Goal: Task Accomplishment & Management: Use online tool/utility

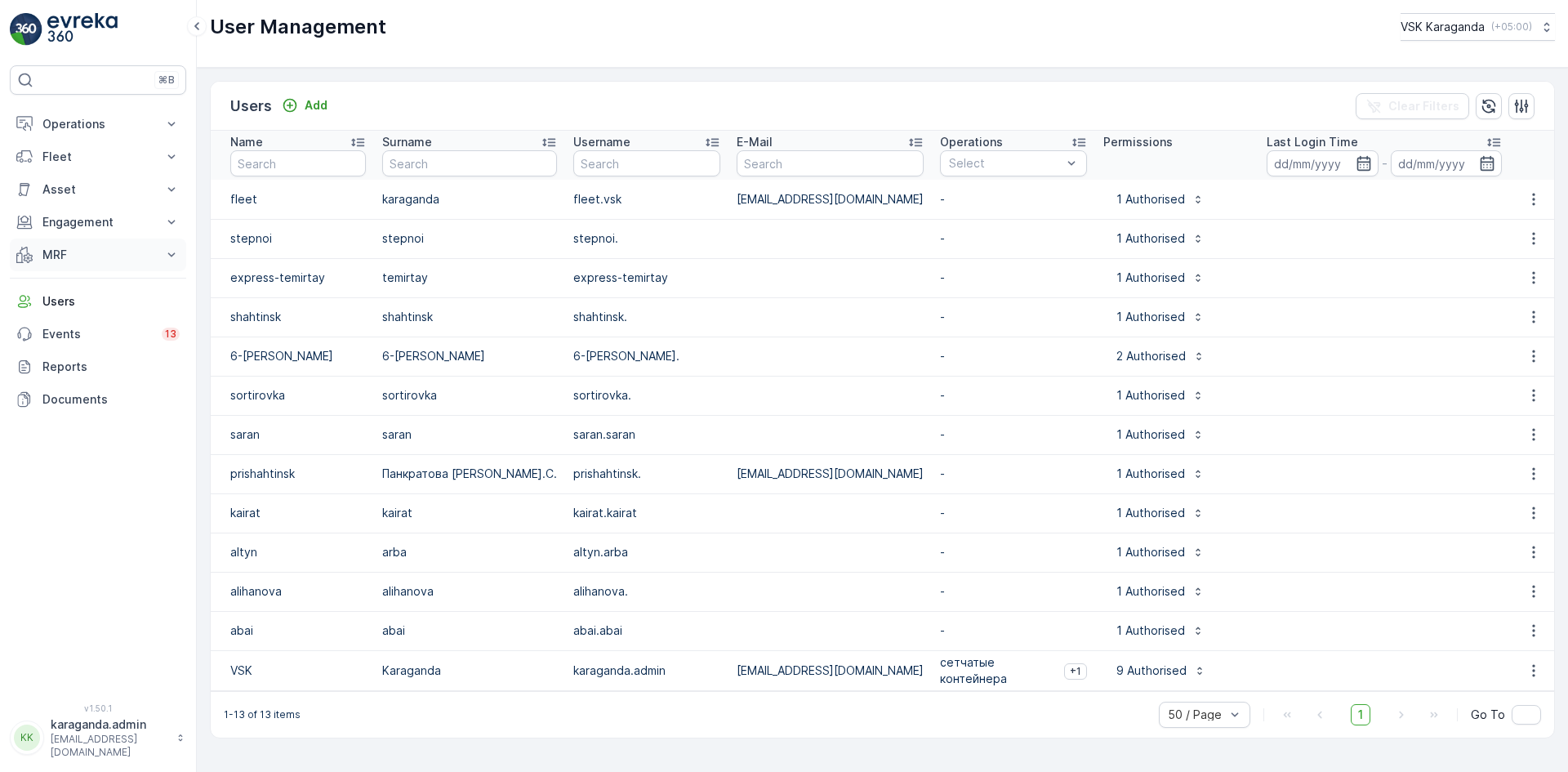
click at [48, 251] on p "MRF" at bounding box center [98, 255] width 111 height 17
click at [68, 291] on link "Входящий & Исходящий" at bounding box center [110, 282] width 151 height 23
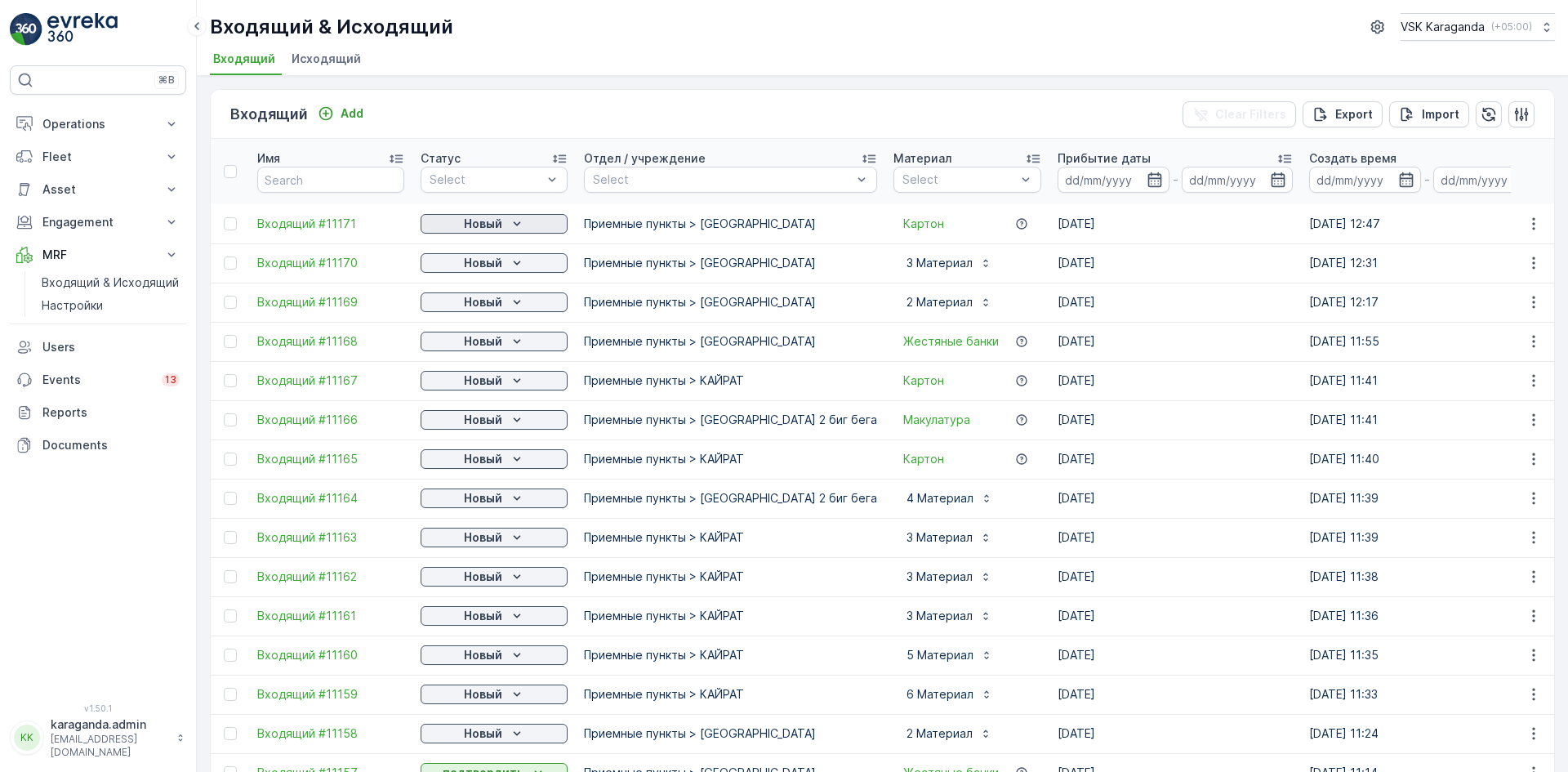
click at [490, 220] on p "Новый" at bounding box center [483, 224] width 38 height 17
click at [492, 265] on span "подтвердить" at bounding box center [468, 272] width 75 height 17
click at [497, 267] on p "Новый" at bounding box center [483, 263] width 38 height 17
click at [488, 308] on span "подтвердить" at bounding box center [468, 311] width 75 height 17
click at [505, 303] on div "Новый" at bounding box center [494, 302] width 134 height 17
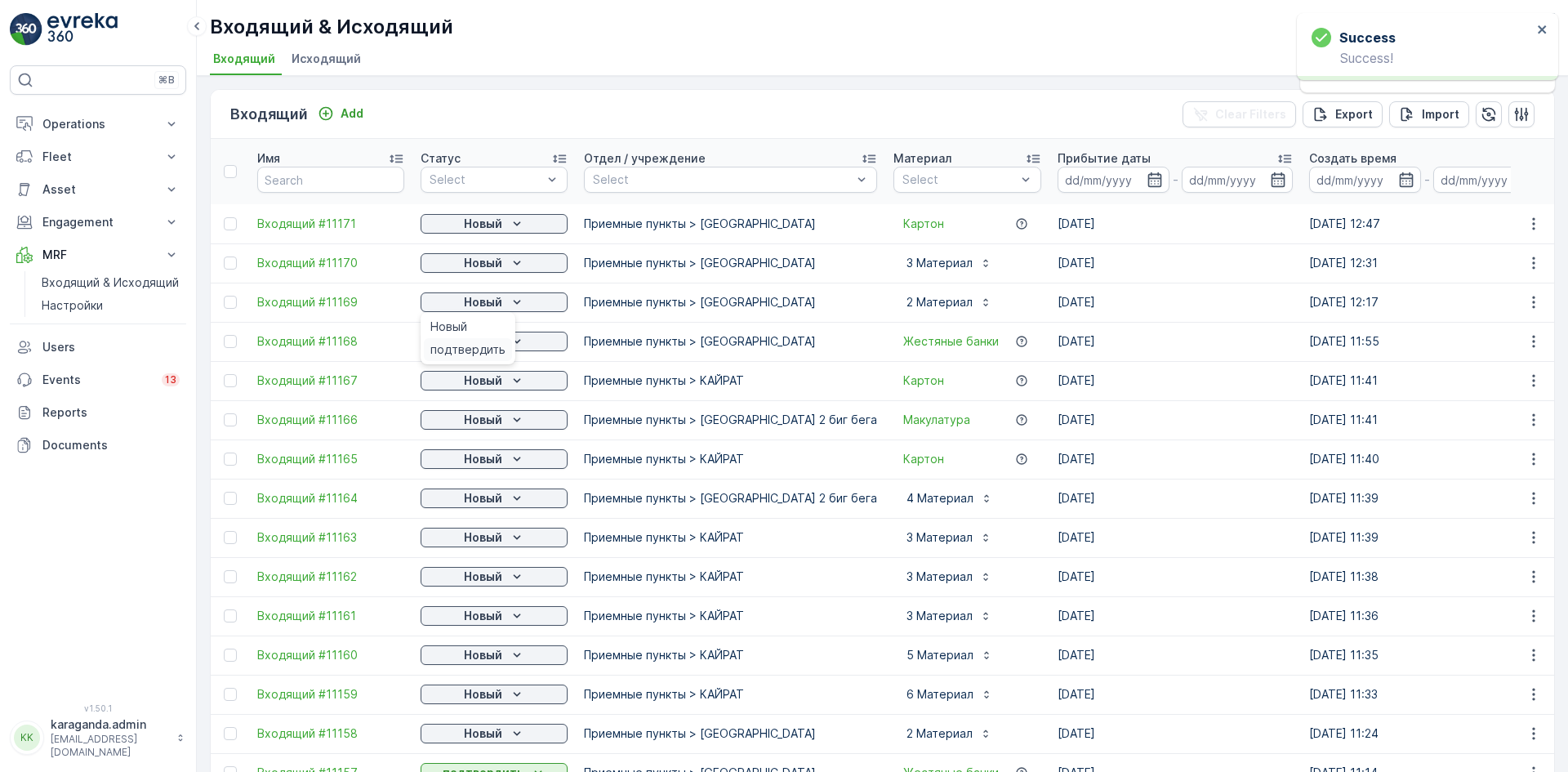
click at [485, 341] on div "подтвердить" at bounding box center [468, 349] width 89 height 23
click at [498, 339] on p "Новый" at bounding box center [483, 342] width 38 height 17
click at [480, 419] on div "подтвердить" at bounding box center [468, 427] width 89 height 23
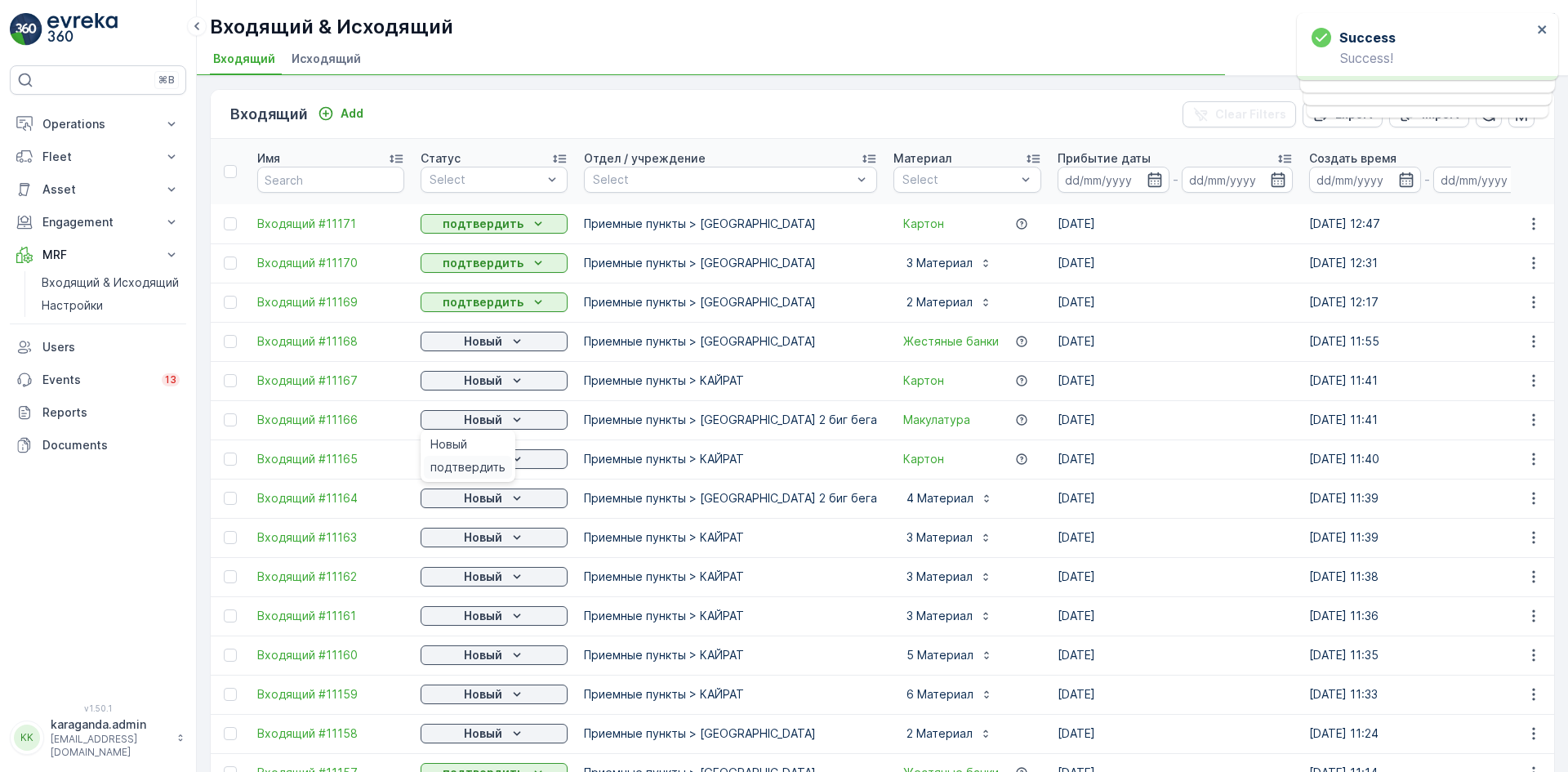
click at [490, 465] on span "подтвердить" at bounding box center [468, 467] width 75 height 17
click at [493, 459] on p "Новый" at bounding box center [483, 459] width 38 height 17
click at [475, 506] on span "подтвердить" at bounding box center [468, 506] width 75 height 17
click at [499, 501] on p "Новый" at bounding box center [483, 498] width 38 height 17
click at [484, 542] on span "подтвердить" at bounding box center [468, 546] width 75 height 17
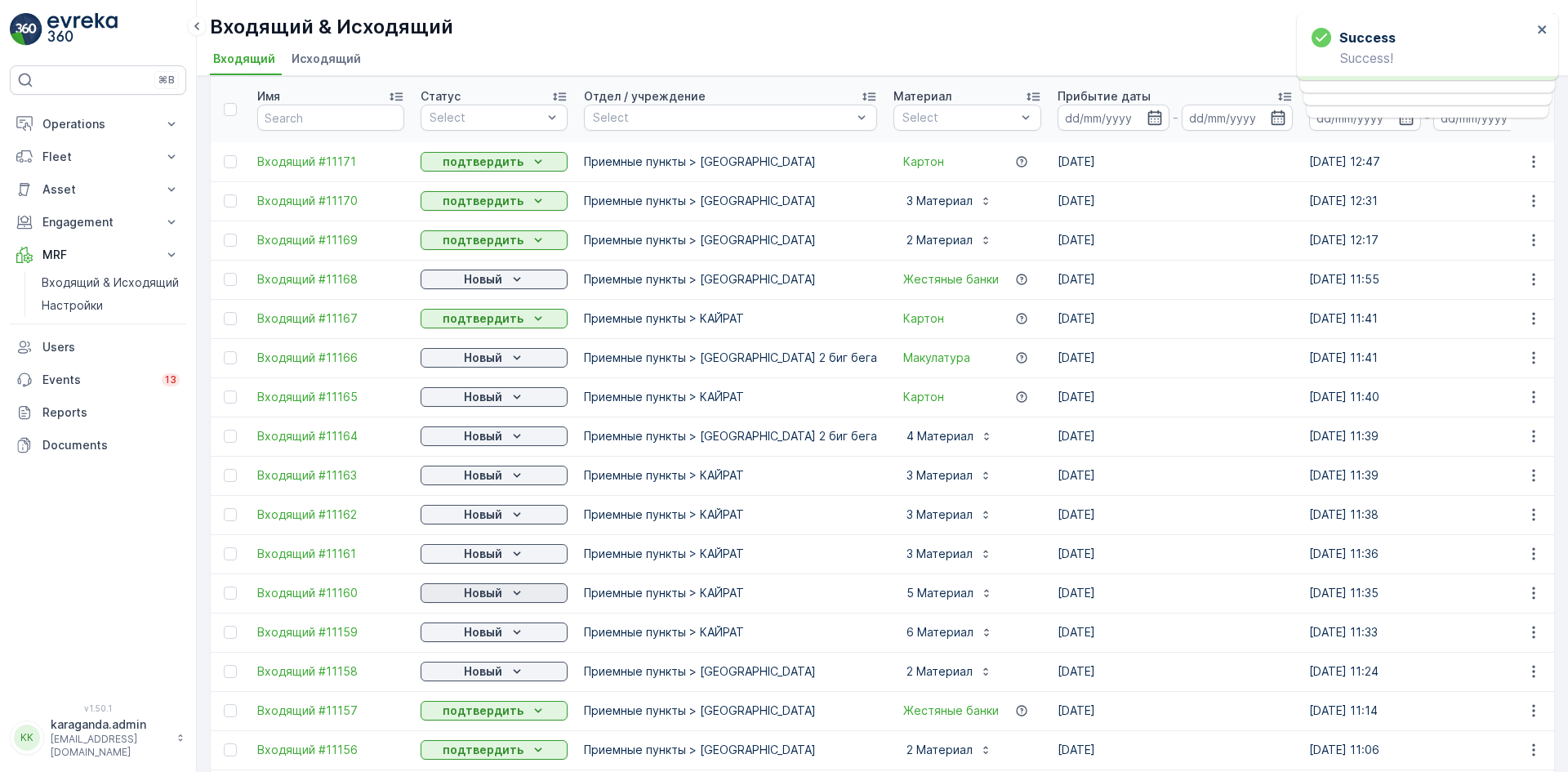
scroll to position [163, 0]
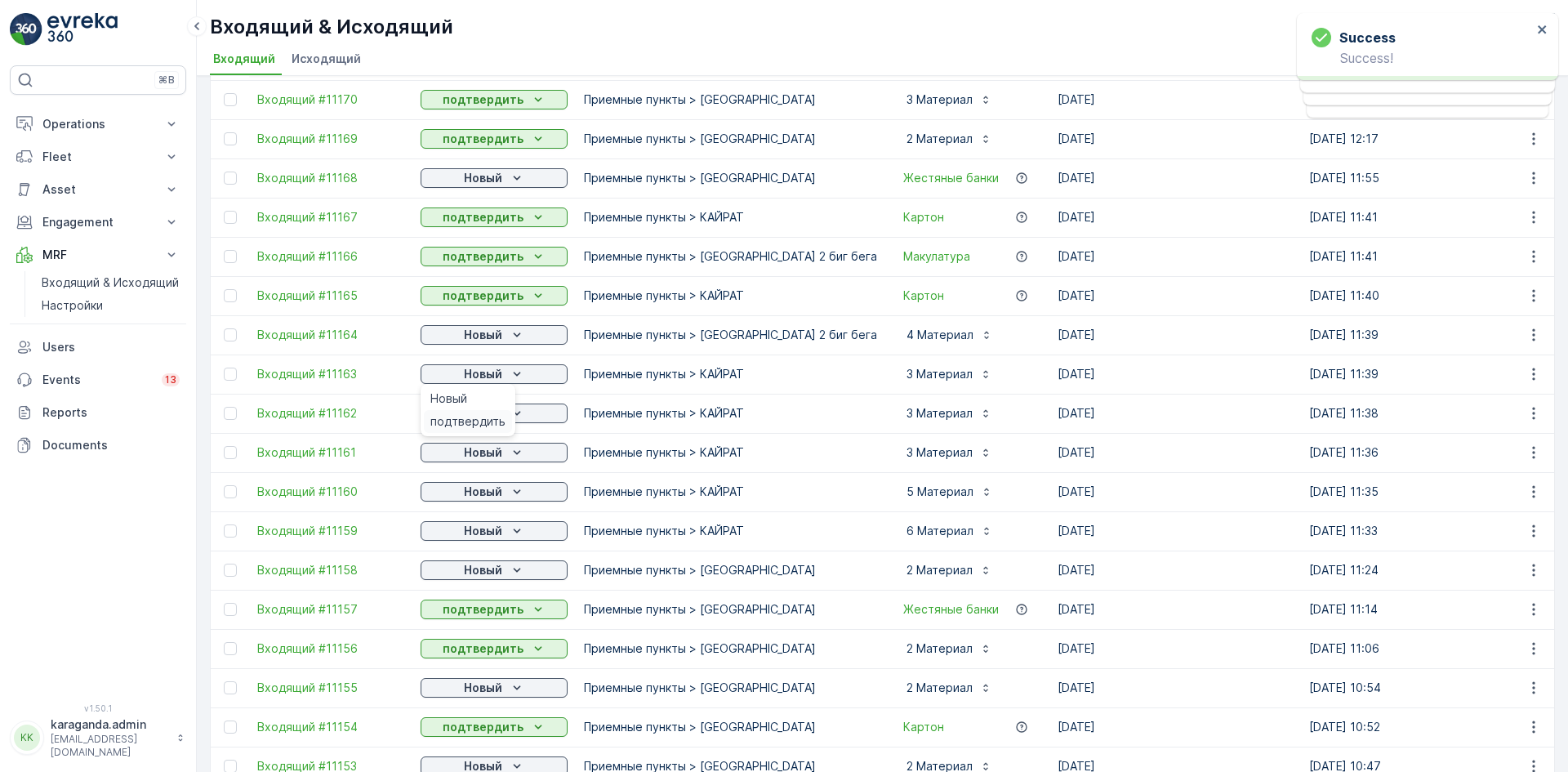
click at [479, 423] on span "подтвердить" at bounding box center [468, 422] width 75 height 17
click at [498, 417] on p "Новый" at bounding box center [483, 414] width 38 height 17
click at [494, 456] on span "подтвердить" at bounding box center [468, 460] width 75 height 17
click at [501, 458] on p "Новый" at bounding box center [483, 453] width 38 height 17
click at [493, 490] on div "подтвердить" at bounding box center [468, 499] width 89 height 23
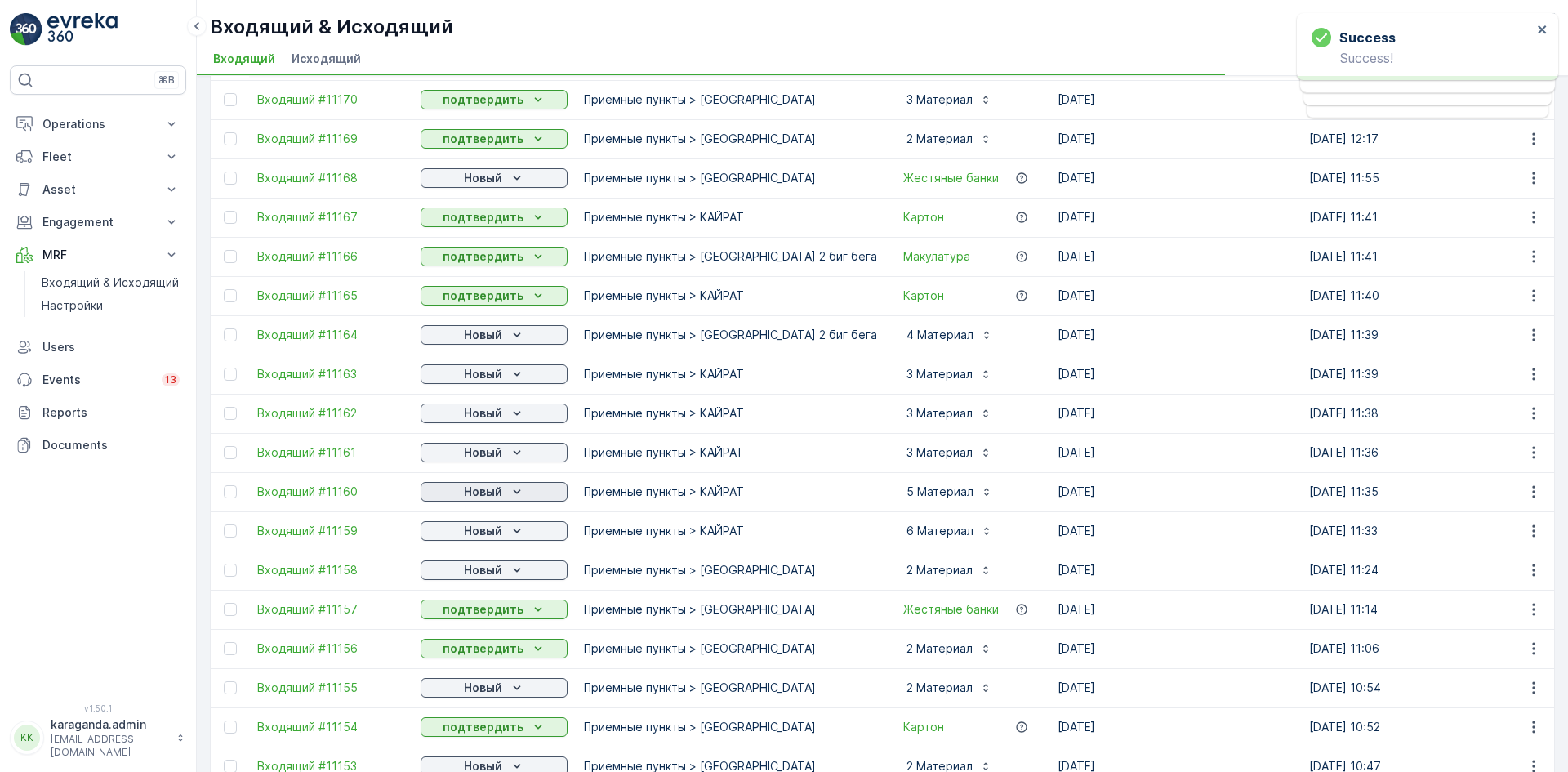
click at [497, 490] on p "Новый" at bounding box center [483, 492] width 38 height 17
click at [485, 532] on p "Новый" at bounding box center [483, 531] width 38 height 17
drag, startPoint x: 488, startPoint y: 531, endPoint x: 492, endPoint y: 542, distance: 11.7
click at [489, 531] on p "Новый" at bounding box center [483, 531] width 38 height 17
click at [505, 524] on div "Новый" at bounding box center [494, 531] width 134 height 17
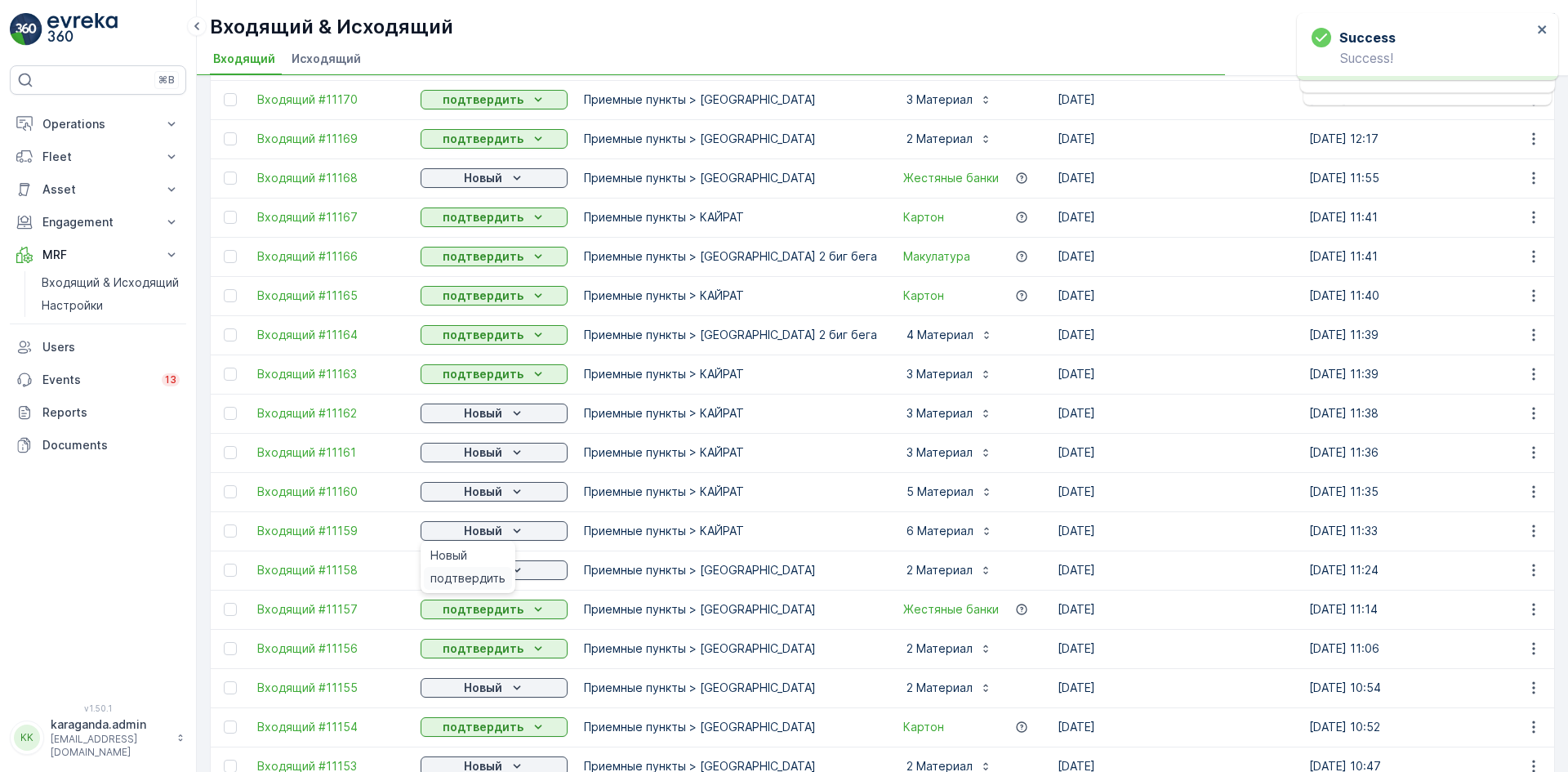
click at [479, 572] on span "подтвердить" at bounding box center [468, 578] width 75 height 17
click at [477, 615] on span "подтвердить" at bounding box center [468, 617] width 75 height 17
drag, startPoint x: 488, startPoint y: 180, endPoint x: 496, endPoint y: 187, distance: 10.6
click at [490, 178] on p "Новый" at bounding box center [483, 178] width 38 height 17
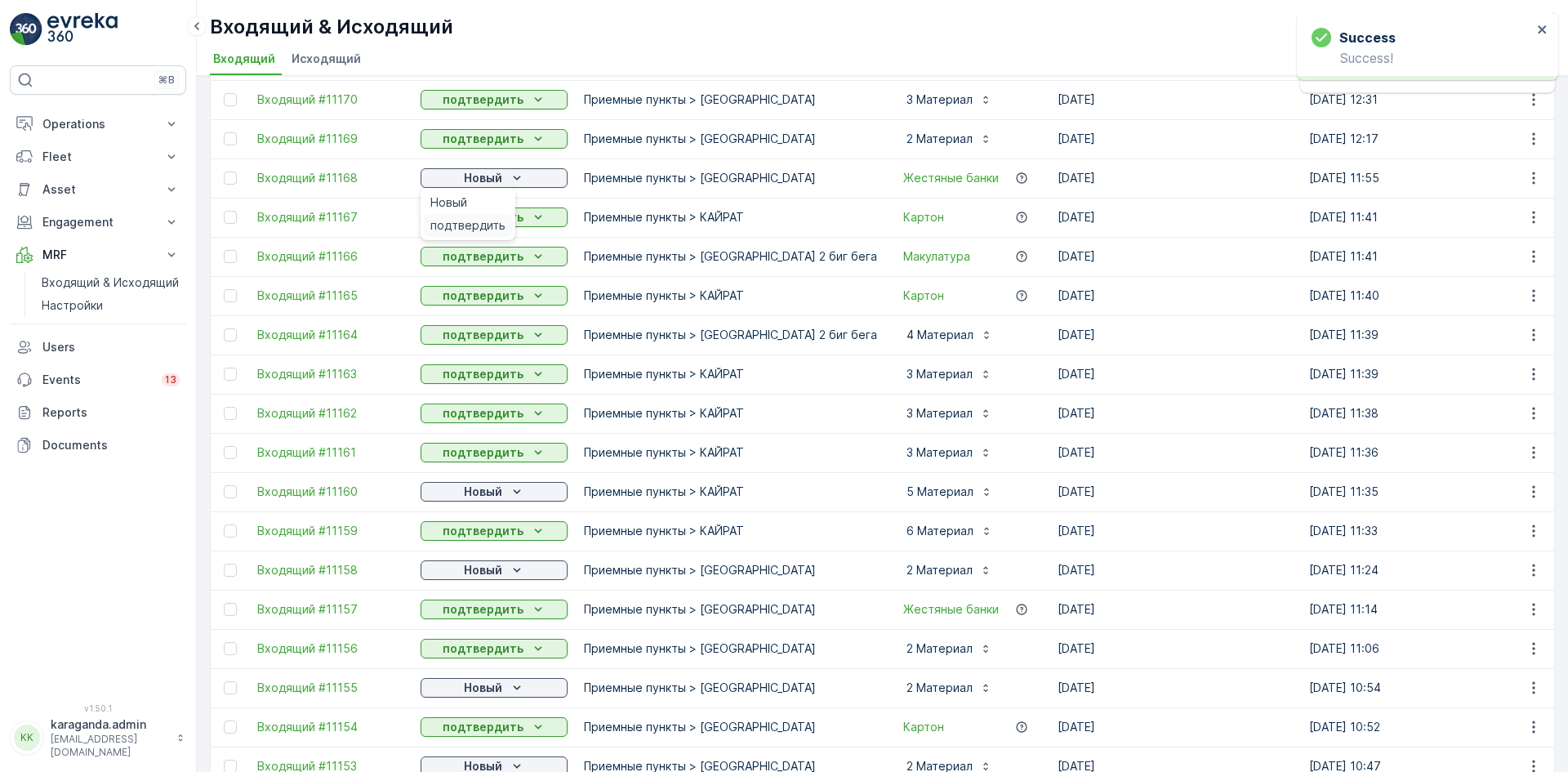
click at [490, 223] on span "подтвердить" at bounding box center [468, 226] width 75 height 17
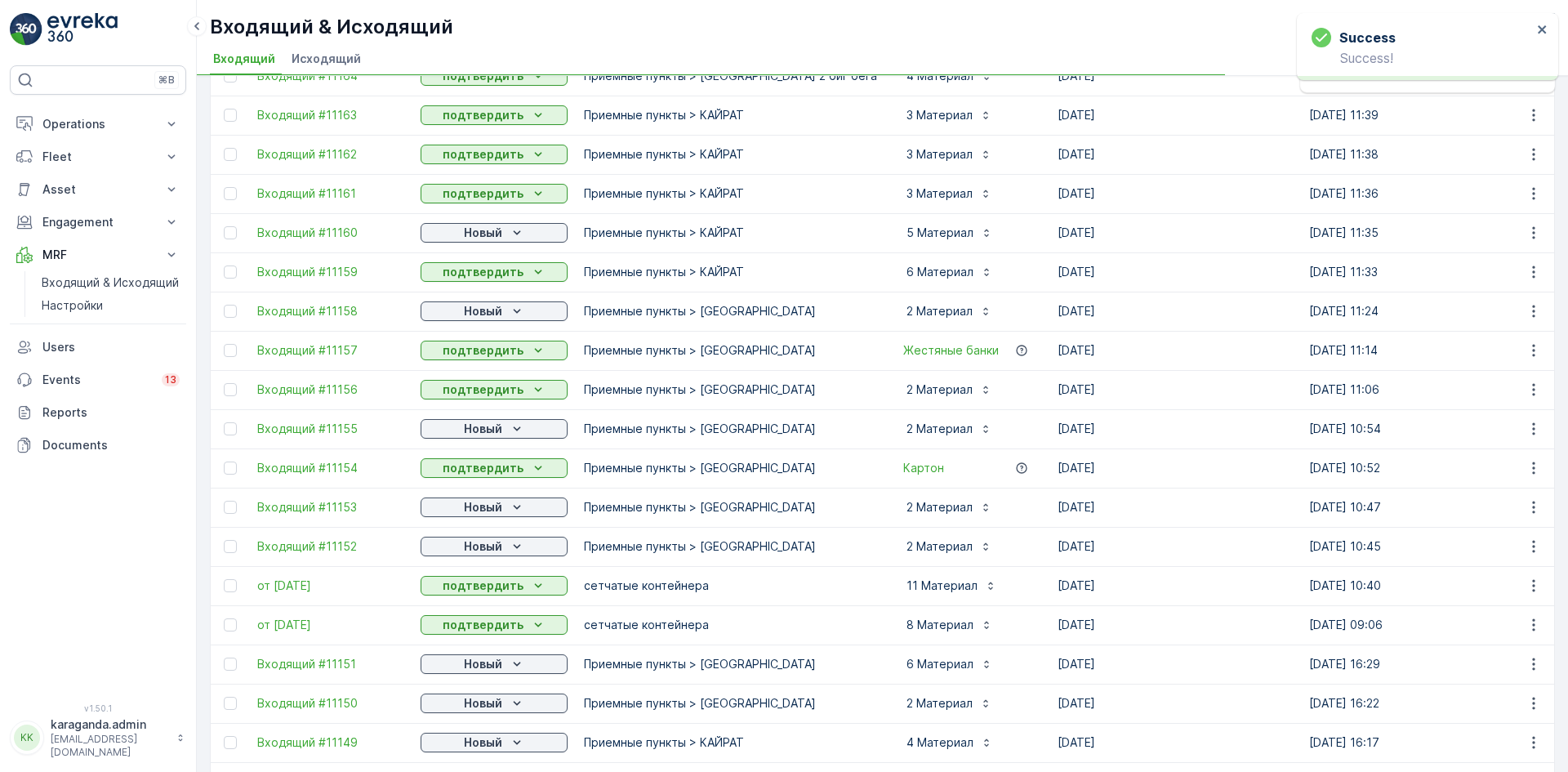
scroll to position [490, 0]
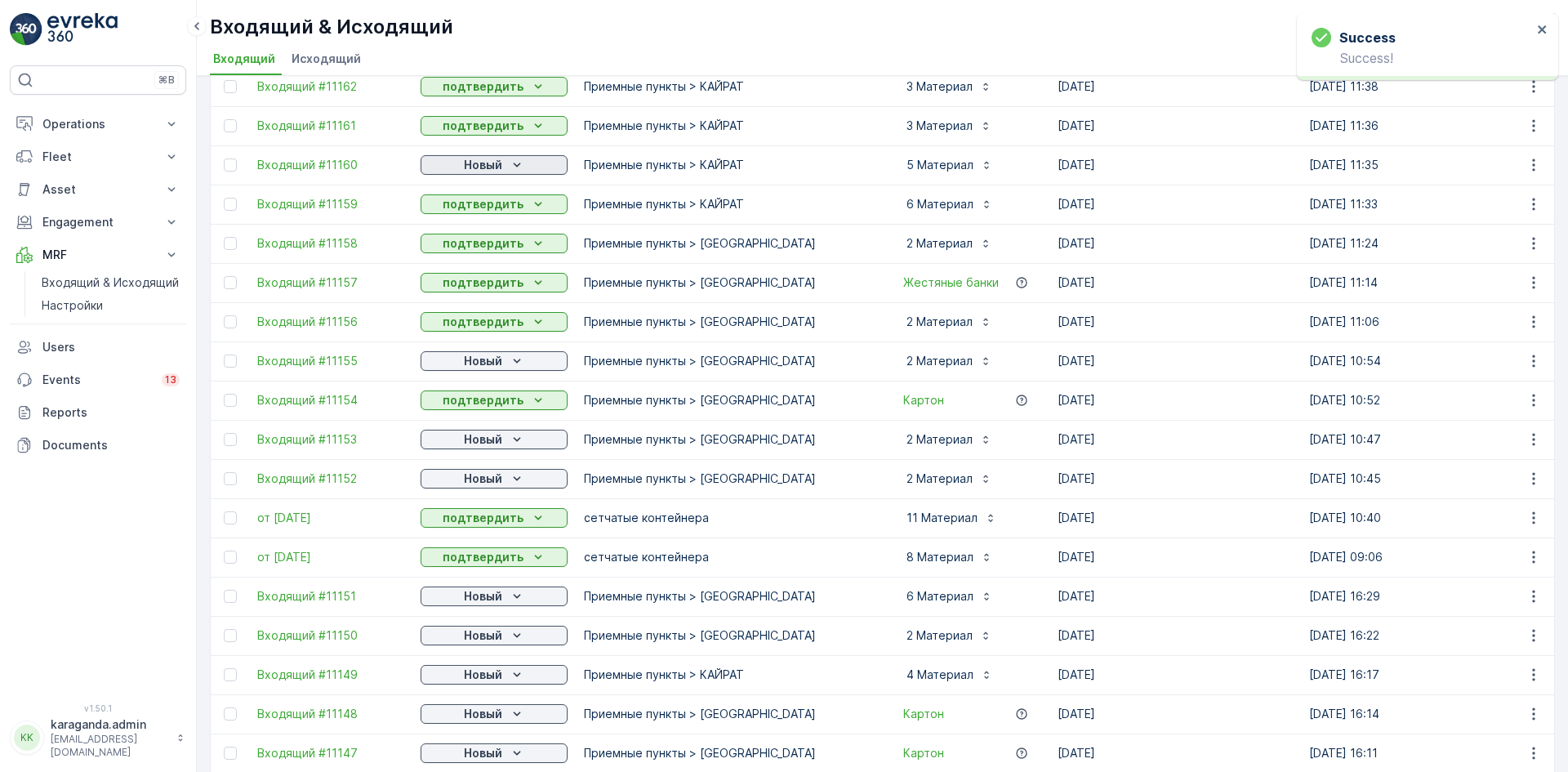
click at [502, 163] on div "Новый" at bounding box center [494, 165] width 134 height 17
click at [497, 219] on span "подтвердить" at bounding box center [468, 212] width 75 height 17
click at [497, 361] on p "Новый" at bounding box center [483, 361] width 38 height 17
click at [496, 411] on span "подтвердить" at bounding box center [468, 409] width 75 height 17
click at [494, 437] on p "Новый" at bounding box center [483, 439] width 38 height 17
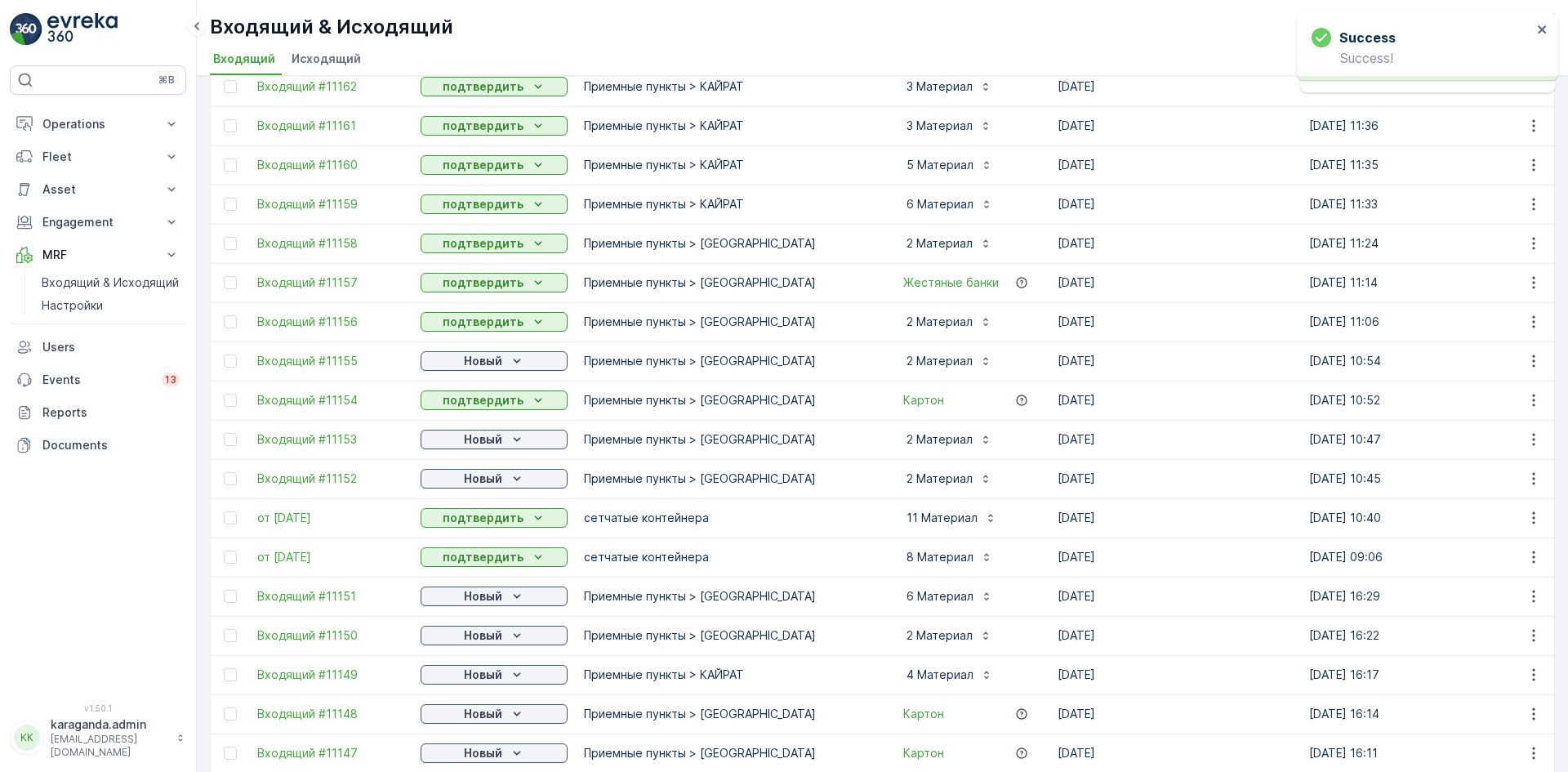
click at [486, 482] on p "Новый" at bounding box center [483, 479] width 38 height 17
click at [471, 529] on span "подтвердить" at bounding box center [468, 526] width 75 height 17
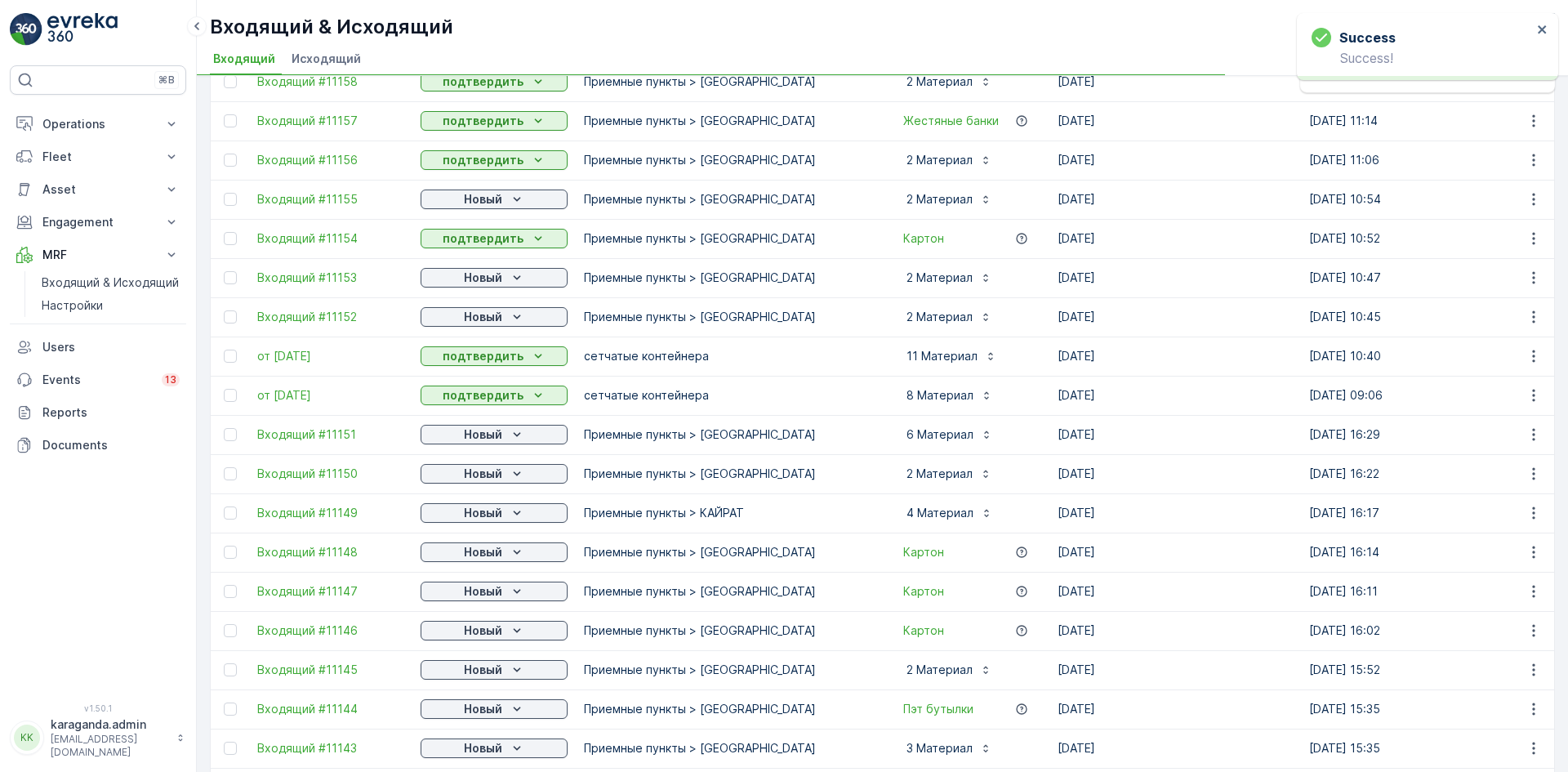
scroll to position [653, 0]
click at [499, 438] on p "Новый" at bounding box center [483, 433] width 38 height 17
click at [484, 470] on div "подтвердить" at bounding box center [468, 480] width 89 height 23
click at [492, 474] on p "Новый" at bounding box center [483, 472] width 38 height 17
click at [491, 513] on span "подтвердить" at bounding box center [468, 520] width 75 height 17
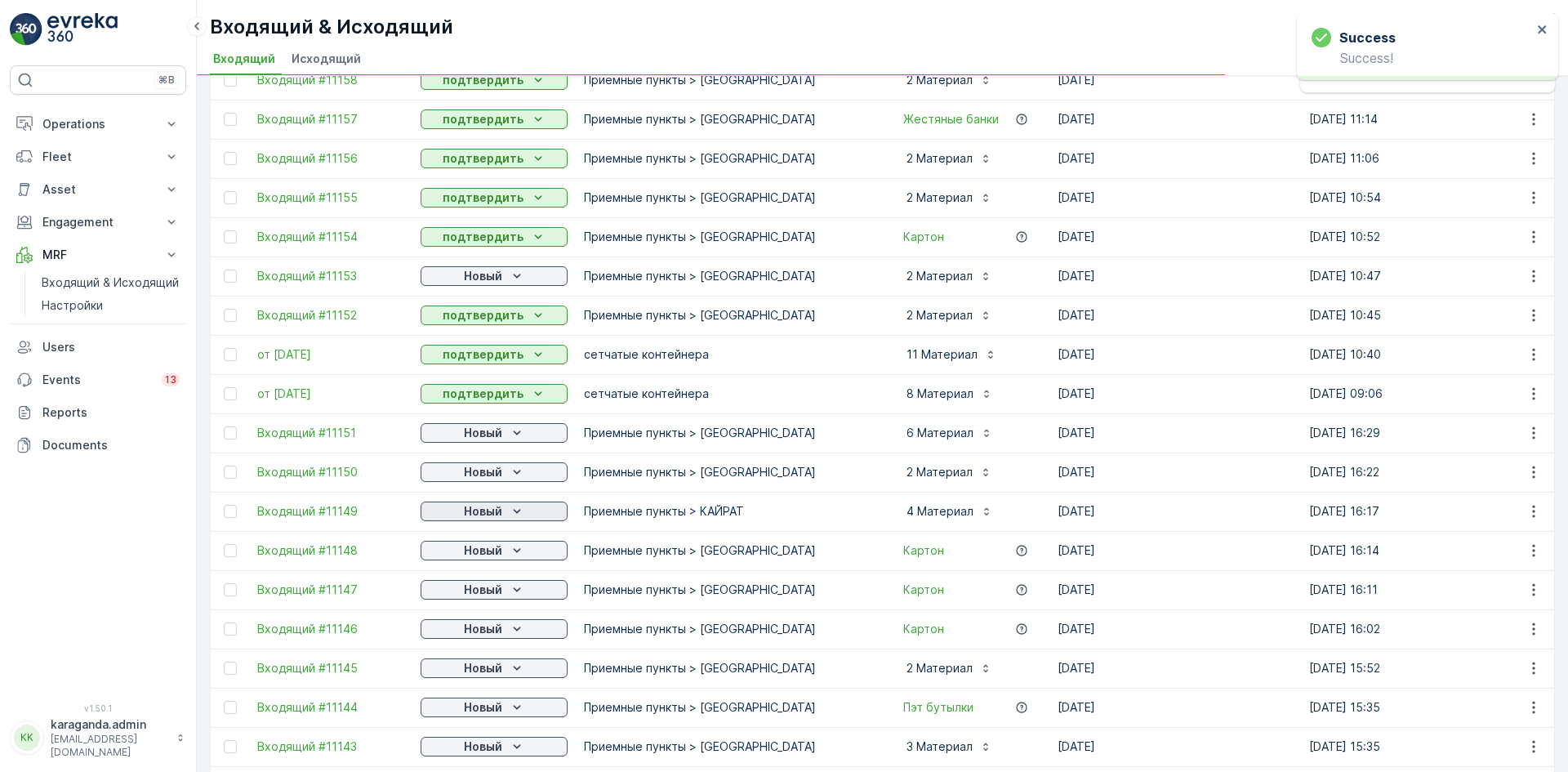
click at [491, 516] on p "Новый" at bounding box center [483, 511] width 38 height 17
click at [470, 600] on span "подтвердить" at bounding box center [468, 598] width 75 height 17
click at [464, 636] on span "подтвердить" at bounding box center [468, 637] width 75 height 17
click at [487, 636] on p "Новый" at bounding box center [483, 629] width 38 height 17
click at [466, 678] on span "подтвердить" at bounding box center [468, 676] width 75 height 17
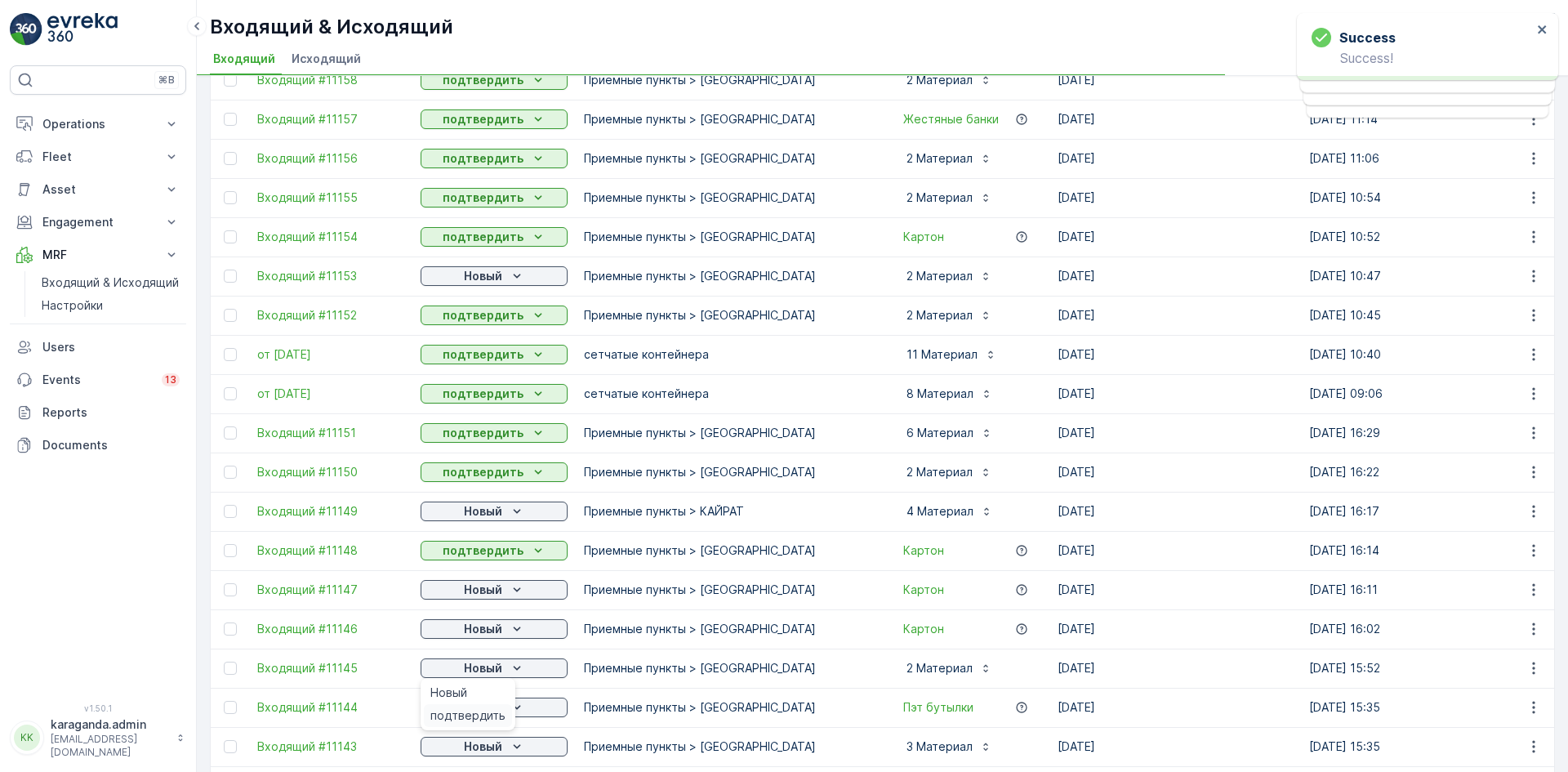
click at [480, 710] on span "подтвердить" at bounding box center [468, 715] width 75 height 17
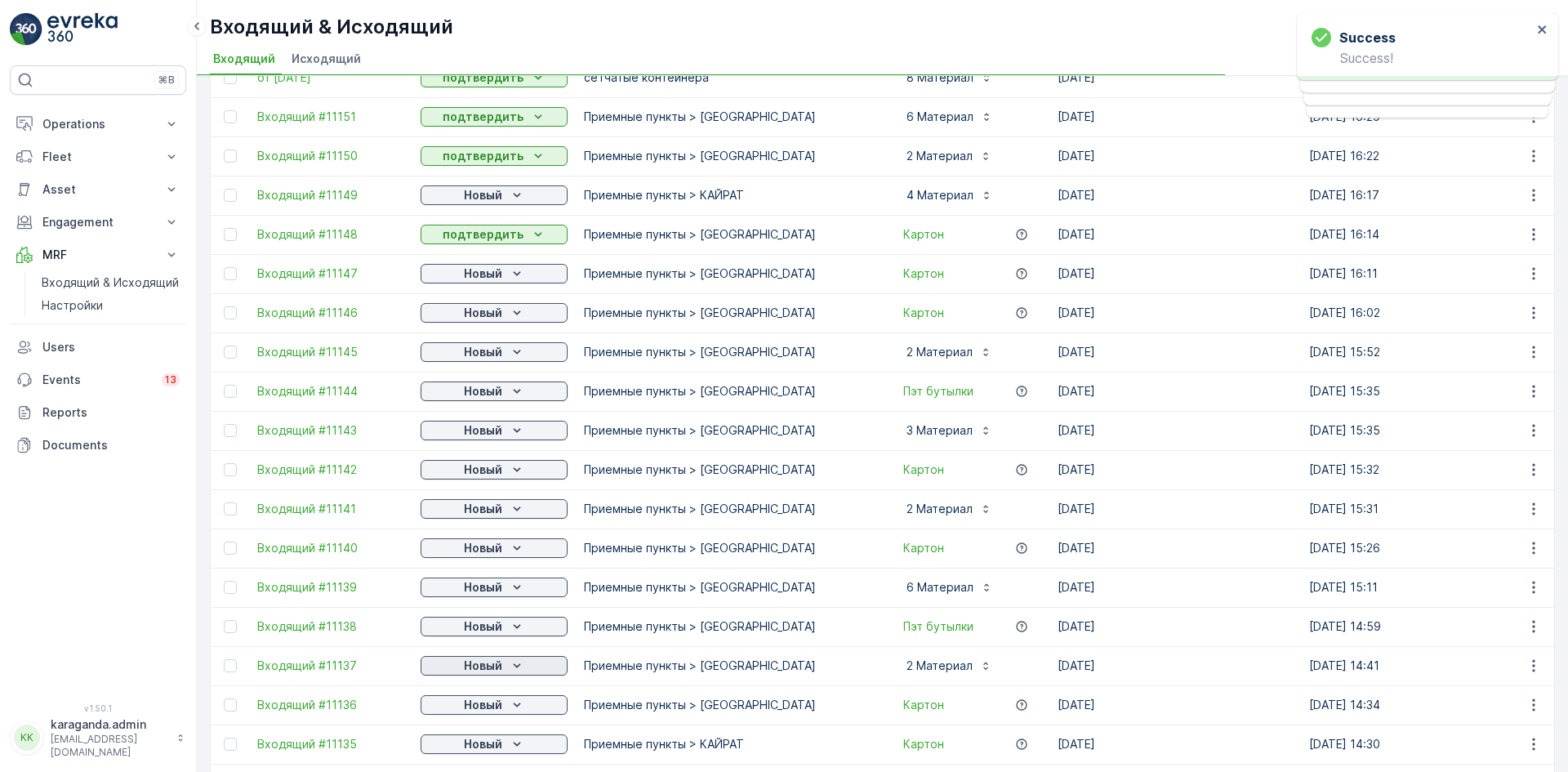
scroll to position [980, 0]
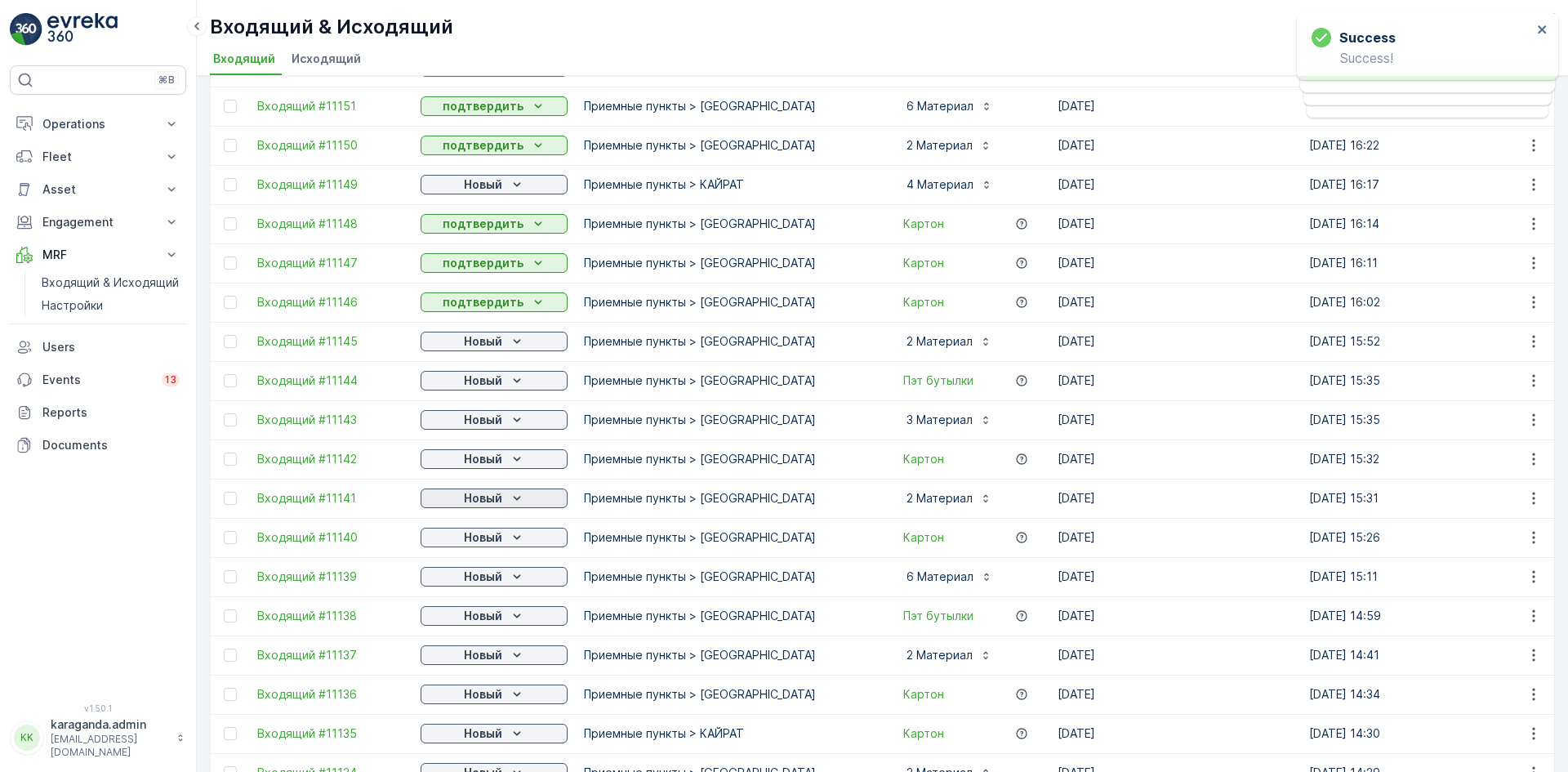
click at [500, 495] on p "Новый" at bounding box center [483, 498] width 38 height 17
click at [486, 546] on span "подтвердить" at bounding box center [468, 546] width 75 height 17
click at [505, 540] on div "Новый" at bounding box center [494, 537] width 134 height 17
click at [494, 575] on div "подтвердить" at bounding box center [468, 584] width 89 height 23
click at [494, 576] on p "Новый" at bounding box center [483, 576] width 38 height 17
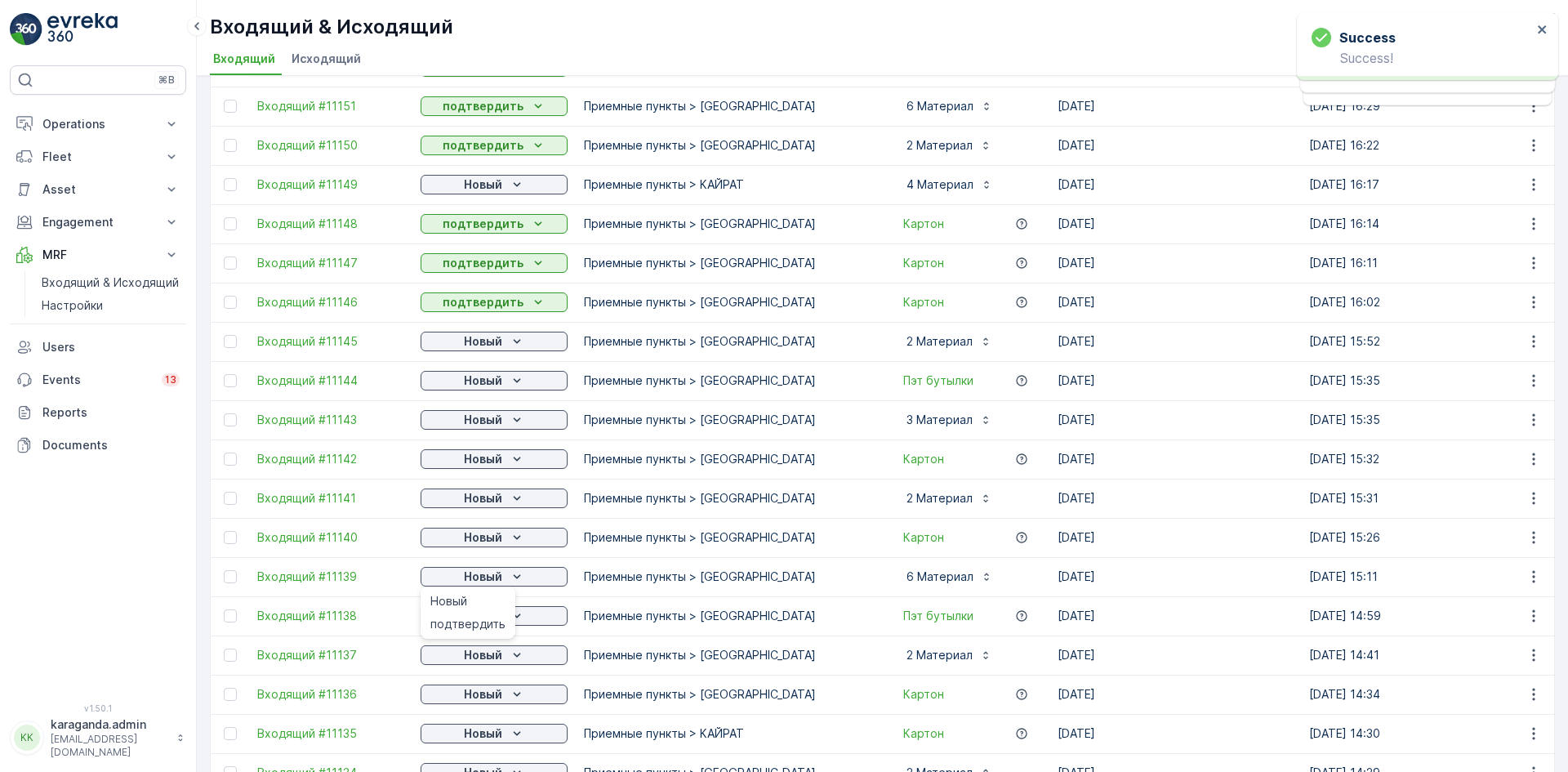
click at [462, 629] on td "Новый" at bounding box center [494, 615] width 163 height 39
click at [486, 653] on p "Новый" at bounding box center [483, 655] width 38 height 17
click at [478, 691] on div "подтвердить" at bounding box center [468, 702] width 89 height 23
click at [499, 188] on p "Новый" at bounding box center [483, 185] width 38 height 17
click at [478, 227] on span "подтвердить" at bounding box center [468, 232] width 75 height 17
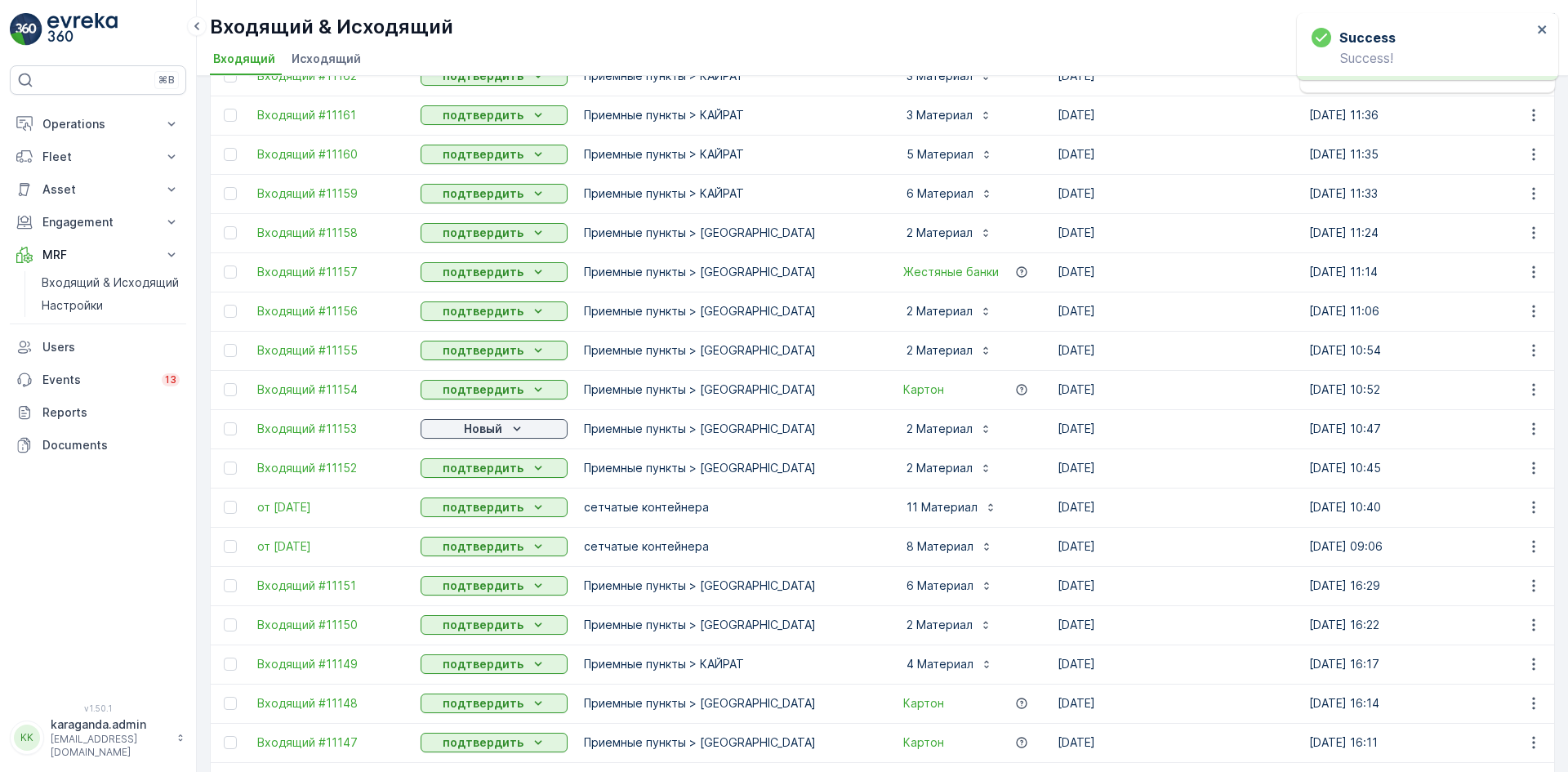
scroll to position [653, 0]
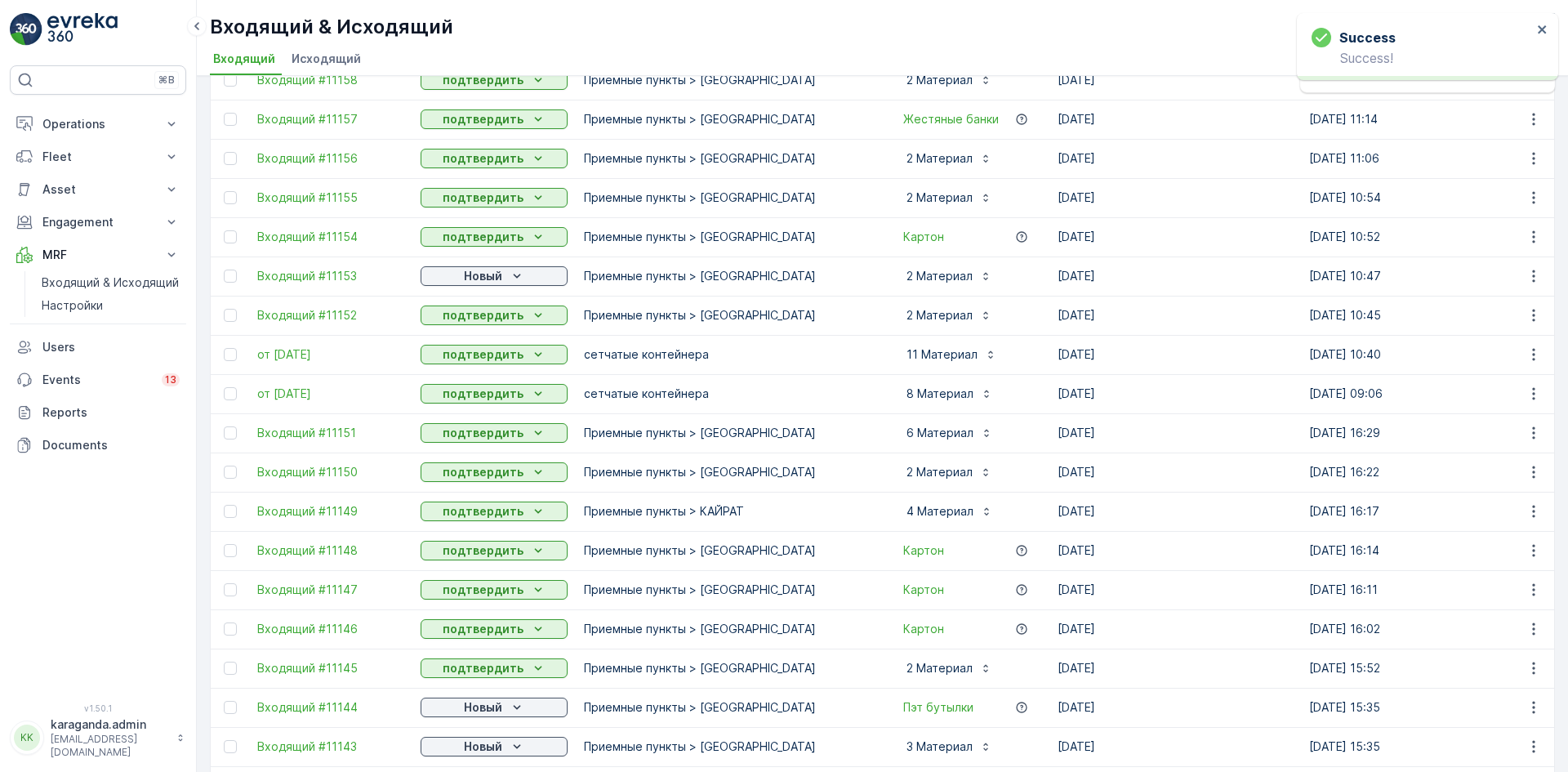
click at [512, 291] on td "Новый" at bounding box center [494, 276] width 163 height 39
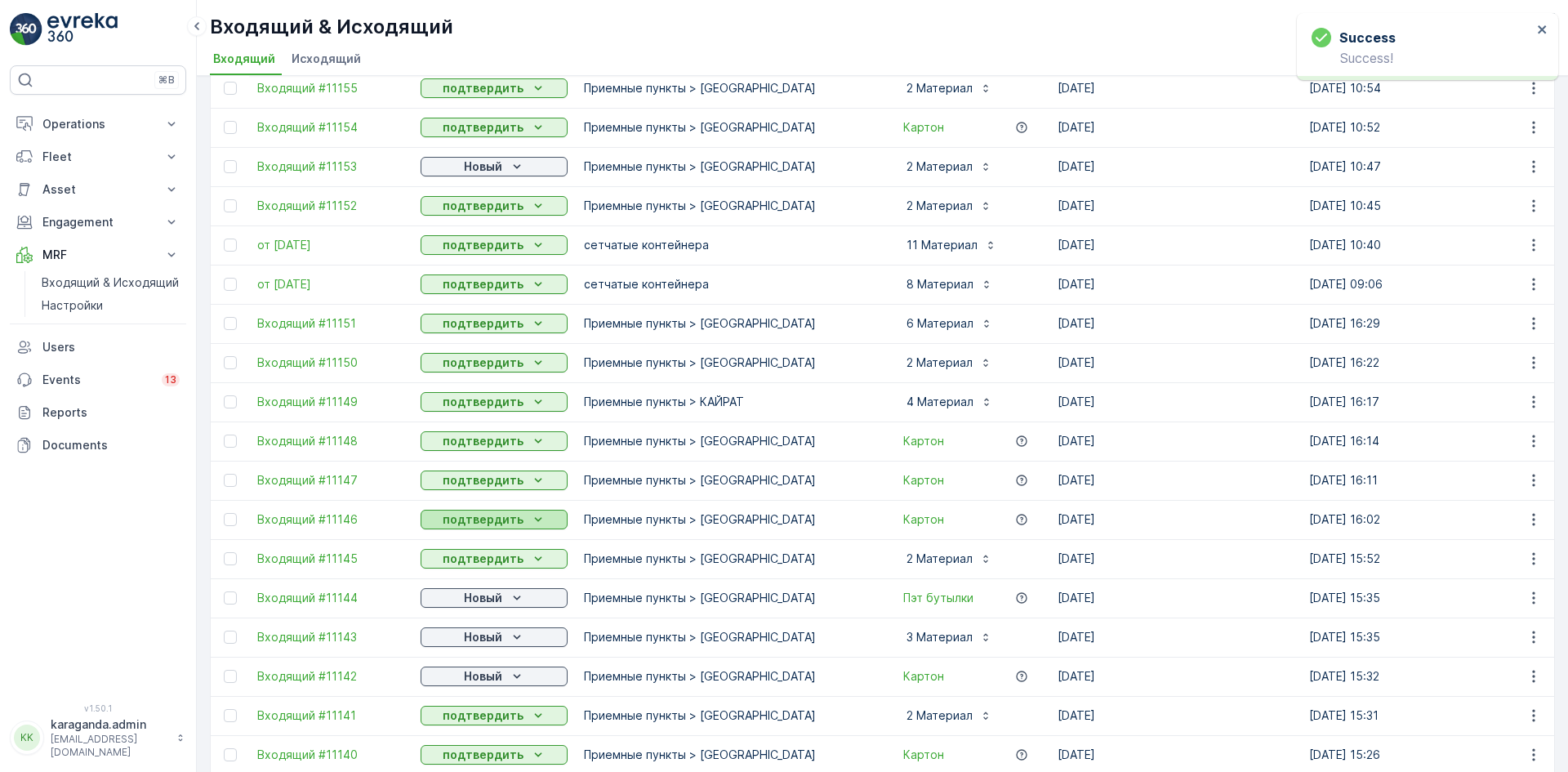
scroll to position [980, 0]
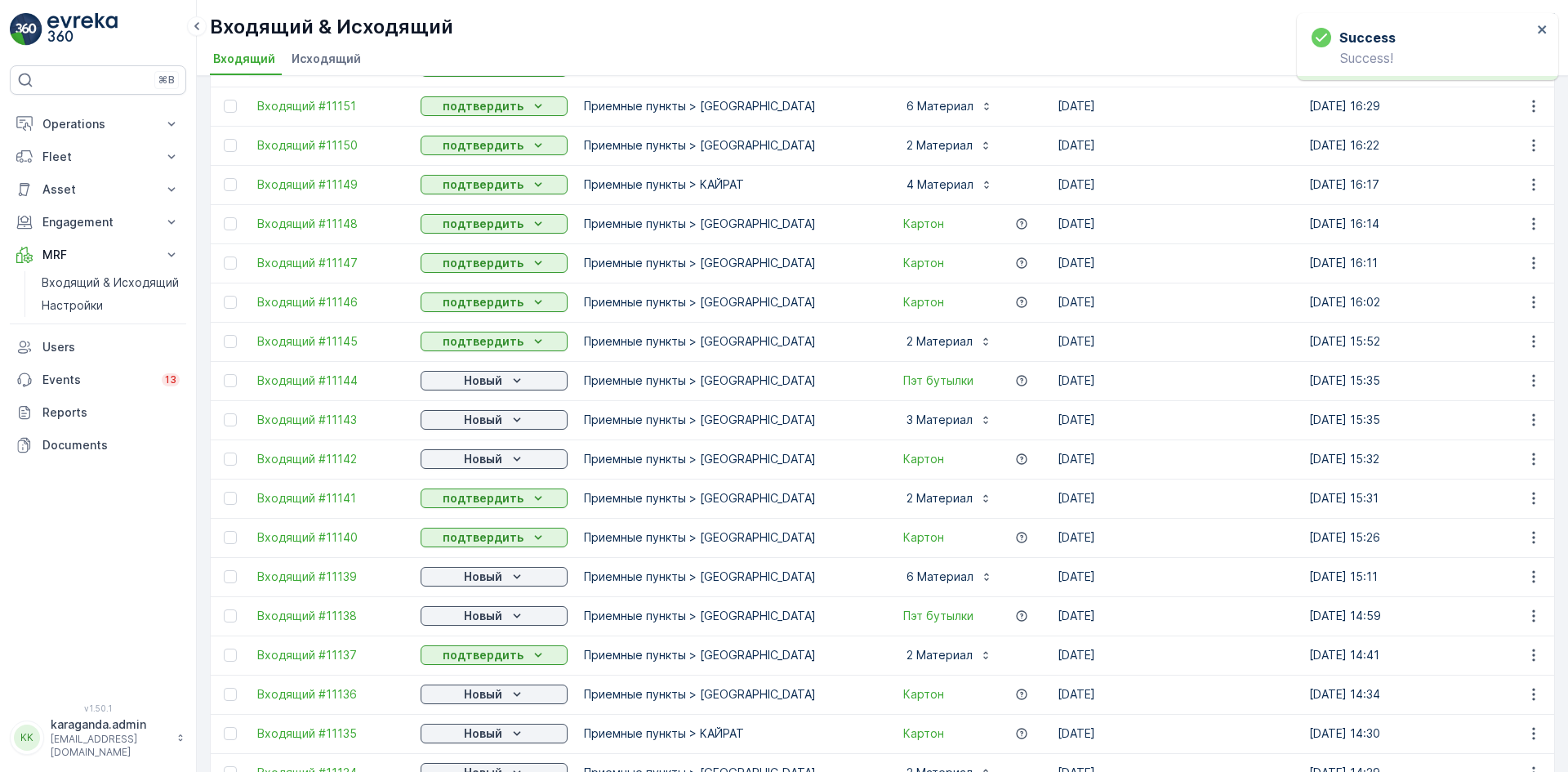
click at [490, 361] on td "Новый" at bounding box center [494, 380] width 163 height 39
click at [488, 379] on p "Новый" at bounding box center [483, 381] width 38 height 17
click at [486, 424] on span "подтвердить" at bounding box center [468, 428] width 75 height 17
click at [493, 424] on p "Новый" at bounding box center [483, 420] width 38 height 17
click at [477, 463] on span "подтвердить" at bounding box center [468, 467] width 75 height 17
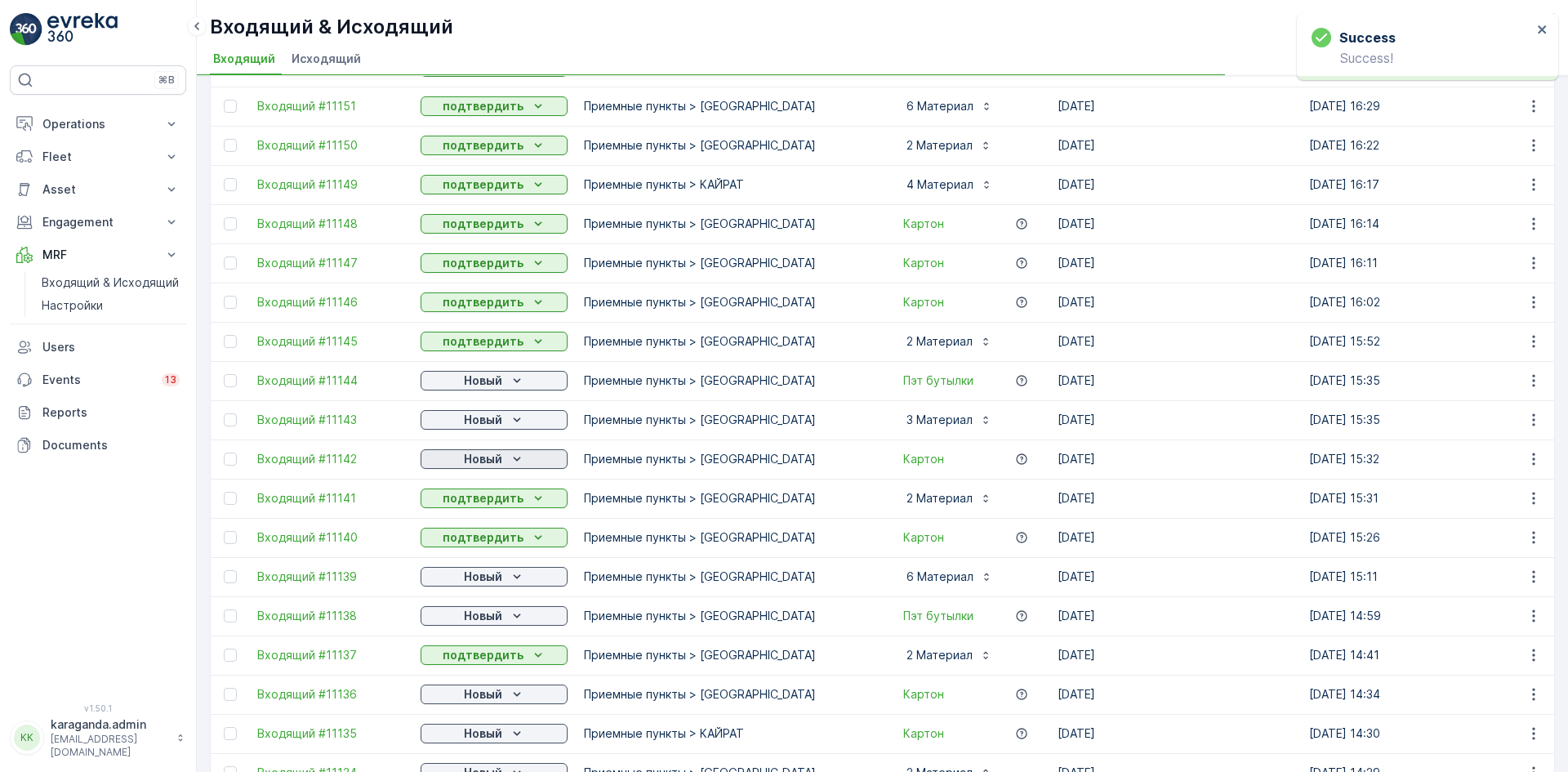
click at [485, 456] on p "Новый" at bounding box center [483, 459] width 38 height 17
click at [464, 510] on span "подтвердить" at bounding box center [468, 506] width 75 height 17
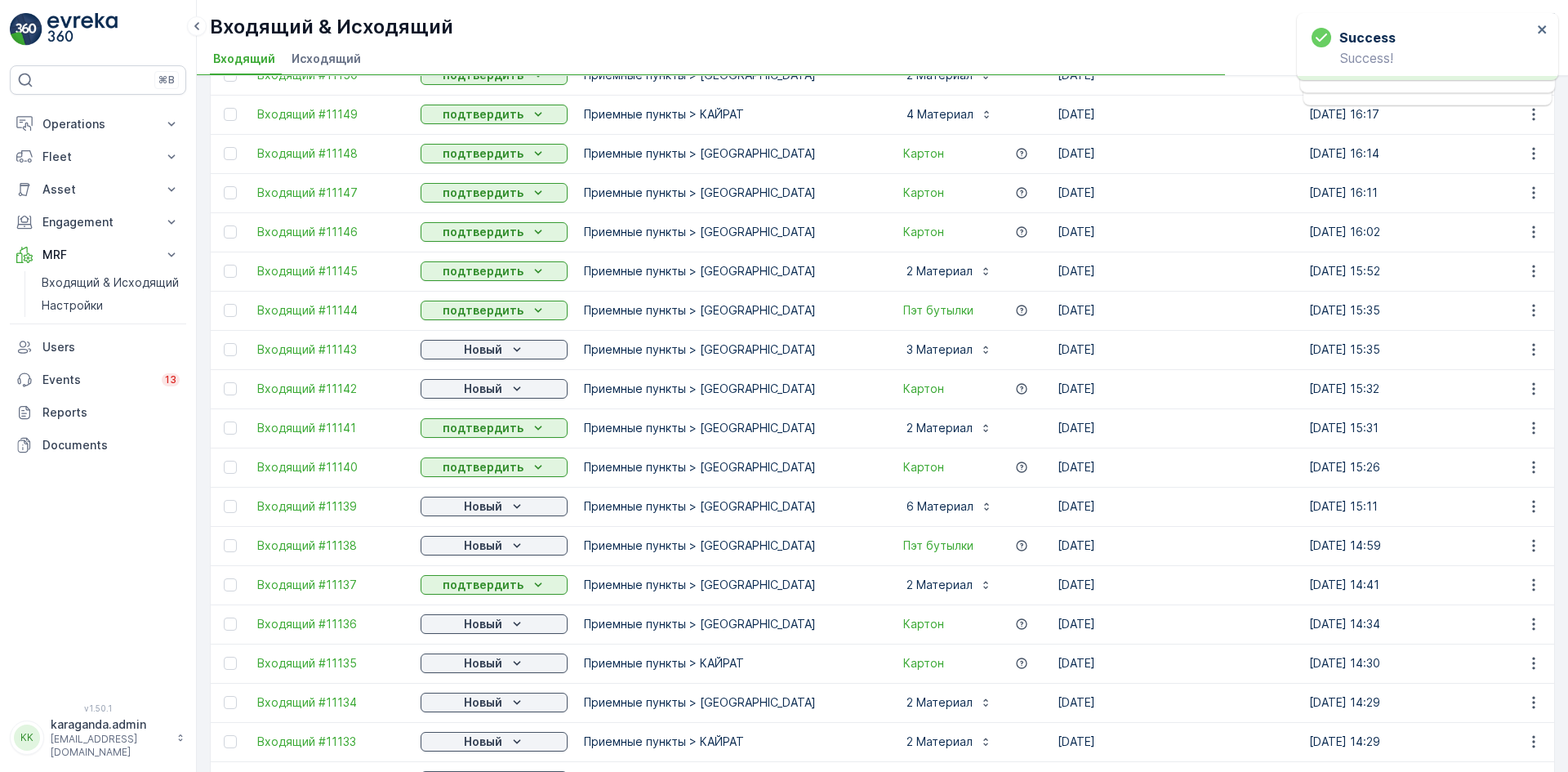
scroll to position [1225, 0]
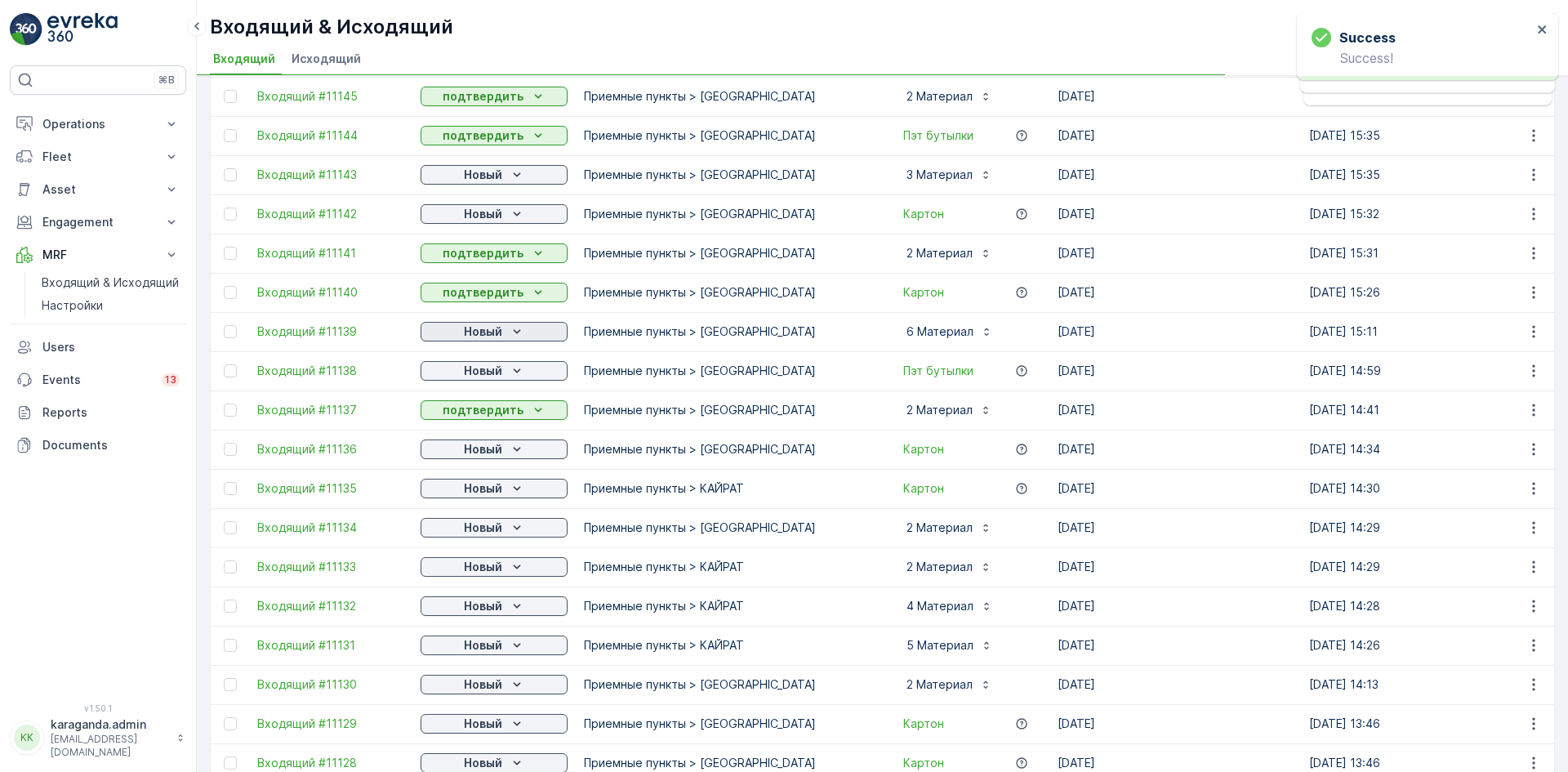
click at [498, 332] on p "Новый" at bounding box center [483, 332] width 38 height 17
click at [487, 370] on div "подтвердить" at bounding box center [468, 378] width 89 height 23
drag, startPoint x: 494, startPoint y: 373, endPoint x: 485, endPoint y: 430, distance: 57.7
click at [495, 376] on p "Новый" at bounding box center [483, 371] width 38 height 17
click at [499, 374] on p "Новый" at bounding box center [483, 371] width 38 height 17
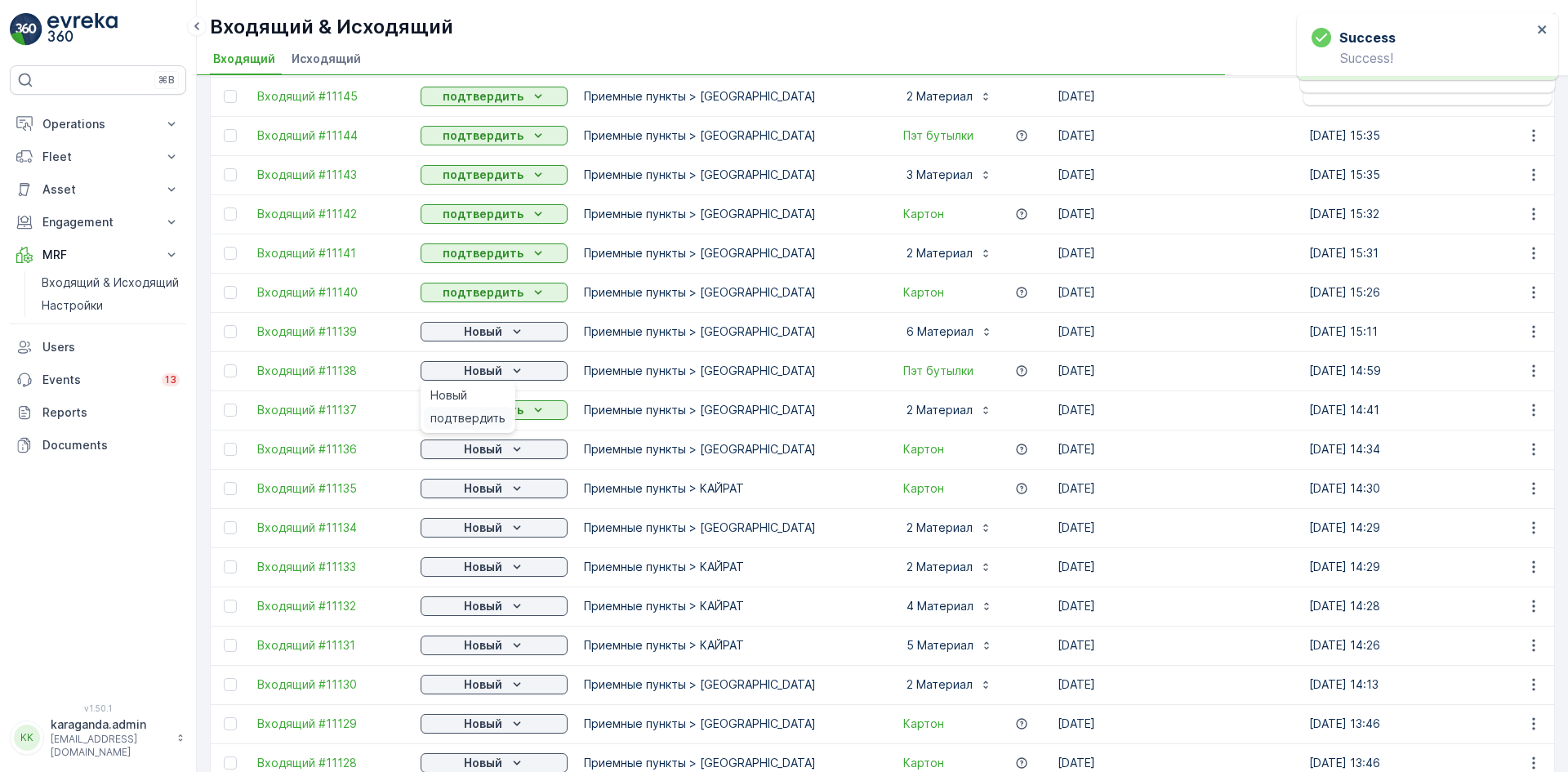
click at [486, 408] on div "подтвердить" at bounding box center [468, 418] width 89 height 23
click at [479, 486] on div "подтвердить" at bounding box center [468, 496] width 89 height 23
click at [480, 490] on p "Новый" at bounding box center [483, 489] width 38 height 17
click at [463, 532] on span "подтвердить" at bounding box center [468, 536] width 75 height 17
click at [481, 532] on p "Новый" at bounding box center [483, 528] width 38 height 17
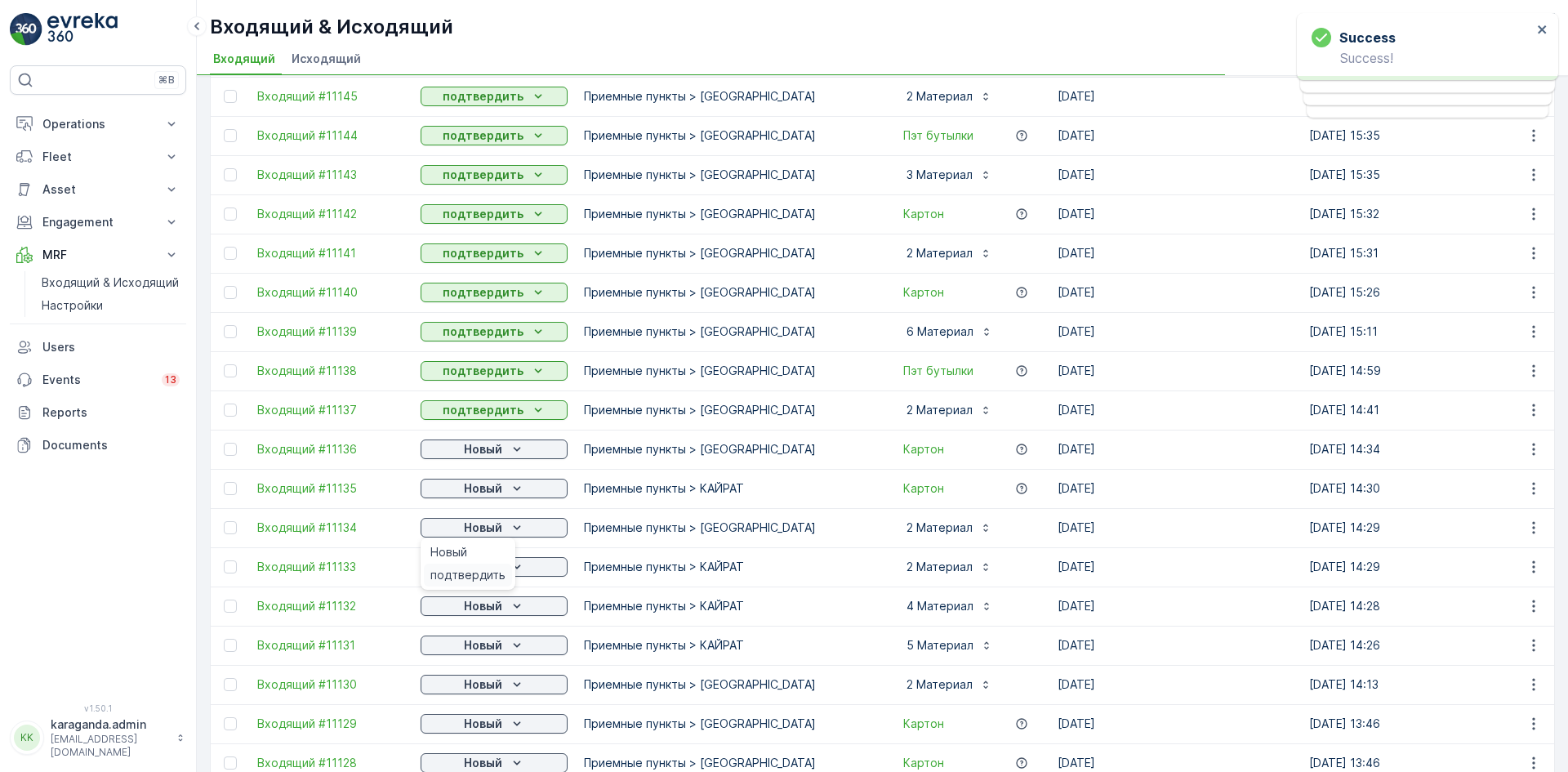
click at [474, 571] on span "подтвердить" at bounding box center [468, 575] width 75 height 17
click at [487, 571] on p "Новый" at bounding box center [483, 567] width 38 height 17
click at [495, 607] on p "Новый" at bounding box center [483, 606] width 38 height 17
click at [479, 649] on span "подтвердить" at bounding box center [468, 653] width 75 height 17
click at [503, 648] on div "Новый" at bounding box center [494, 645] width 134 height 17
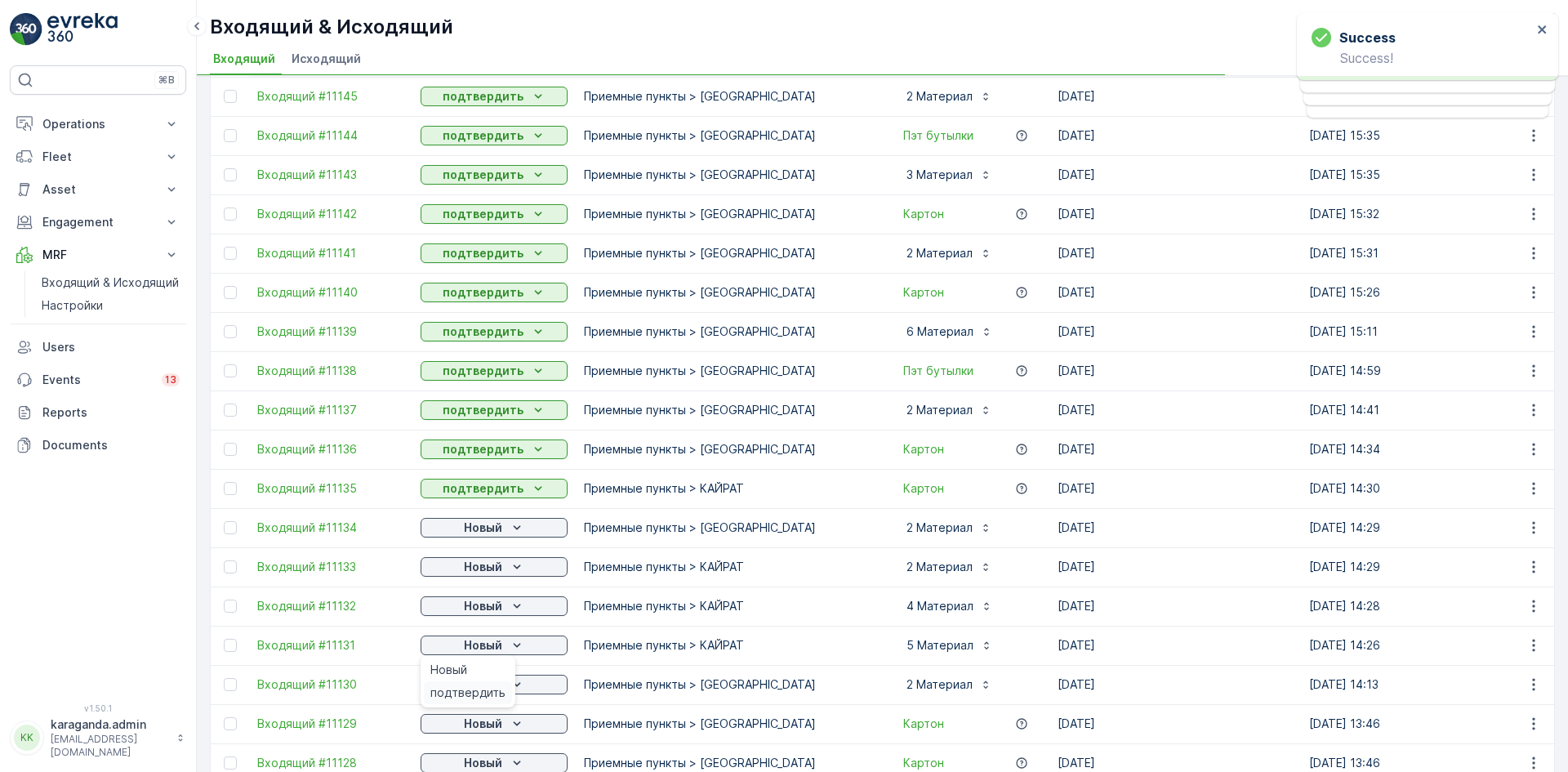
click at [485, 687] on span "подтвердить" at bounding box center [468, 693] width 75 height 17
click at [511, 688] on icon "Новый" at bounding box center [517, 684] width 17 height 17
click at [490, 730] on span "подтвердить" at bounding box center [468, 732] width 75 height 17
click at [485, 696] on span "подтвердить" at bounding box center [468, 699] width 75 height 17
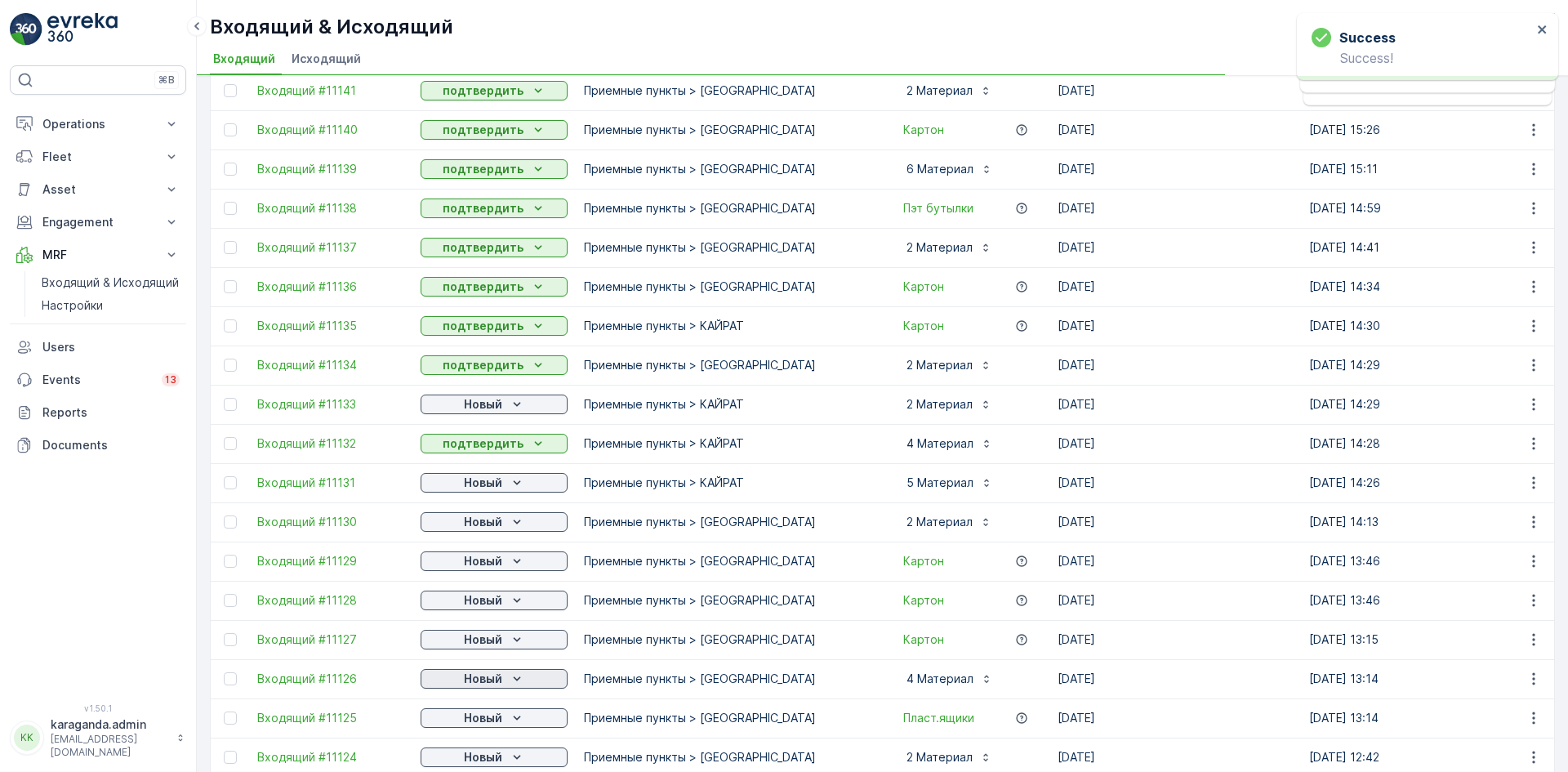
scroll to position [1388, 0]
click at [505, 599] on div "Новый" at bounding box center [494, 600] width 134 height 17
click at [492, 649] on span "подтвердить" at bounding box center [468, 647] width 75 height 17
click at [501, 642] on p "Новый" at bounding box center [483, 639] width 38 height 17
click at [475, 683] on span "подтвердить" at bounding box center [468, 686] width 75 height 17
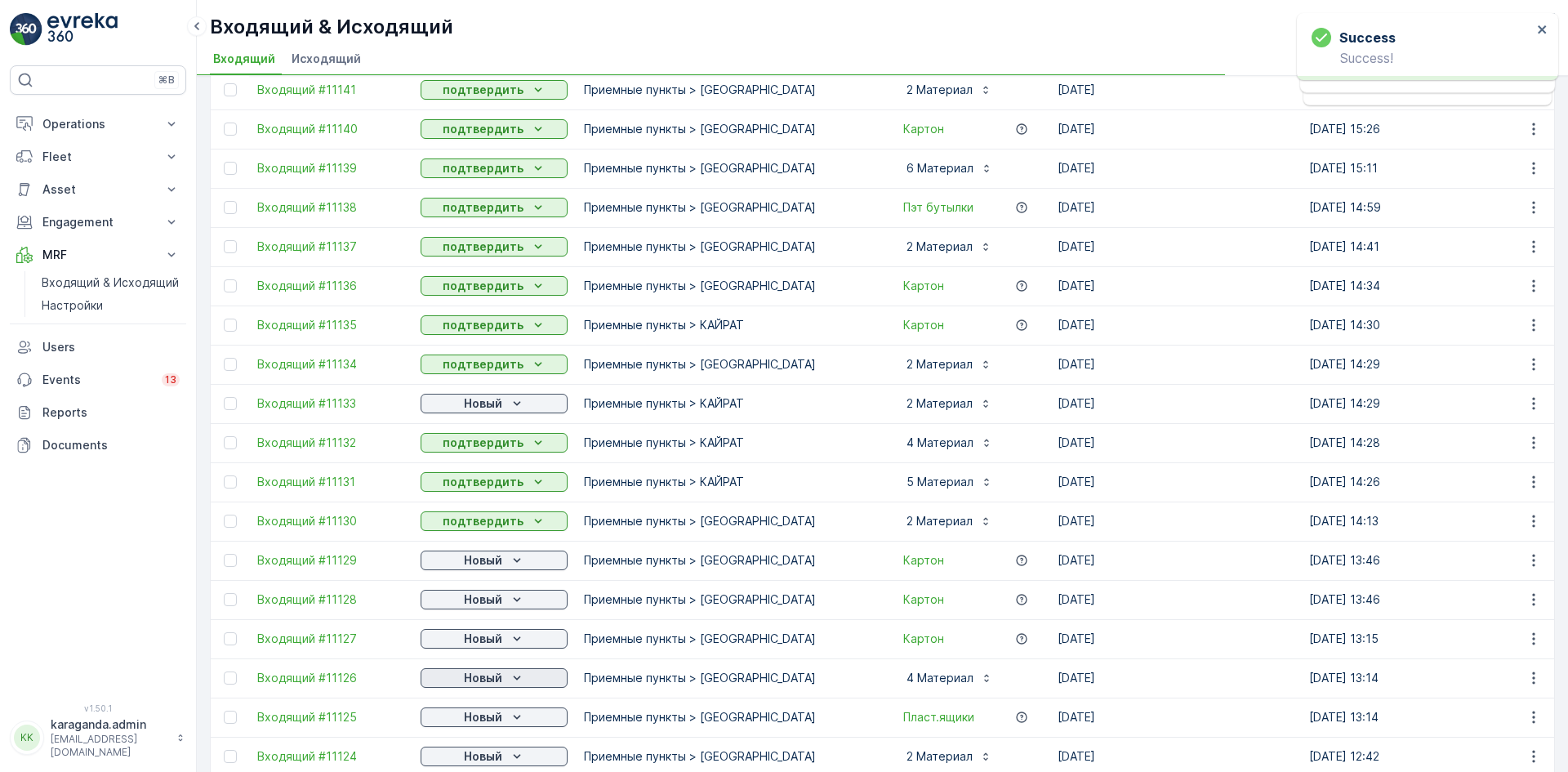
click at [504, 678] on div "Новый" at bounding box center [494, 678] width 134 height 17
click at [499, 717] on p "Новый" at bounding box center [483, 717] width 38 height 17
click at [483, 692] on span "подтвердить" at bounding box center [468, 693] width 75 height 17
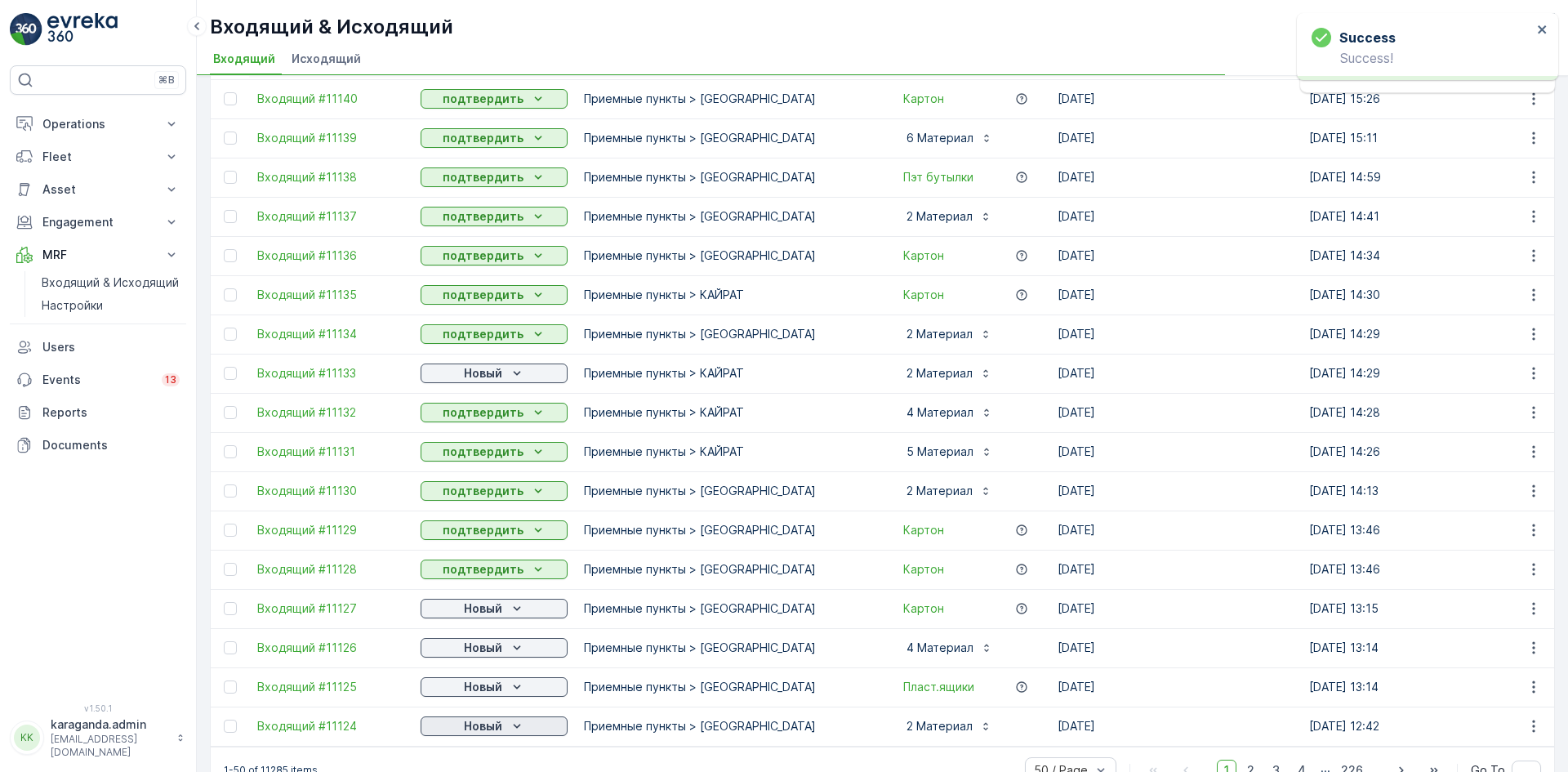
scroll to position [1461, 0]
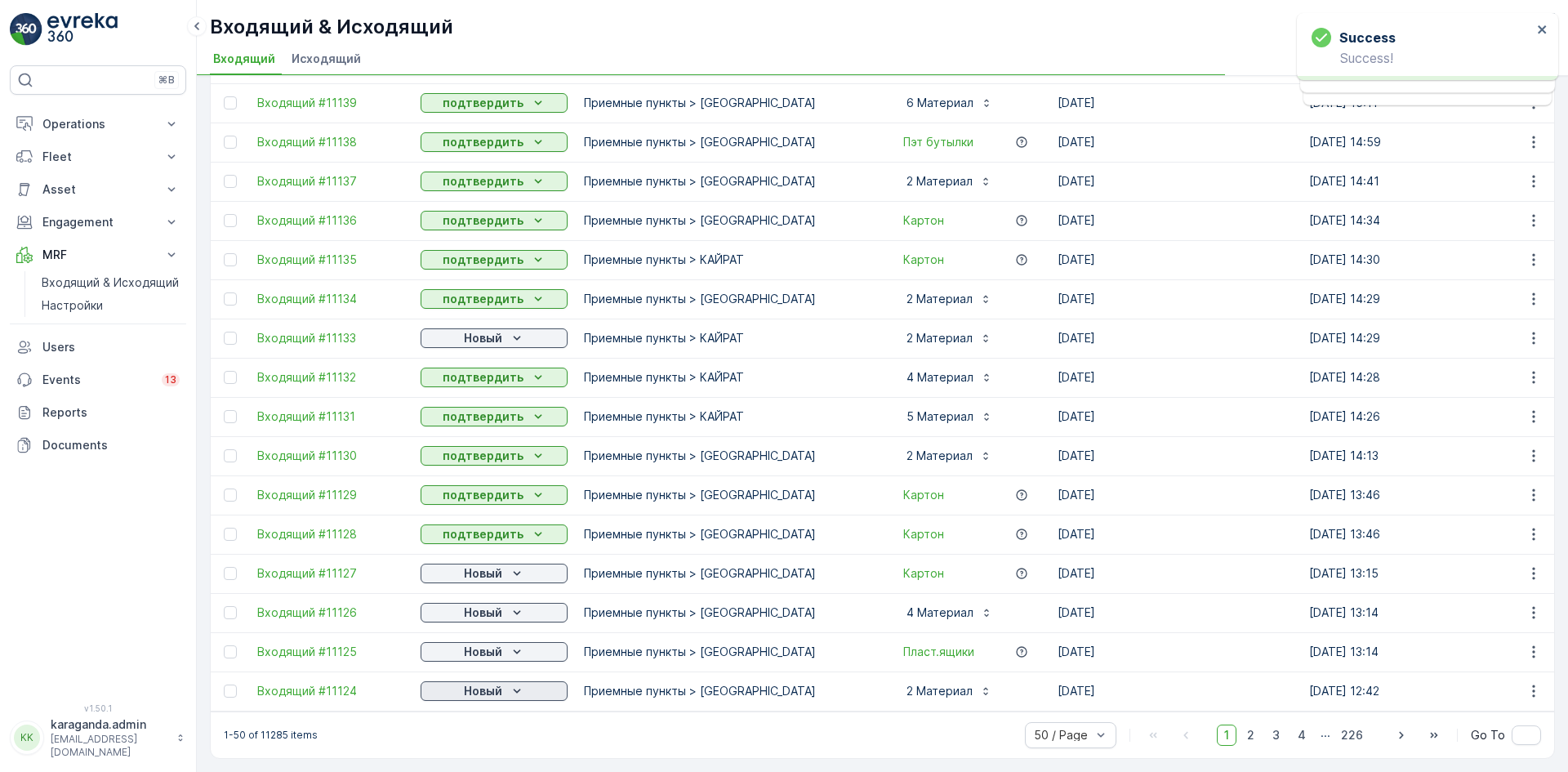
click at [489, 690] on p "Новый" at bounding box center [483, 691] width 38 height 17
drag, startPoint x: 474, startPoint y: 723, endPoint x: 507, endPoint y: 709, distance: 35.8
click at [474, 724] on span "подтвердить" at bounding box center [468, 730] width 75 height 17
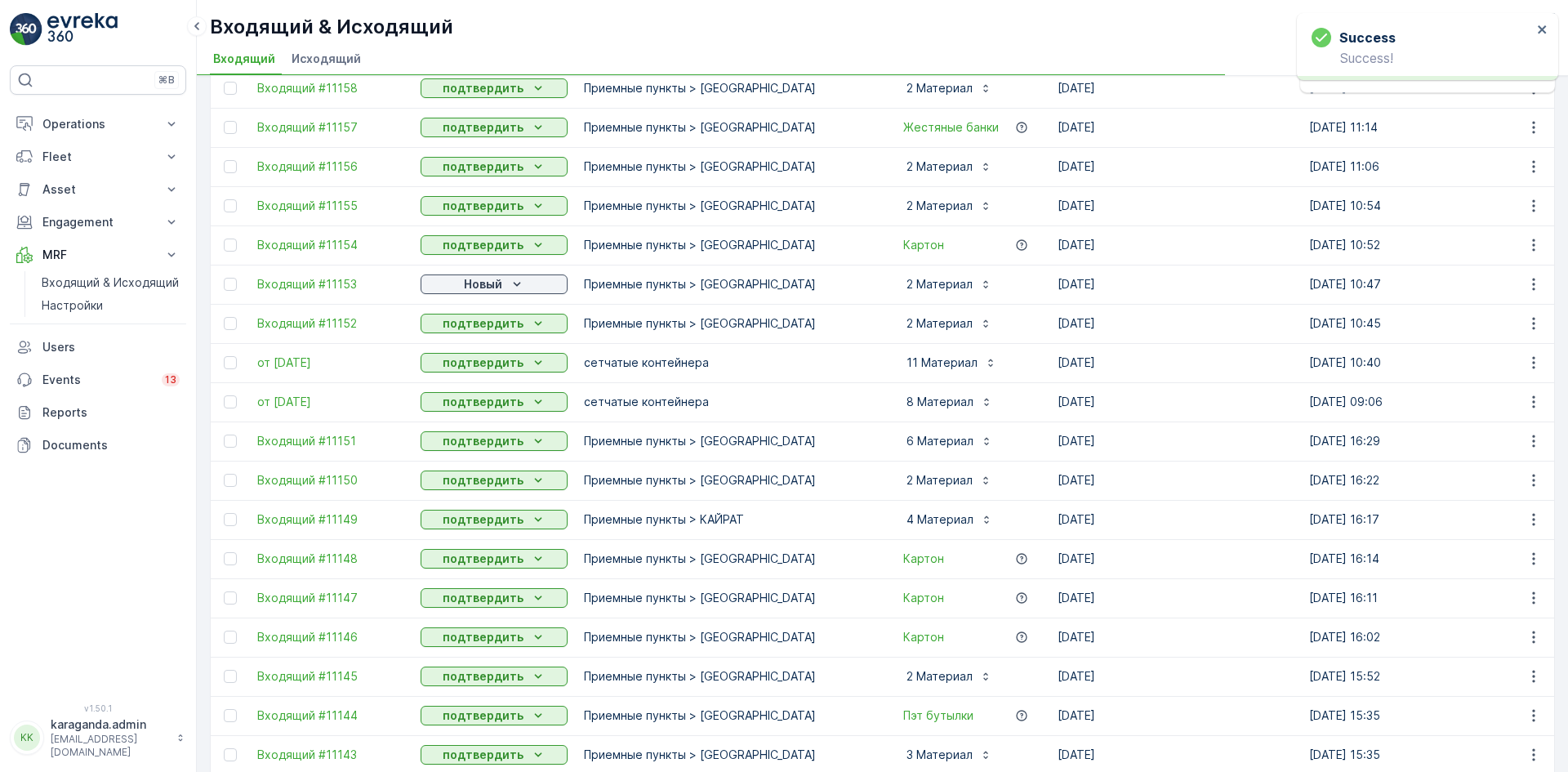
click at [502, 271] on td "Новый" at bounding box center [494, 284] width 163 height 39
click at [480, 331] on span "подтвердить" at bounding box center [468, 332] width 75 height 17
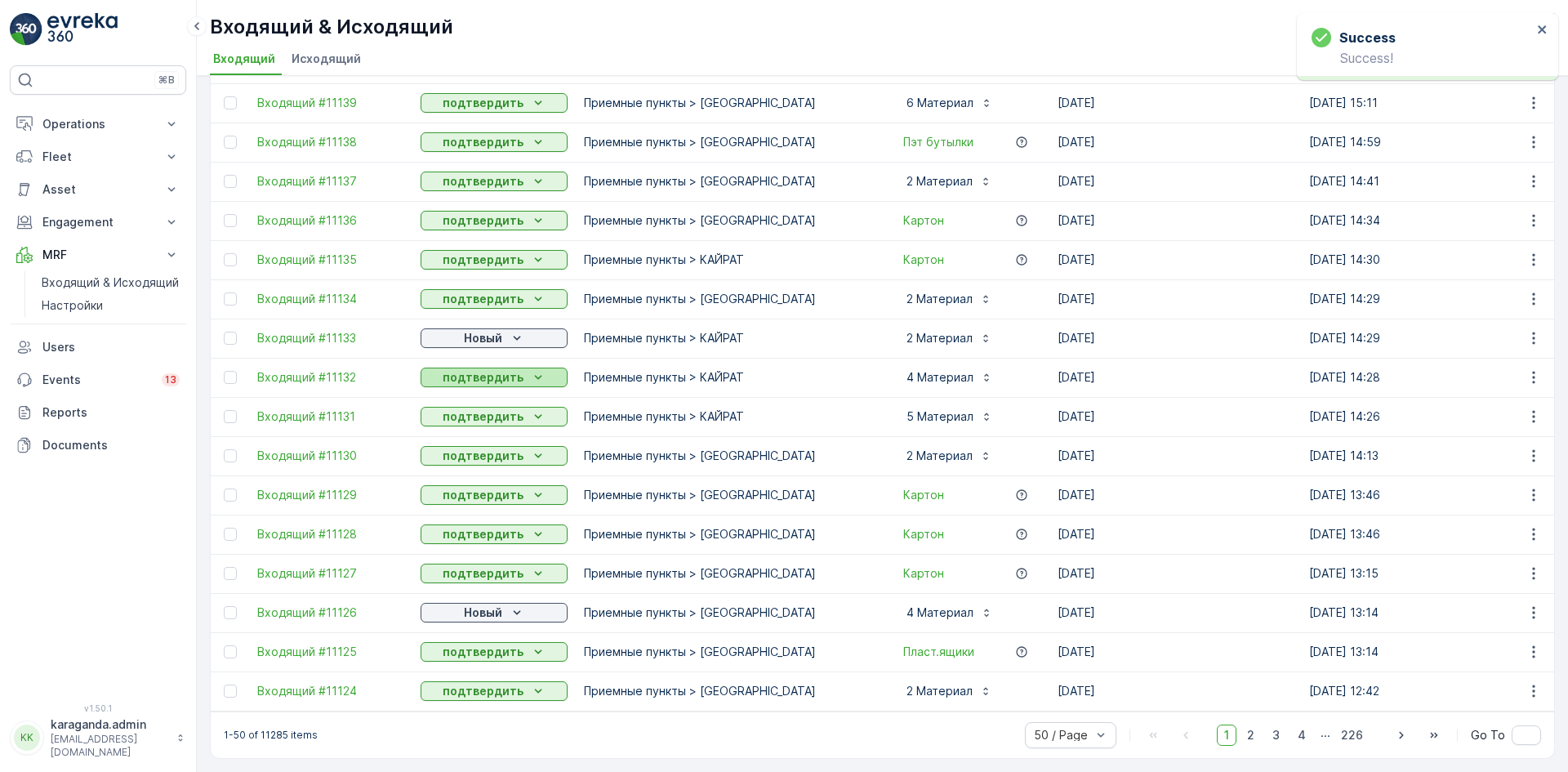
scroll to position [1461, 0]
click at [499, 330] on p "Новый" at bounding box center [483, 338] width 38 height 17
drag, startPoint x: 498, startPoint y: 369, endPoint x: 494, endPoint y: 384, distance: 15.5
click at [498, 370] on span "подтвердить" at bounding box center [468, 378] width 75 height 17
click at [480, 604] on p "Новый" at bounding box center [483, 612] width 38 height 17
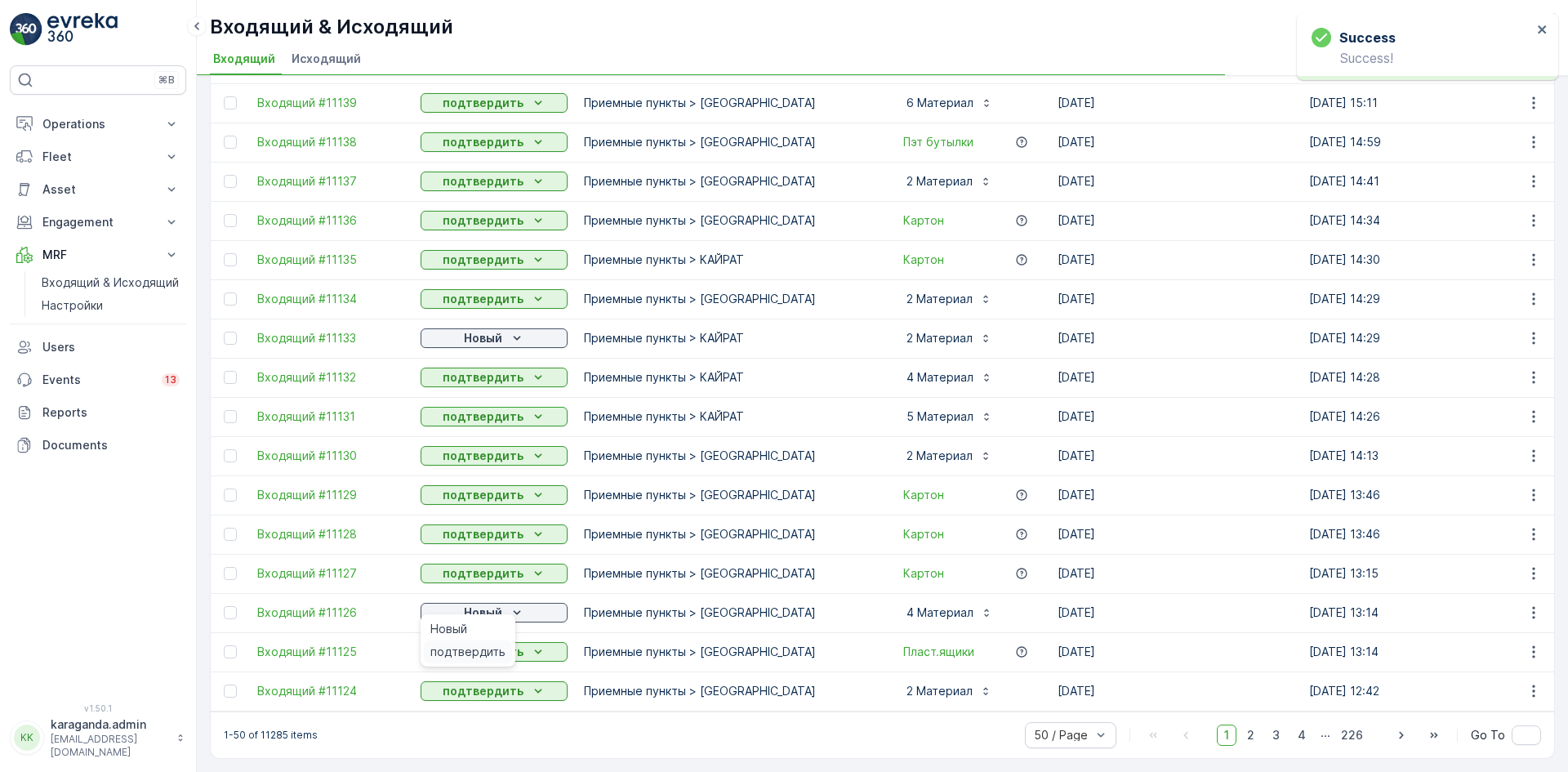
click at [471, 644] on span "подтвердить" at bounding box center [468, 652] width 75 height 17
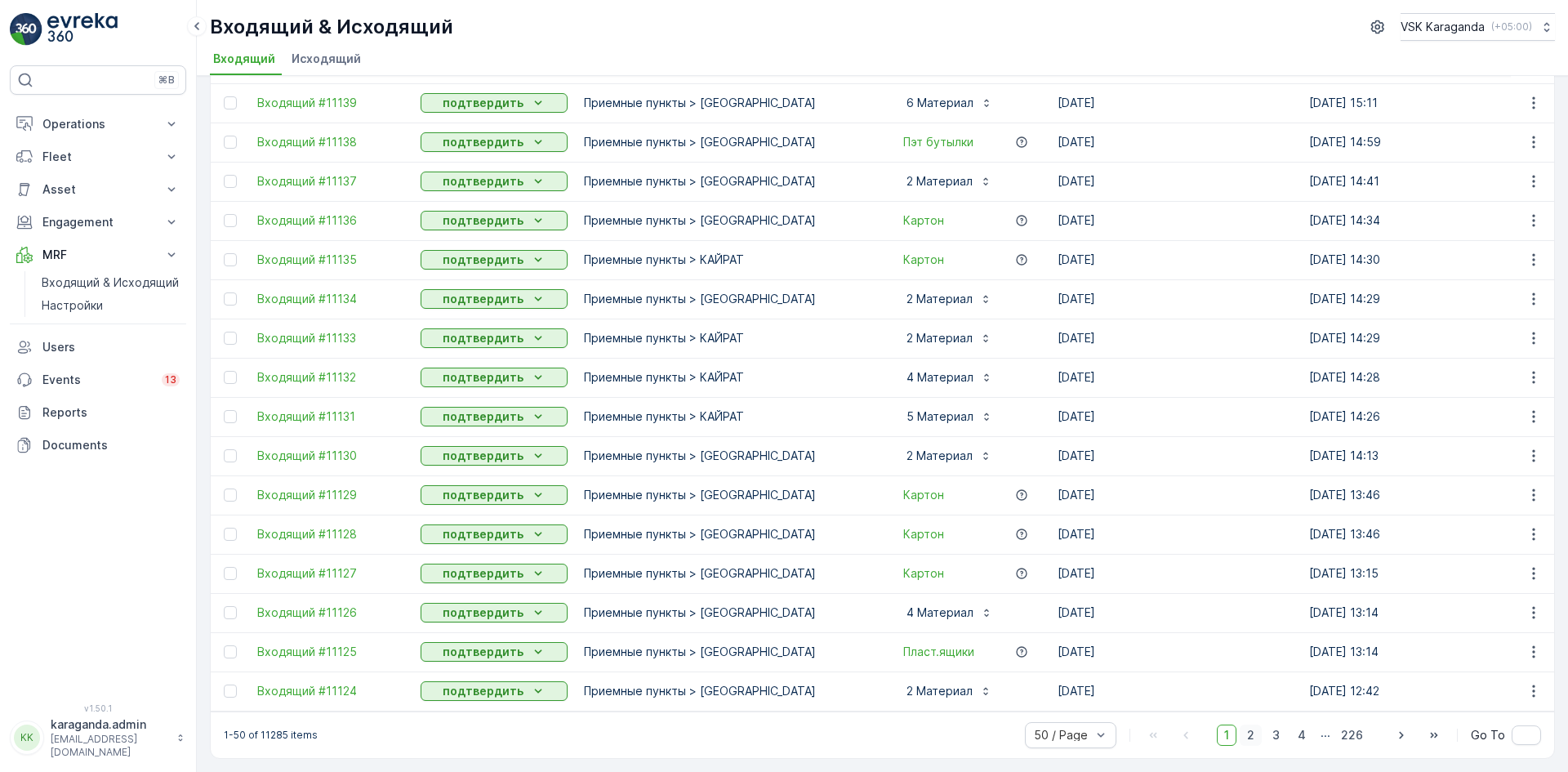
click at [1256, 733] on span "2" at bounding box center [1251, 734] width 22 height 21
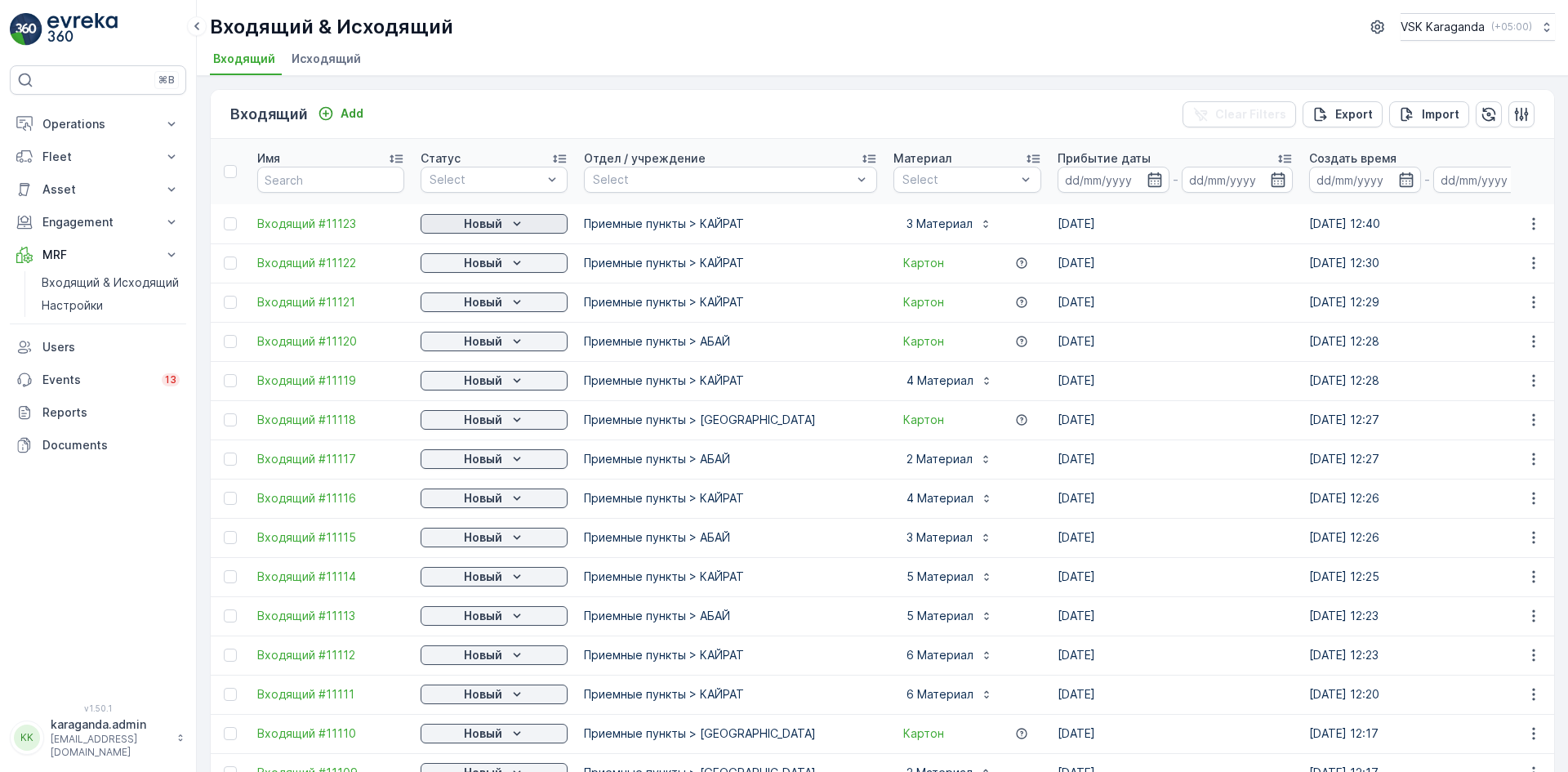
click at [511, 225] on icon "Новый" at bounding box center [517, 224] width 17 height 17
click at [498, 263] on span "подтвердить" at bounding box center [468, 272] width 75 height 17
click at [509, 263] on icon "Новый" at bounding box center [517, 263] width 17 height 17
click at [501, 309] on span "подтвердить" at bounding box center [468, 311] width 75 height 17
click at [521, 300] on icon "Новый" at bounding box center [517, 302] width 17 height 17
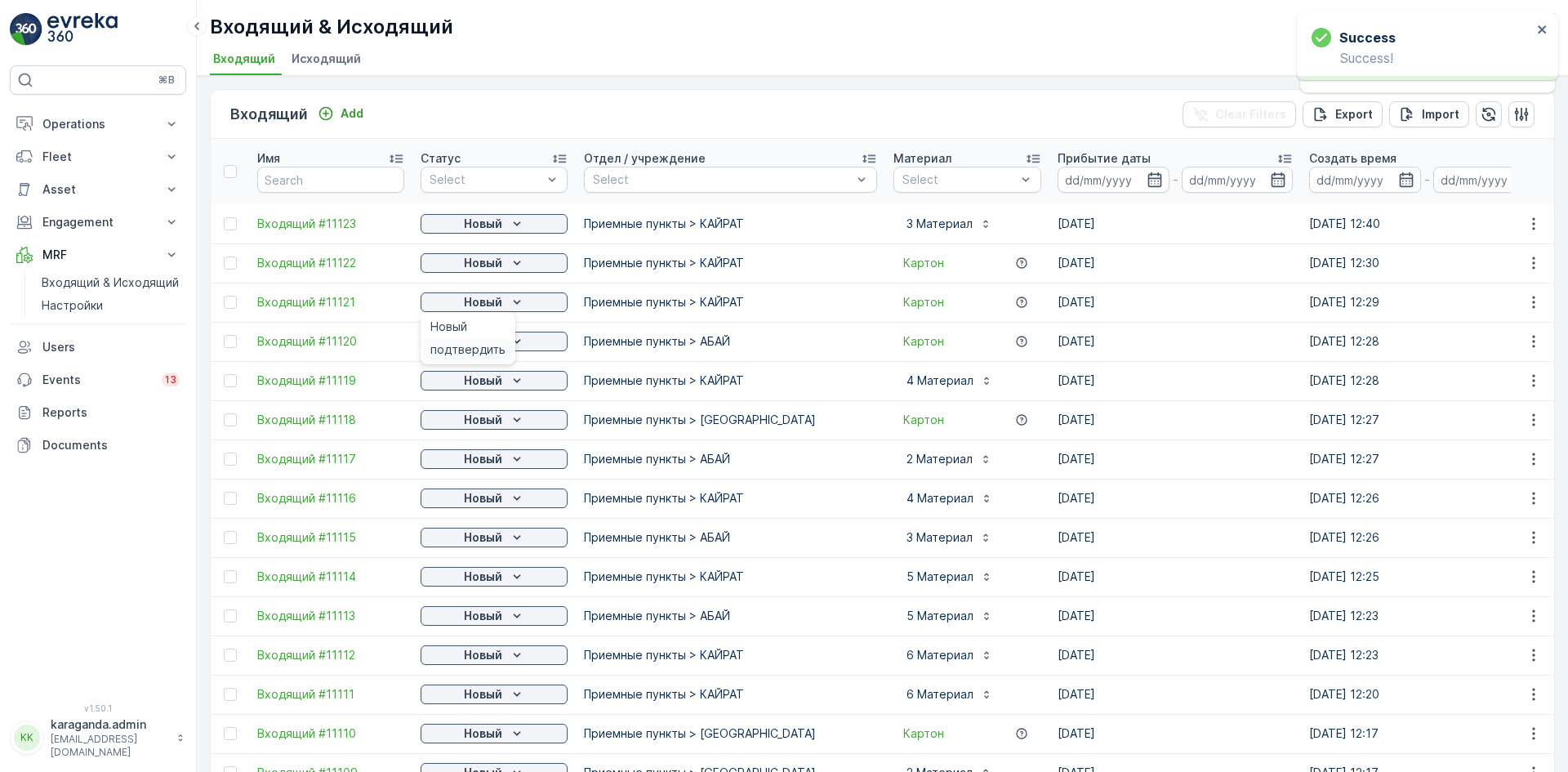
click at [495, 343] on span "подтвердить" at bounding box center [468, 350] width 75 height 17
click at [520, 345] on icon "Новый" at bounding box center [517, 342] width 17 height 17
click at [496, 424] on span "подтвердить" at bounding box center [468, 428] width 75 height 17
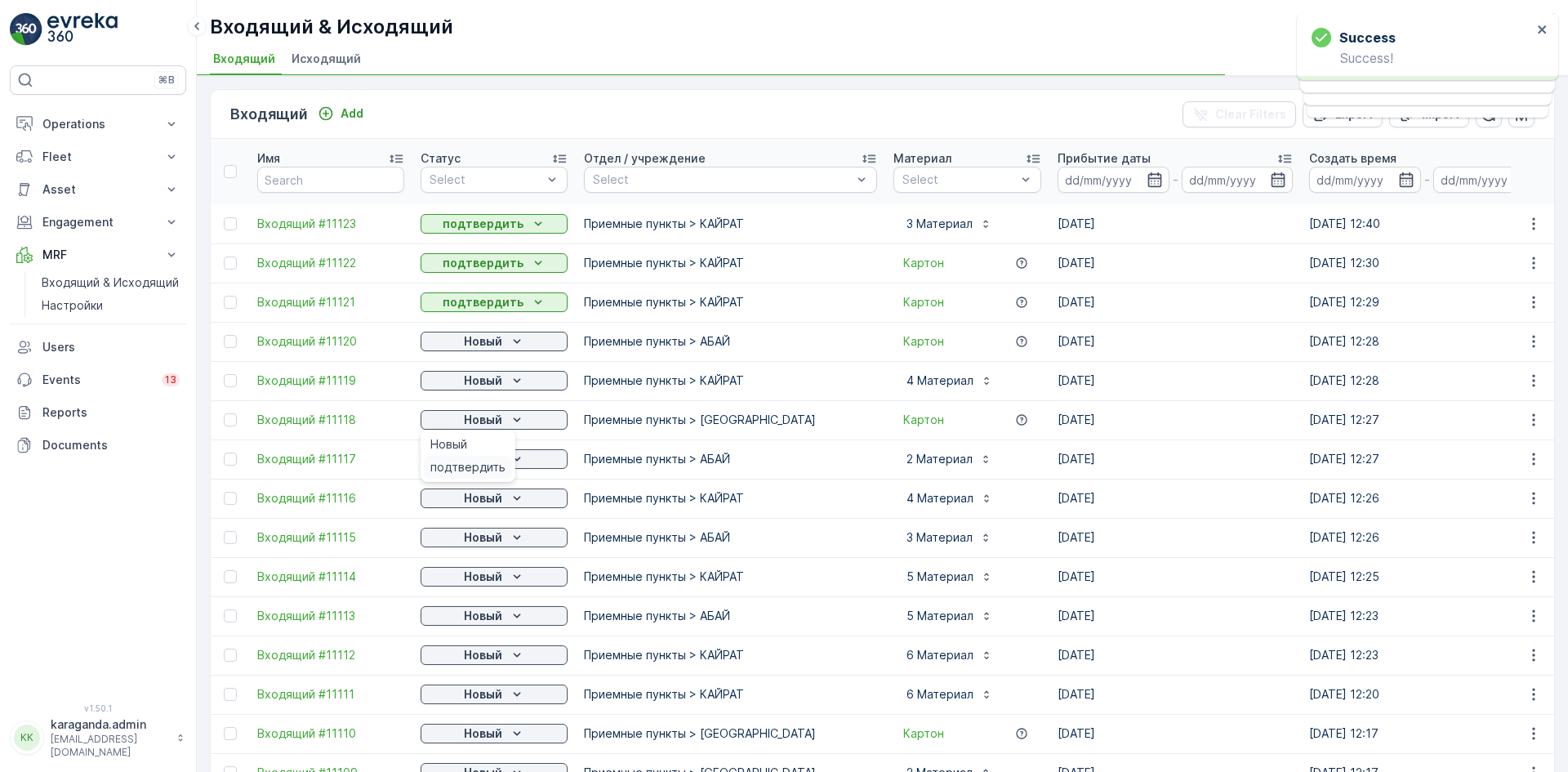
click at [491, 462] on span "подтвердить" at bounding box center [468, 467] width 75 height 17
click at [515, 453] on icon "Новый" at bounding box center [517, 459] width 17 height 17
drag, startPoint x: 491, startPoint y: 504, endPoint x: 510, endPoint y: 505, distance: 19.0
click at [493, 505] on span "подтвердить" at bounding box center [468, 506] width 75 height 17
click at [493, 545] on span "подтвердить" at bounding box center [468, 546] width 75 height 17
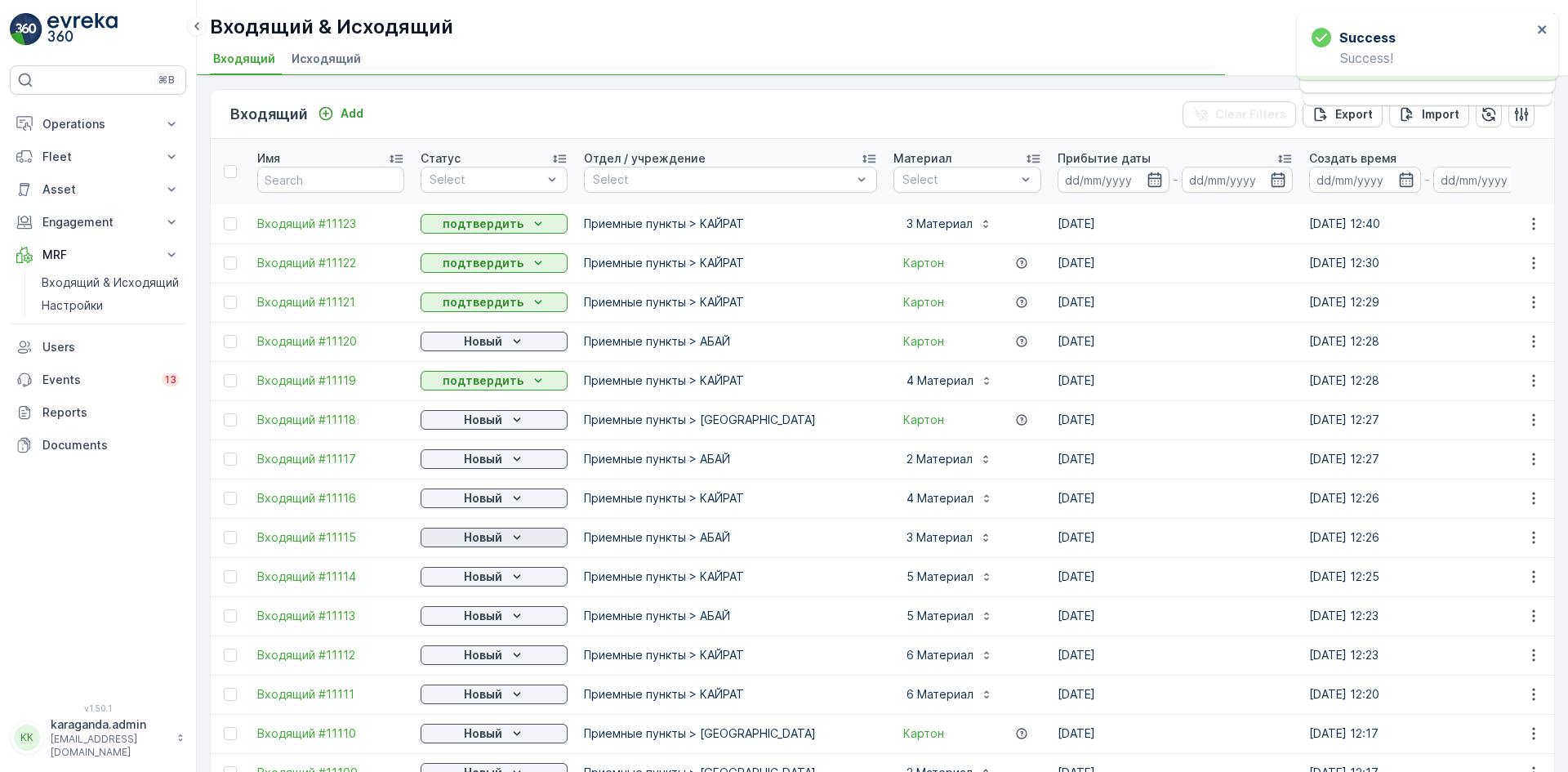
click at [500, 537] on p "Новый" at bounding box center [483, 537] width 38 height 17
click at [472, 585] on span "подтвердить" at bounding box center [468, 585] width 75 height 17
click at [519, 573] on icon "Новый" at bounding box center [517, 576] width 17 height 17
click at [482, 617] on span "подтвердить" at bounding box center [468, 624] width 75 height 17
click at [512, 611] on icon "Новый" at bounding box center [517, 616] width 17 height 17
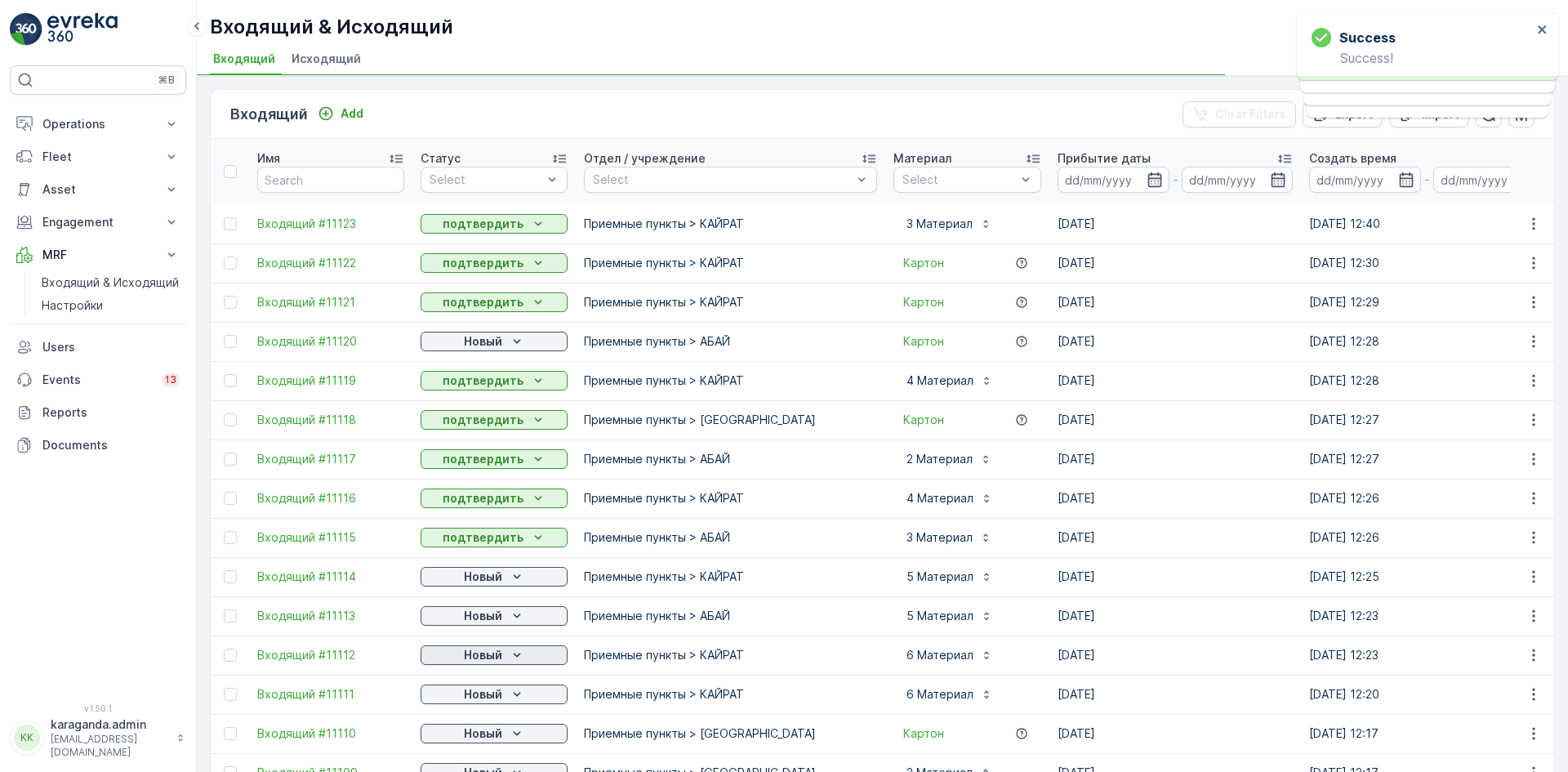
click at [488, 658] on p "Новый" at bounding box center [483, 655] width 38 height 17
click at [467, 700] on span "подтвердить" at bounding box center [468, 703] width 75 height 17
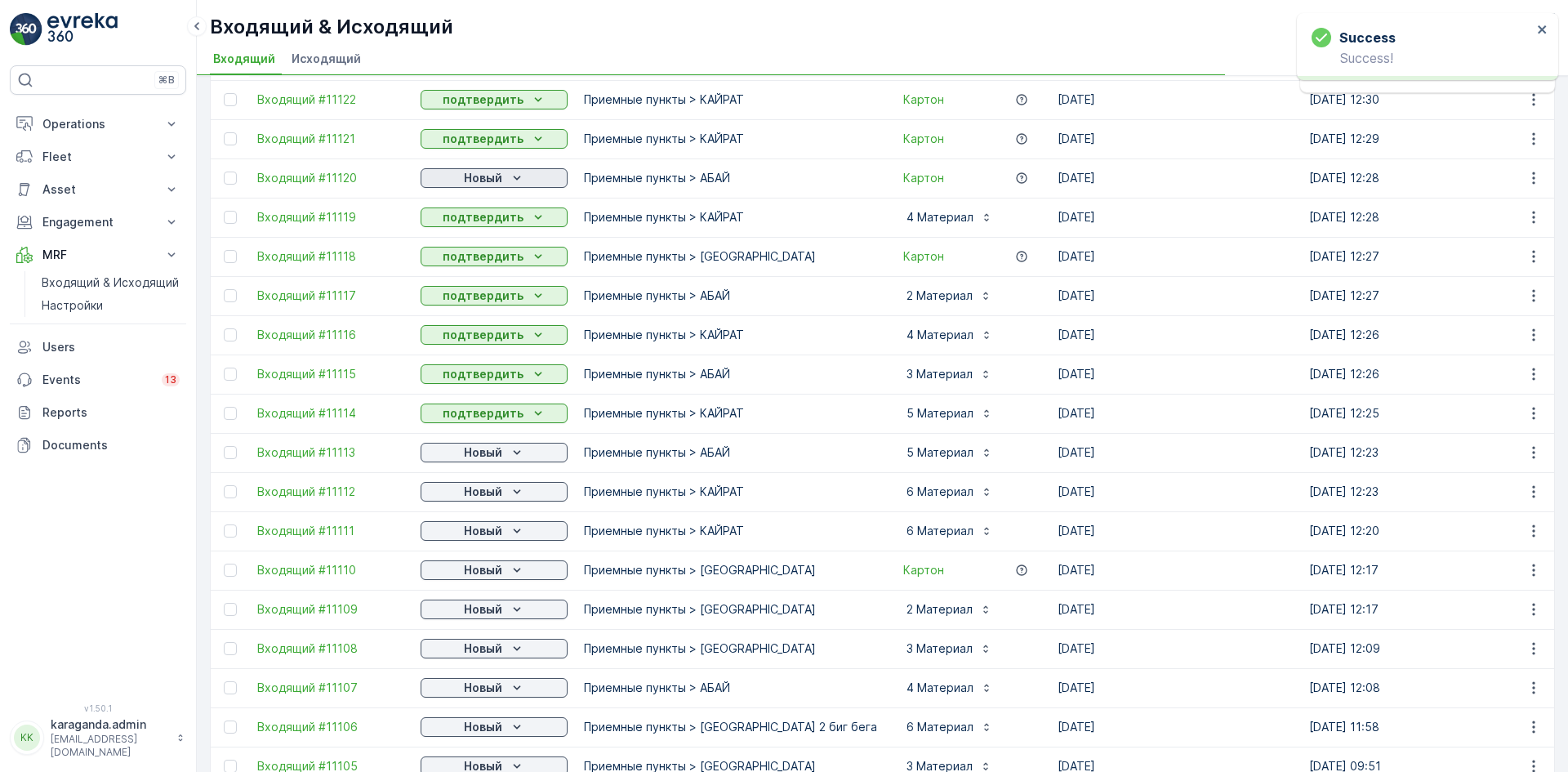
click at [494, 178] on p "Новый" at bounding box center [483, 178] width 38 height 17
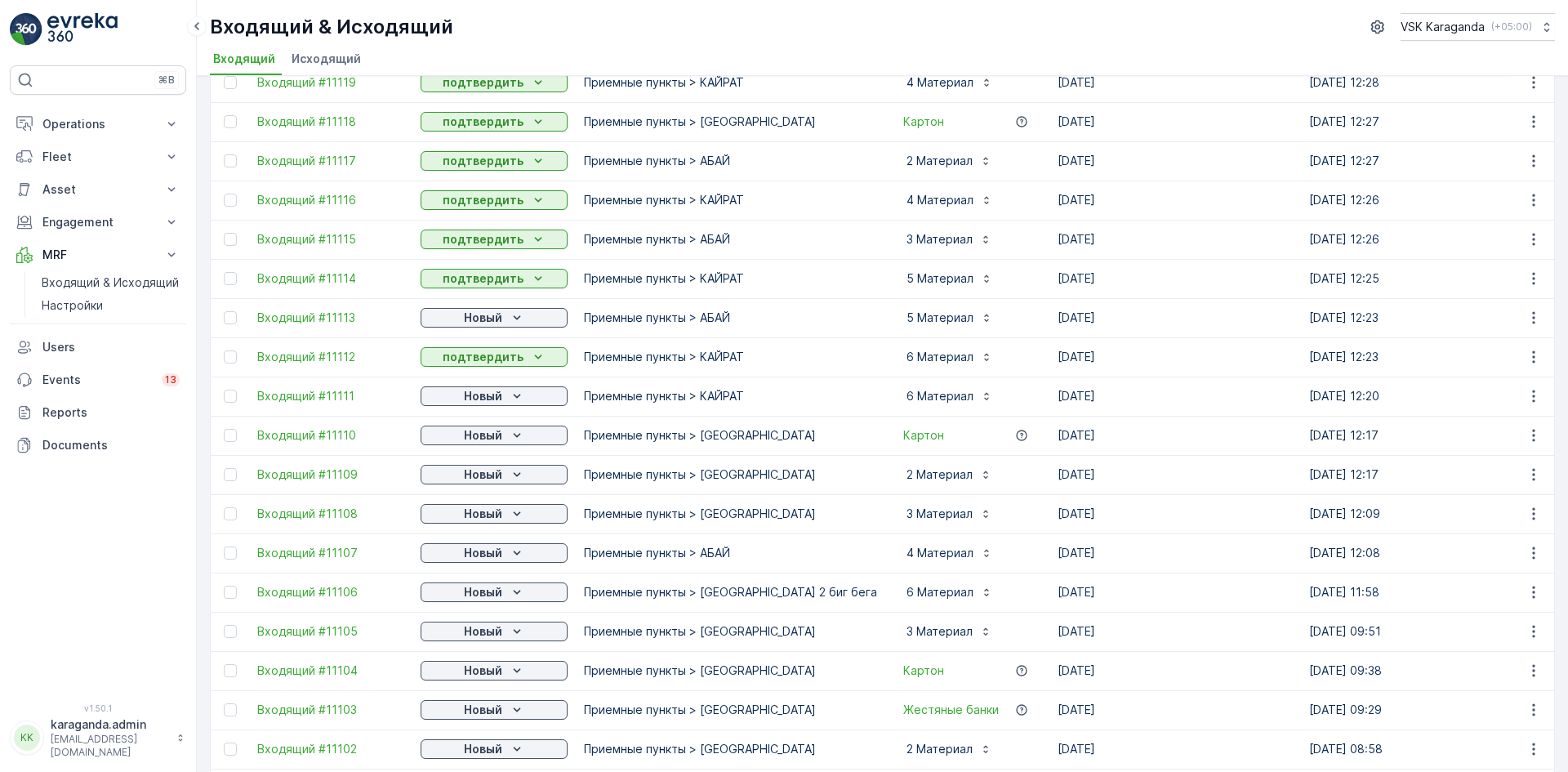
scroll to position [327, 0]
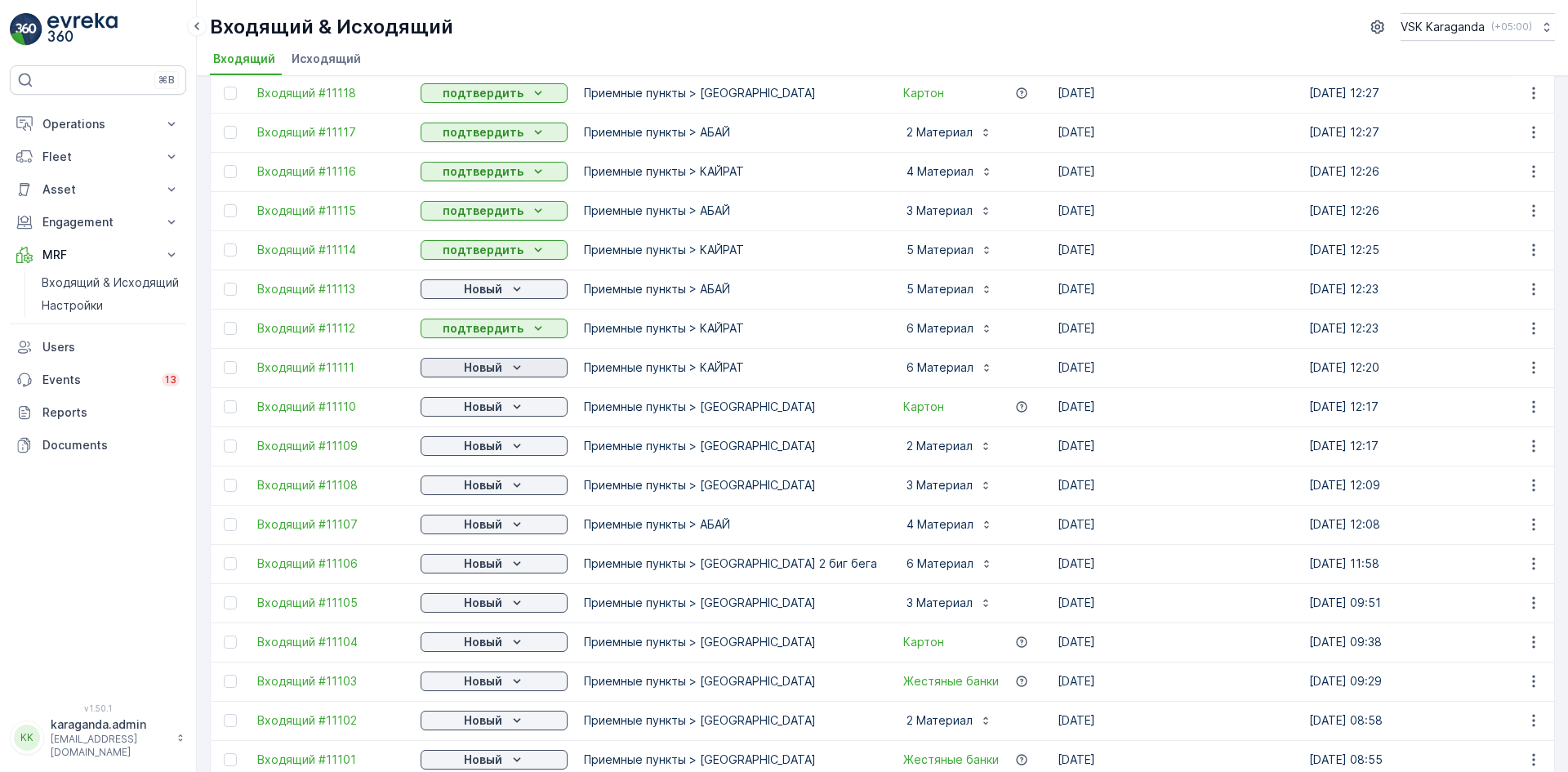
click at [500, 365] on p "Новый" at bounding box center [483, 368] width 38 height 17
click at [480, 409] on span "подтвердить" at bounding box center [468, 415] width 75 height 17
click at [500, 411] on p "Новый" at bounding box center [483, 407] width 38 height 17
click at [488, 448] on span "подтвердить" at bounding box center [468, 455] width 75 height 17
click at [509, 449] on icon "Новый" at bounding box center [517, 446] width 17 height 17
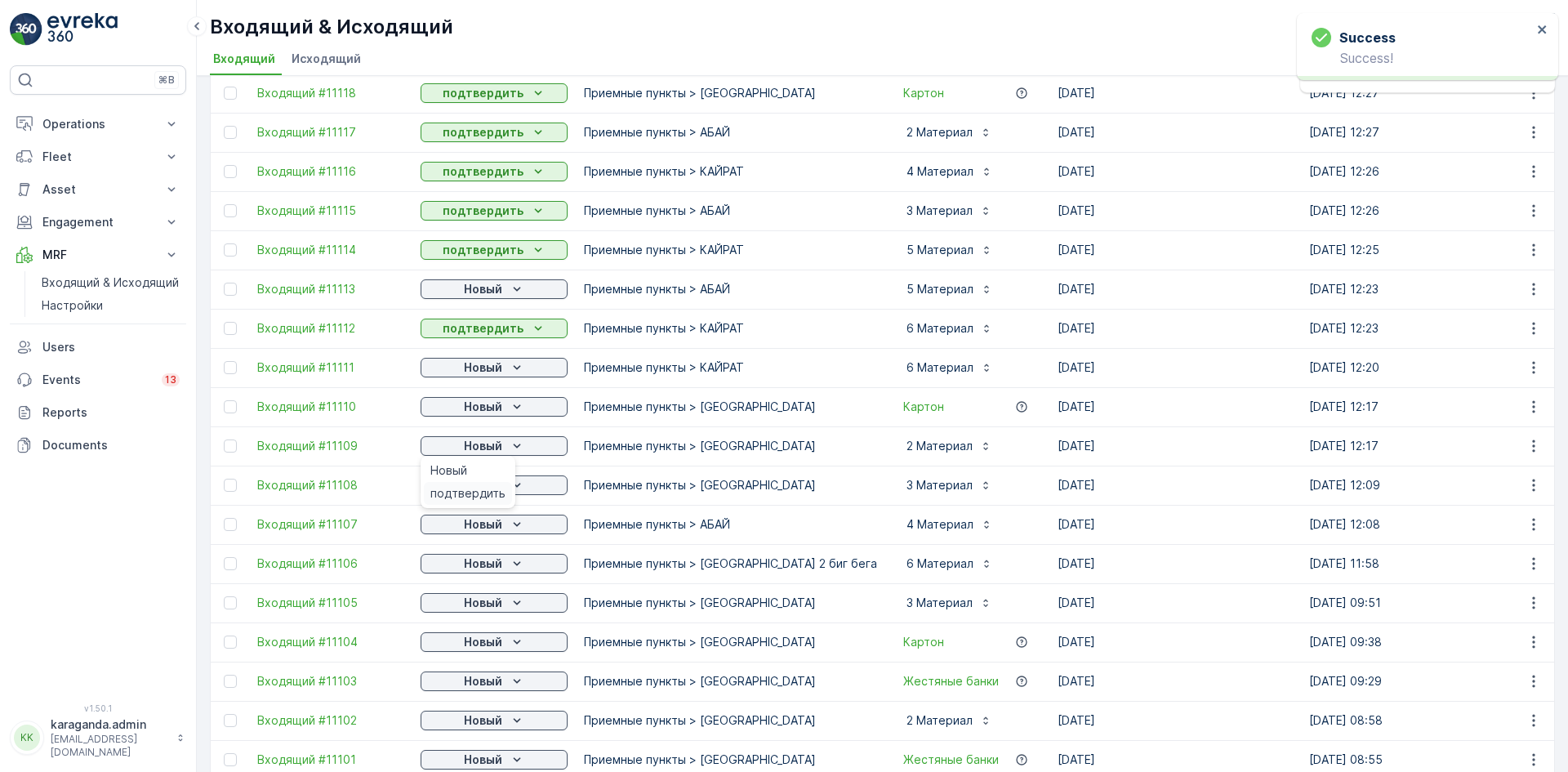
click at [484, 491] on span "подтвердить" at bounding box center [468, 494] width 75 height 17
click at [505, 493] on button "Новый" at bounding box center [494, 485] width 147 height 19
click at [495, 522] on p "Новый" at bounding box center [483, 525] width 38 height 17
click at [501, 527] on p "Новый" at bounding box center [483, 525] width 38 height 17
click at [475, 575] on td "Новый" at bounding box center [494, 563] width 163 height 39
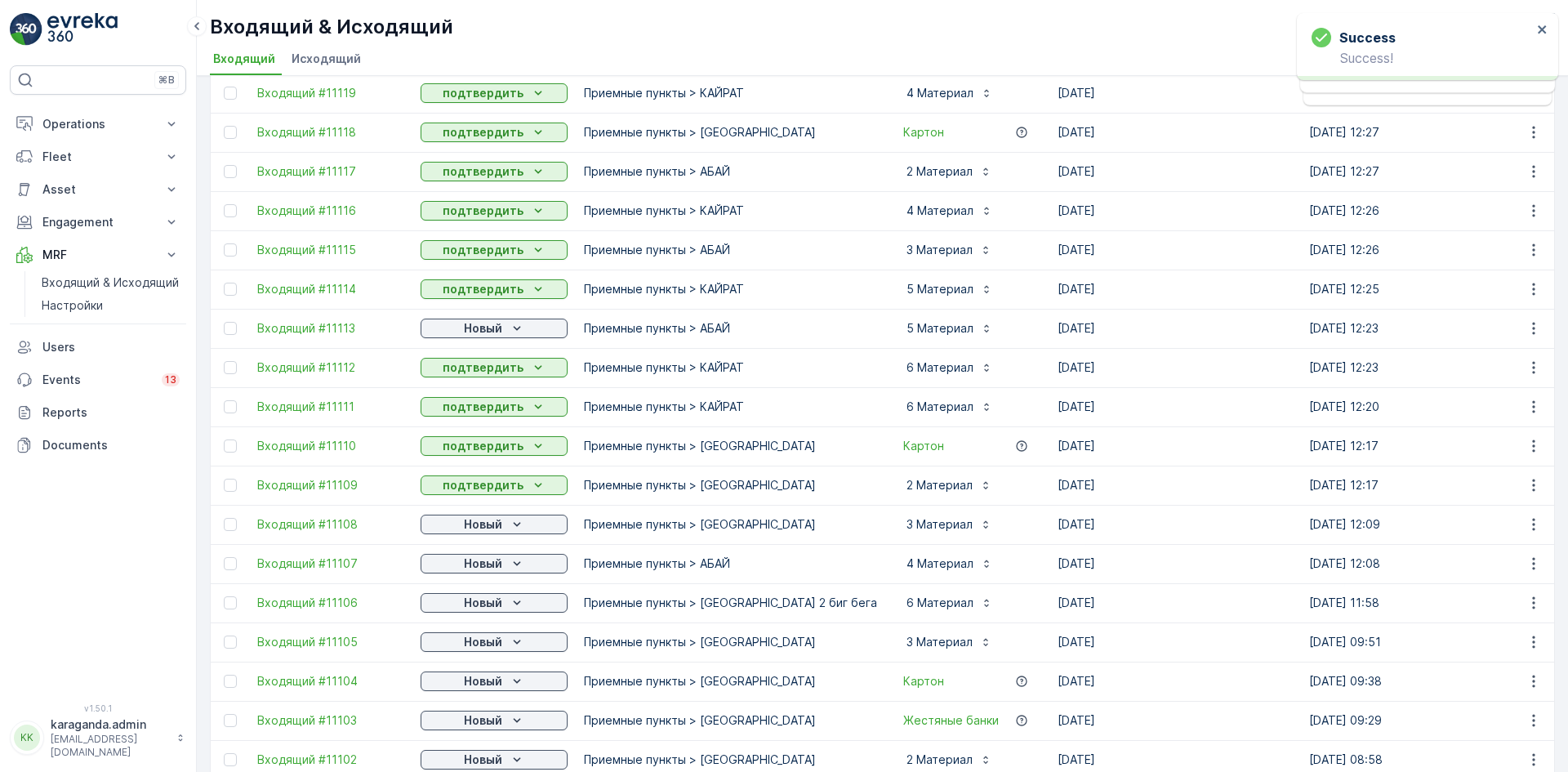
scroll to position [366, 0]
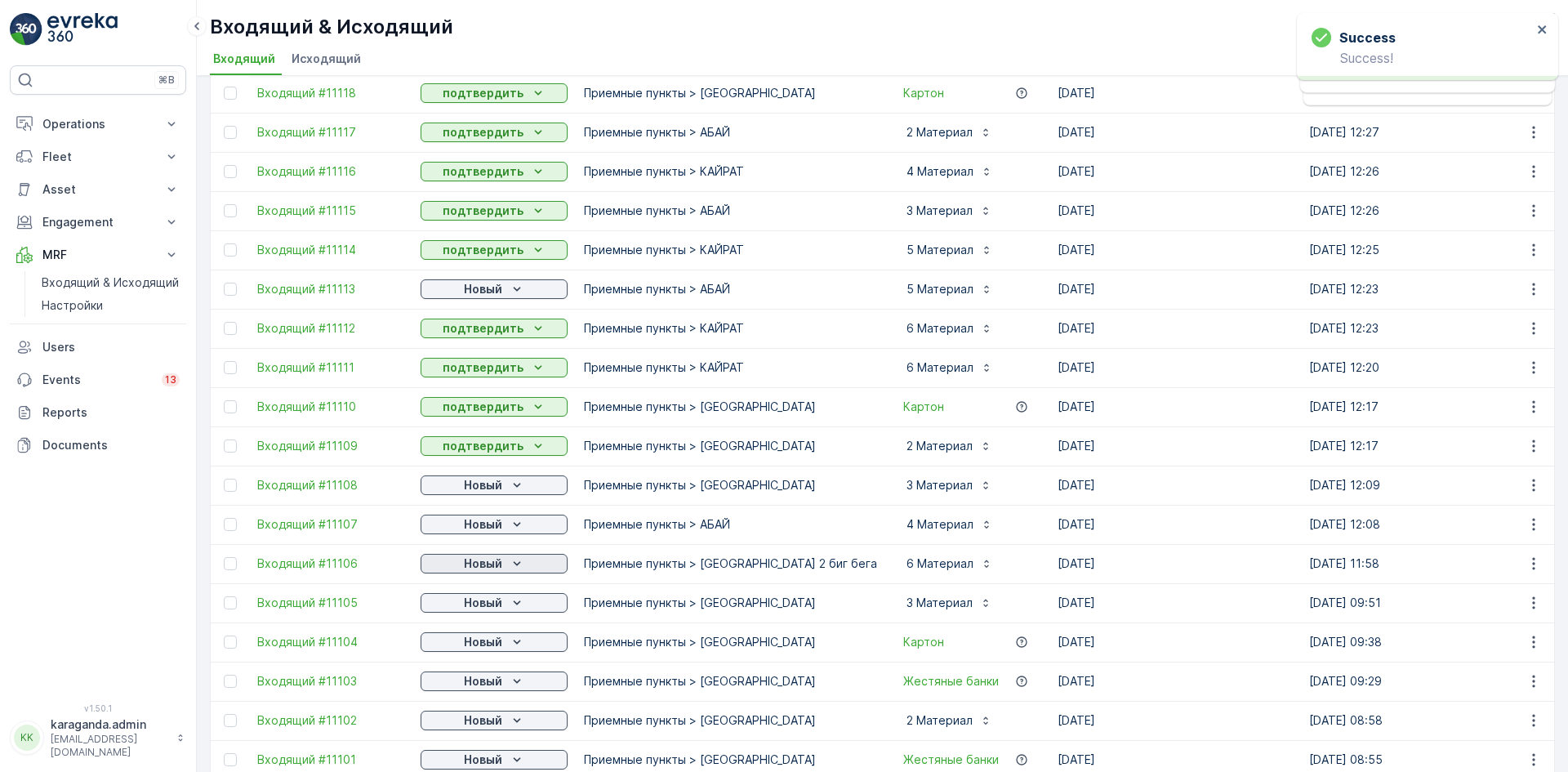
click at [505, 559] on div "Новый" at bounding box center [494, 564] width 134 height 17
click at [475, 610] on span "подтвердить" at bounding box center [468, 611] width 75 height 17
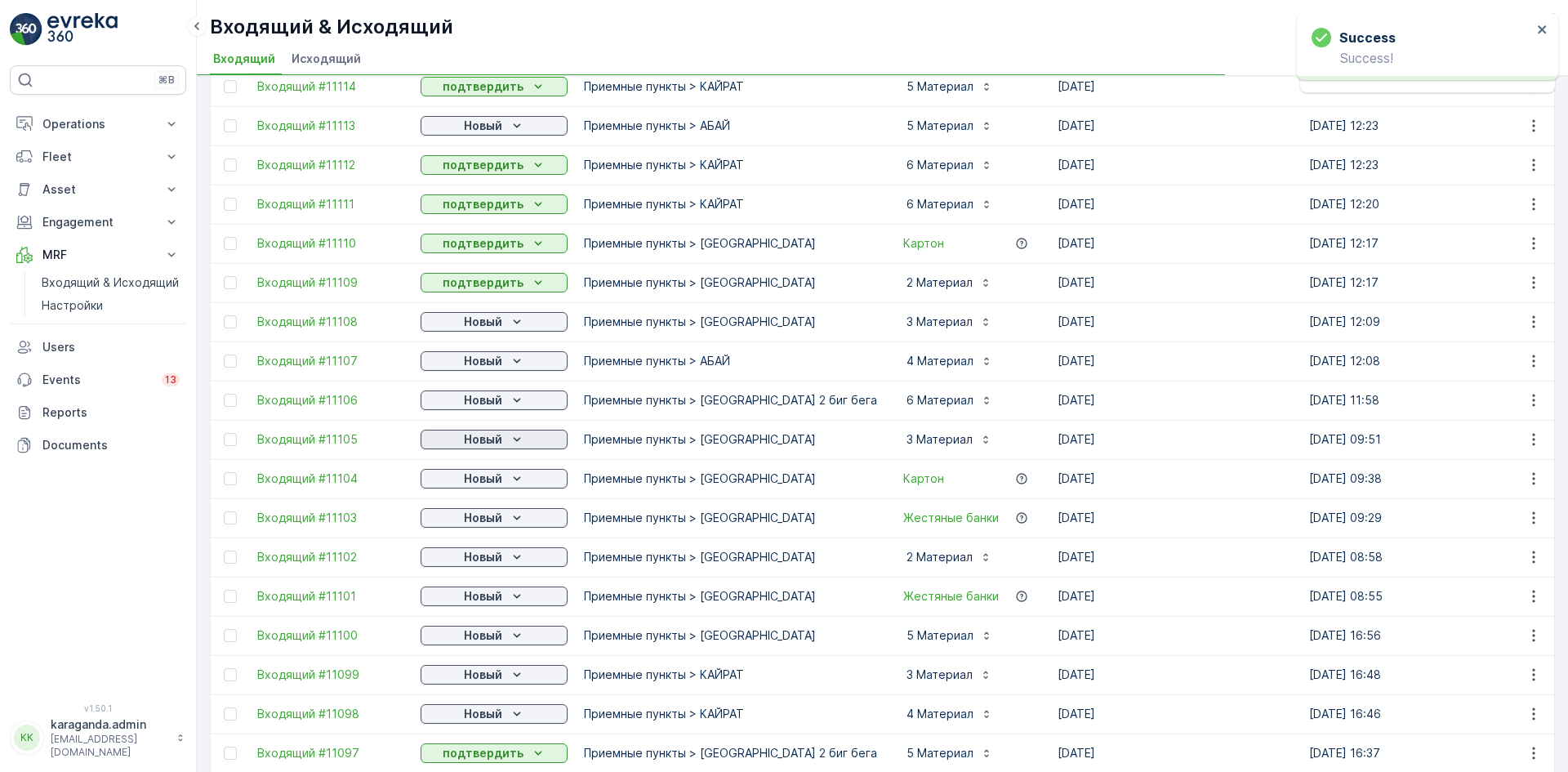
click at [498, 440] on p "Новый" at bounding box center [483, 439] width 38 height 17
click at [474, 483] on span "подтвердить" at bounding box center [468, 487] width 75 height 17
click at [500, 481] on p "Новый" at bounding box center [483, 479] width 38 height 17
click at [513, 521] on icon "Новый" at bounding box center [517, 518] width 17 height 17
click at [489, 561] on span "подтвердить" at bounding box center [468, 566] width 75 height 17
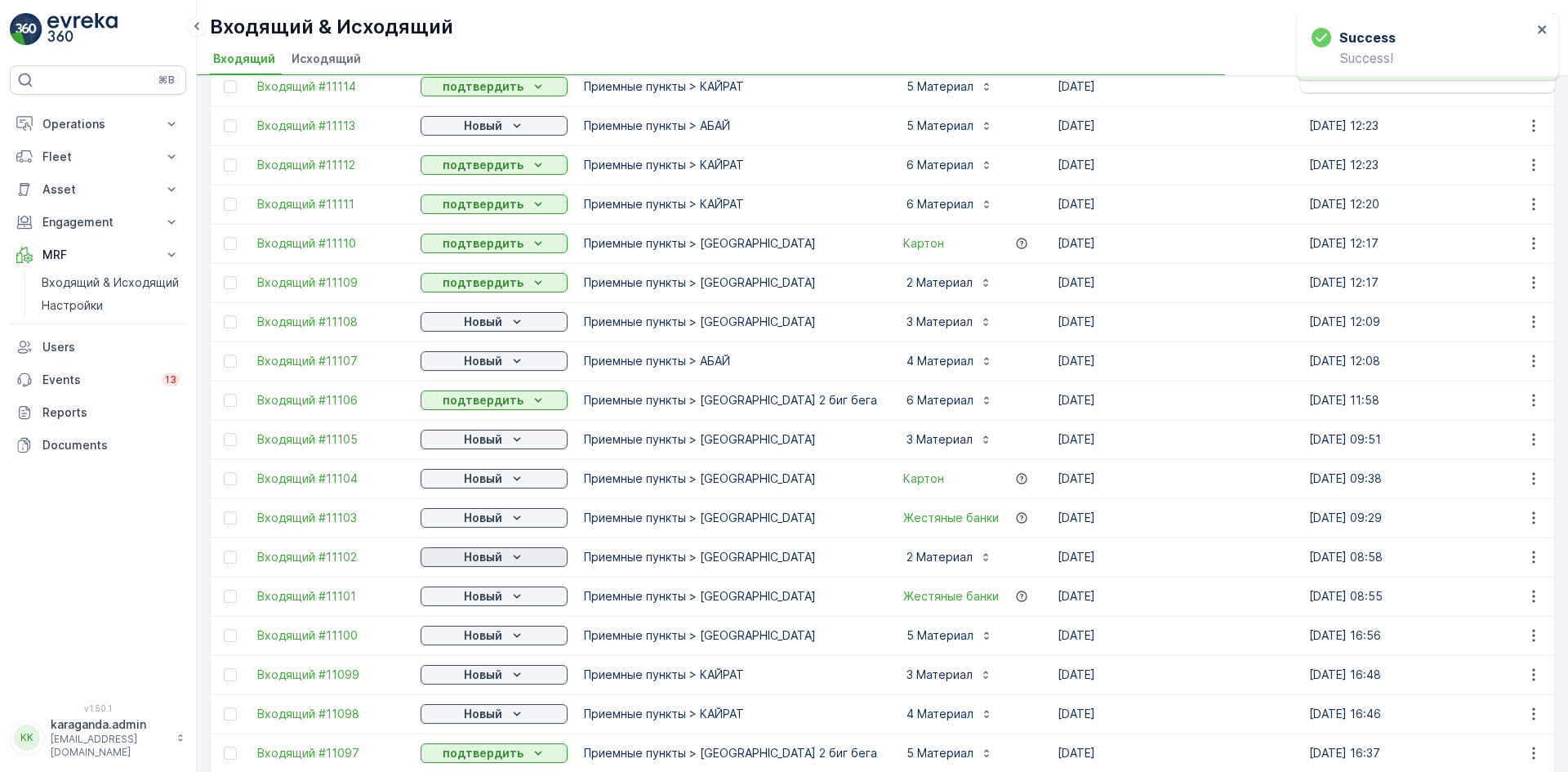
click at [508, 552] on div "Новый" at bounding box center [494, 557] width 134 height 17
click at [480, 600] on span "подтвердить" at bounding box center [468, 604] width 75 height 17
click at [490, 632] on p "Новый" at bounding box center [483, 636] width 38 height 17
click at [472, 682] on p "Новый" at bounding box center [483, 675] width 38 height 17
click at [459, 719] on span "подтвердить" at bounding box center [468, 722] width 75 height 17
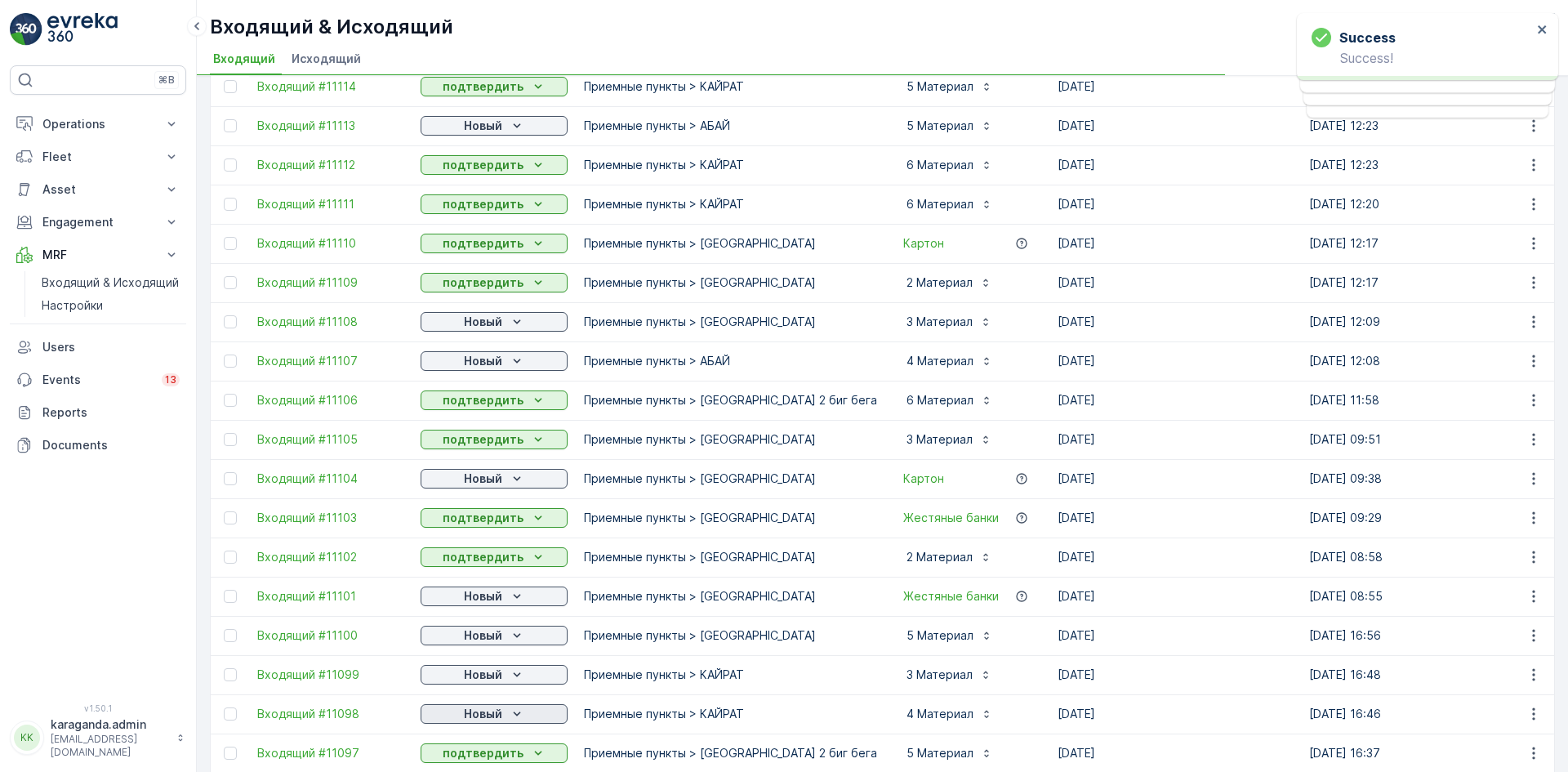
click at [494, 711] on p "Новый" at bounding box center [483, 714] width 38 height 17
click at [480, 682] on span "подтвердить" at bounding box center [468, 689] width 75 height 17
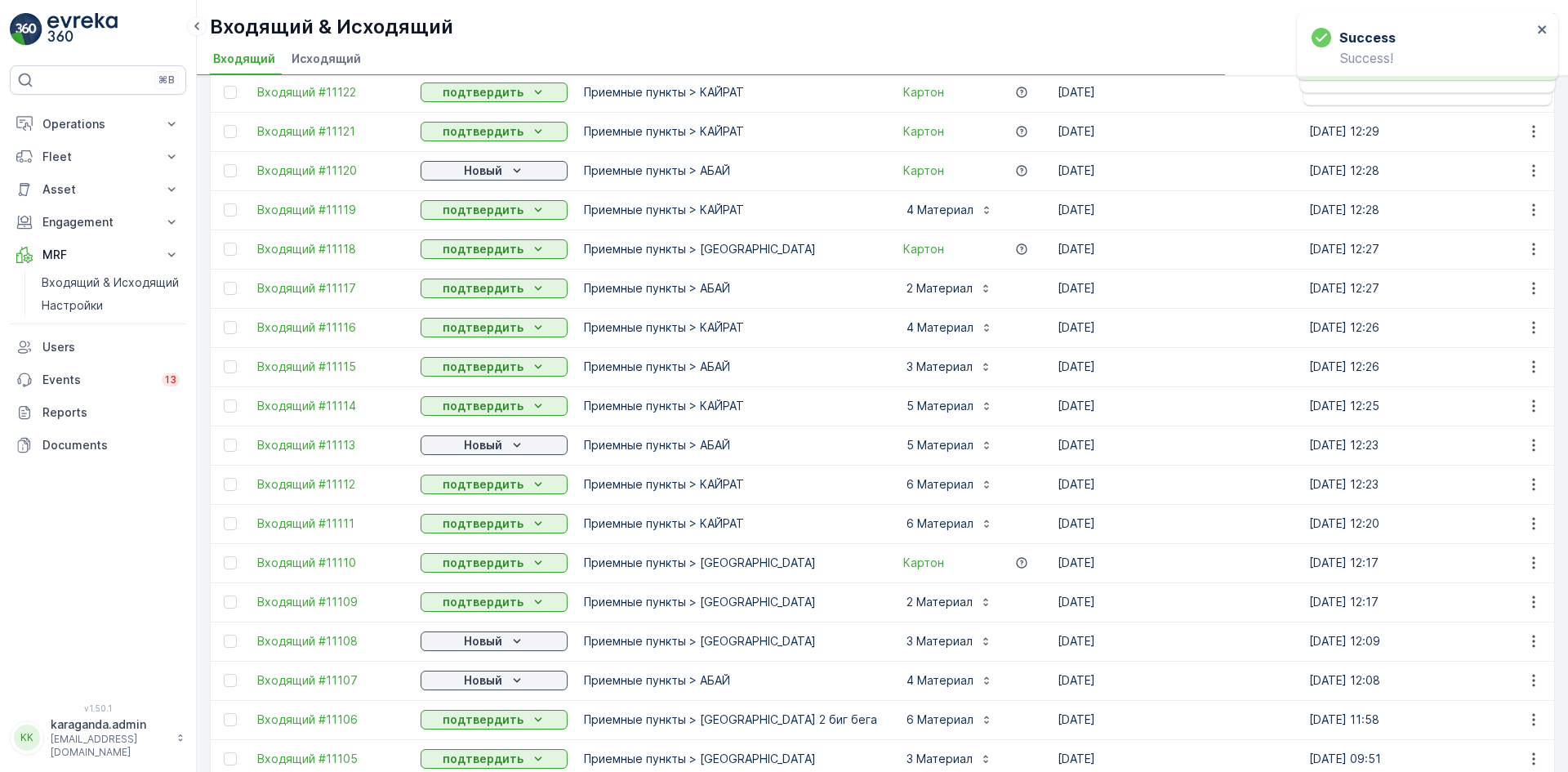
scroll to position [202, 0]
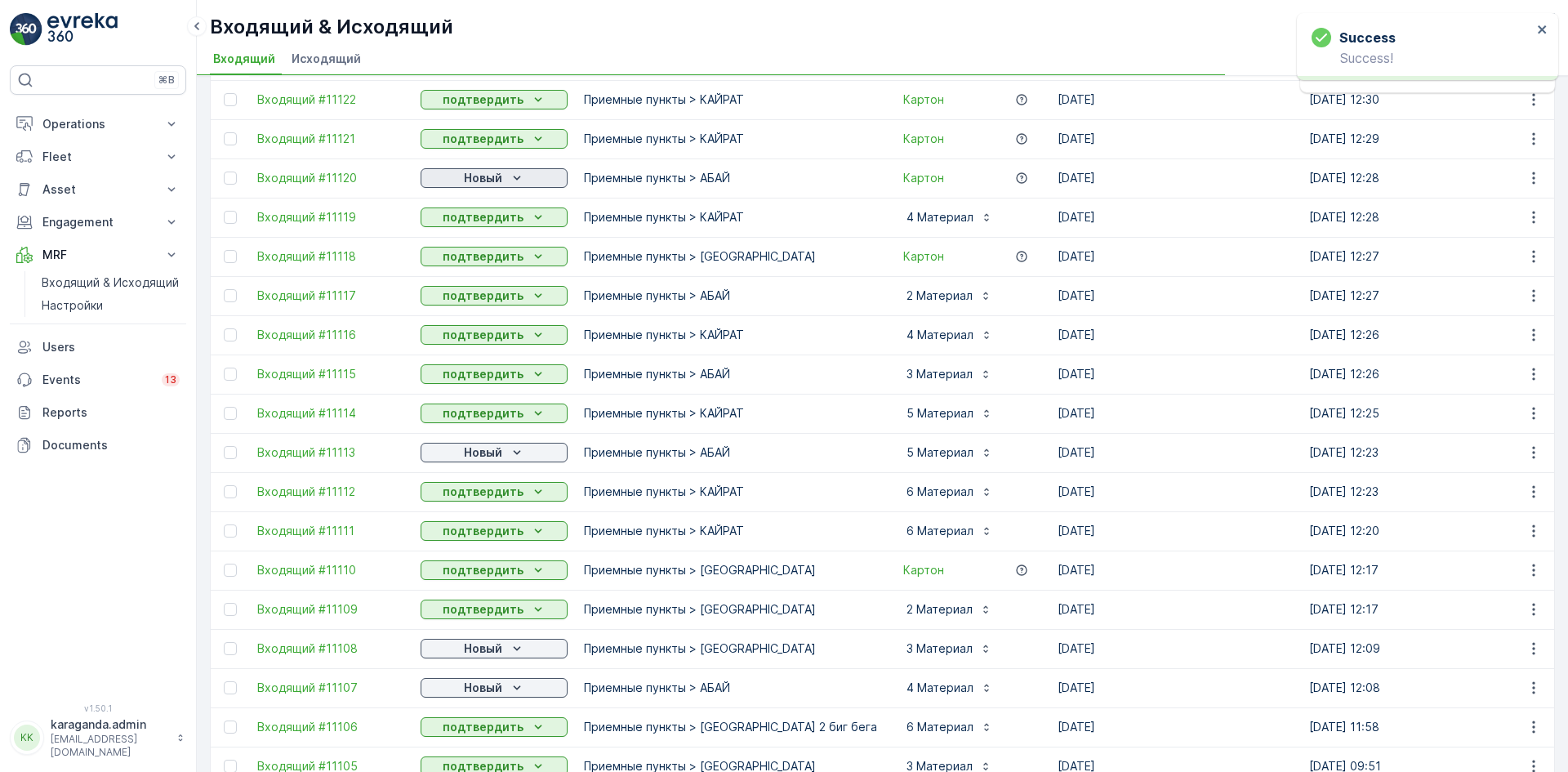
click at [485, 179] on p "Новый" at bounding box center [483, 178] width 38 height 17
click at [474, 215] on p "подтвердить" at bounding box center [483, 217] width 81 height 17
click at [500, 449] on p "Новый" at bounding box center [483, 453] width 38 height 17
click at [488, 507] on span "подтвердить" at bounding box center [468, 500] width 75 height 17
click at [501, 655] on p "Новый" at bounding box center [483, 648] width 38 height 17
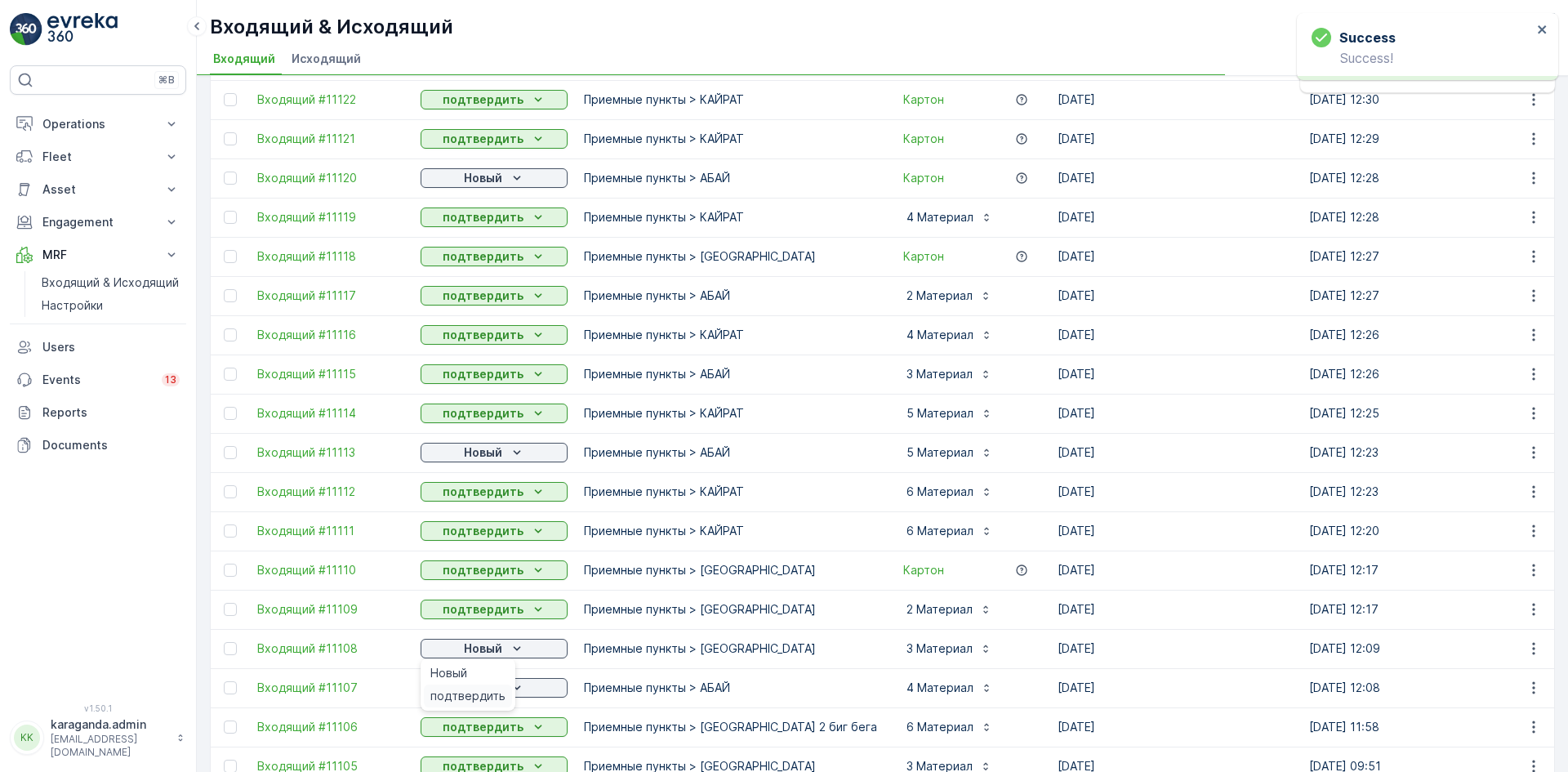
click at [483, 691] on span "подтвердить" at bounding box center [468, 696] width 75 height 17
click at [496, 688] on p "Новый" at bounding box center [483, 688] width 38 height 17
click at [485, 729] on span "подтвердить" at bounding box center [468, 735] width 75 height 17
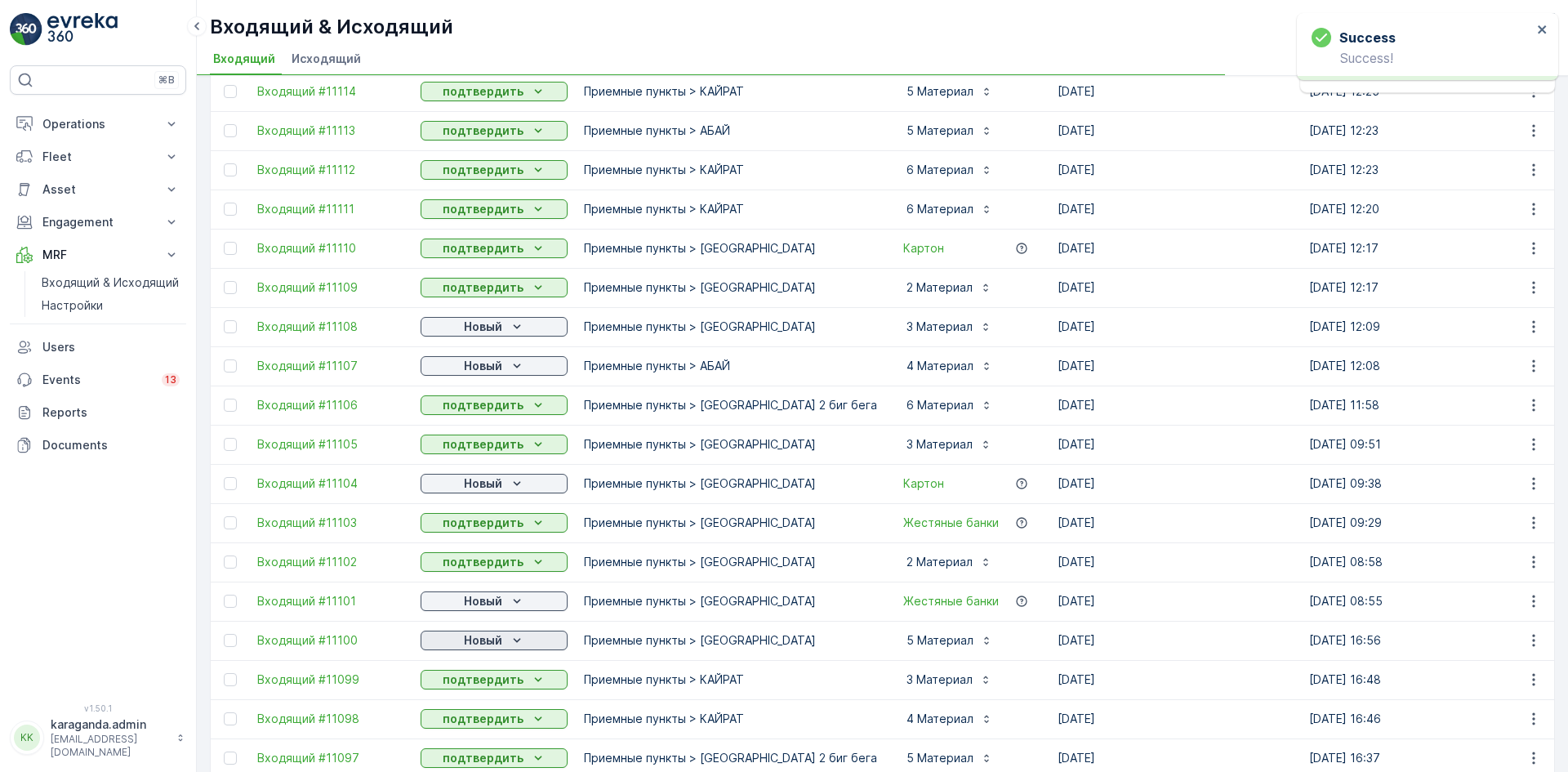
scroll to position [529, 0]
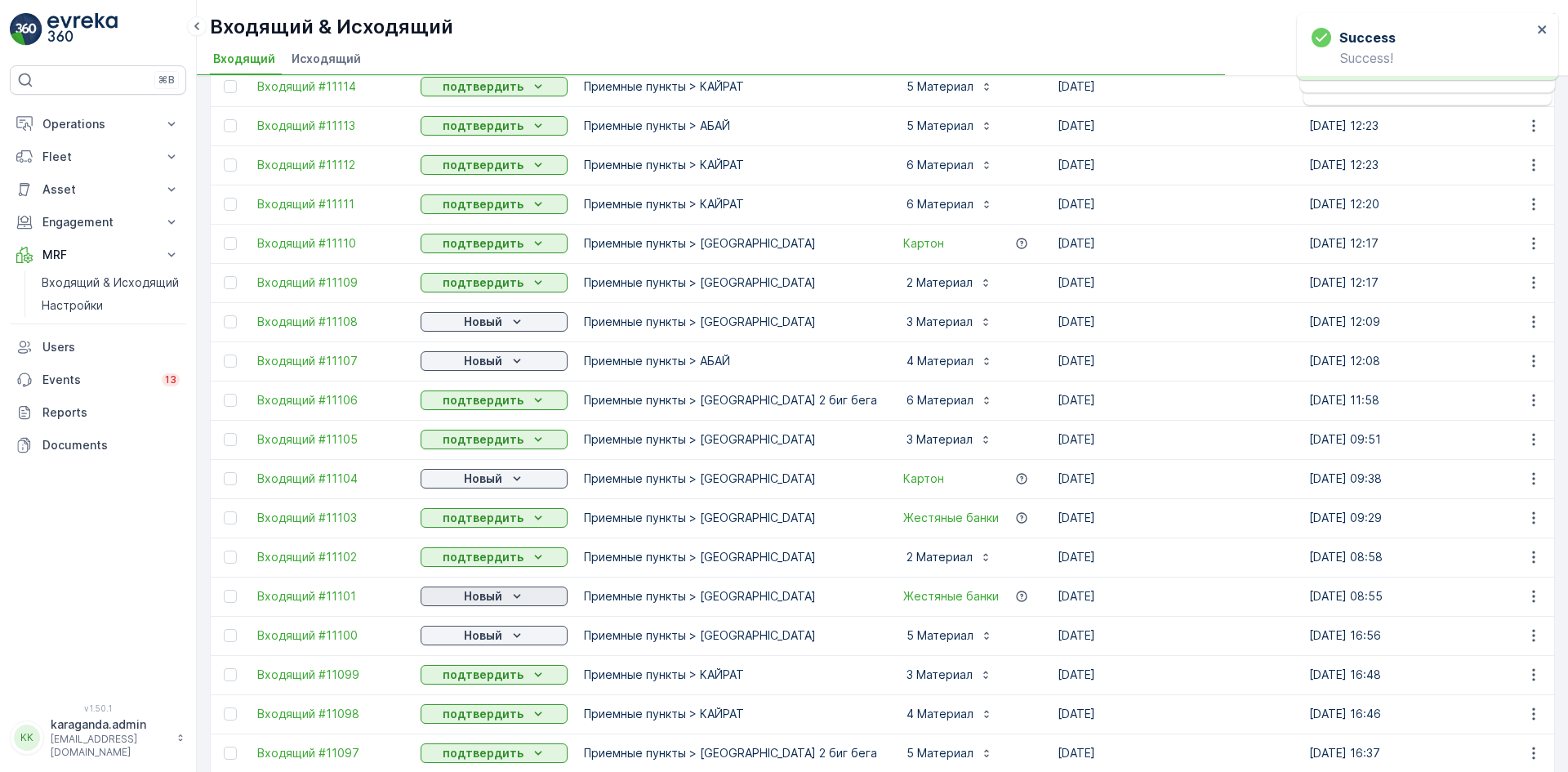
click at [500, 593] on p "Новый" at bounding box center [483, 597] width 38 height 17
click at [479, 645] on span "подтвердить" at bounding box center [468, 643] width 75 height 17
click at [500, 634] on p "Новый" at bounding box center [483, 636] width 38 height 17
click at [488, 680] on span "подтвердить" at bounding box center [468, 683] width 75 height 17
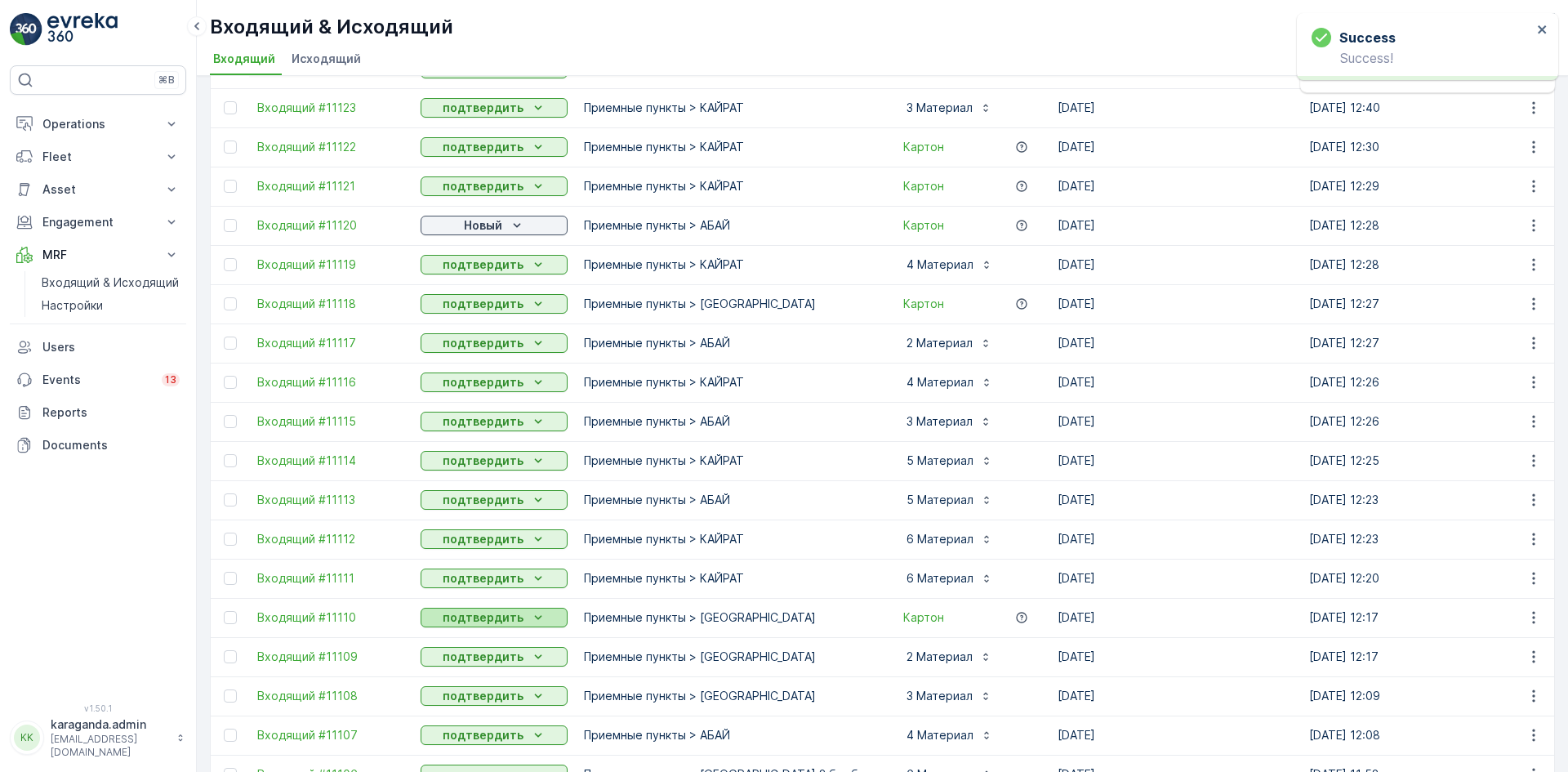
scroll to position [0, 0]
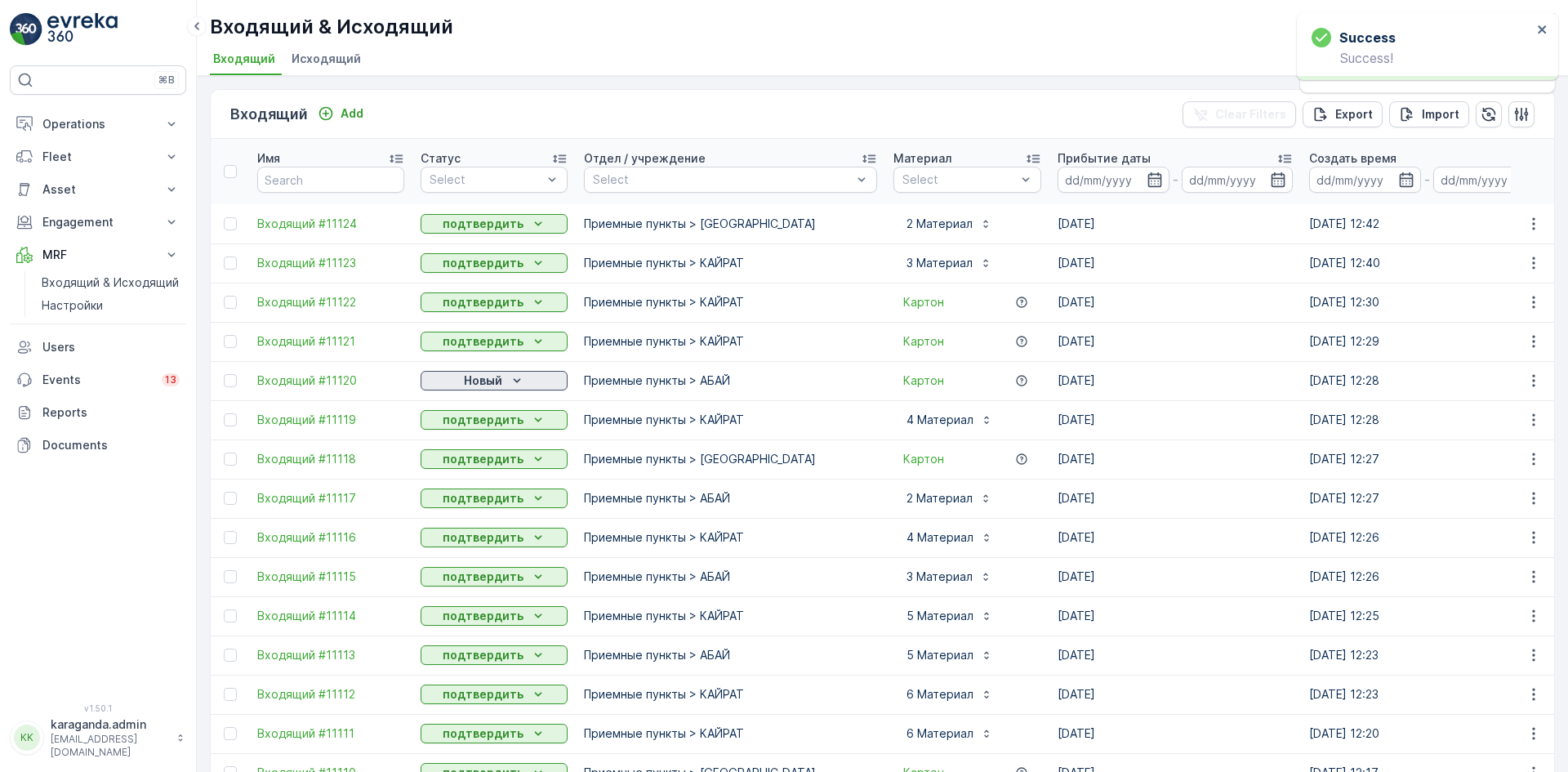
click at [515, 372] on button "Новый" at bounding box center [494, 380] width 147 height 19
click at [490, 429] on span "подтвердить" at bounding box center [468, 428] width 75 height 17
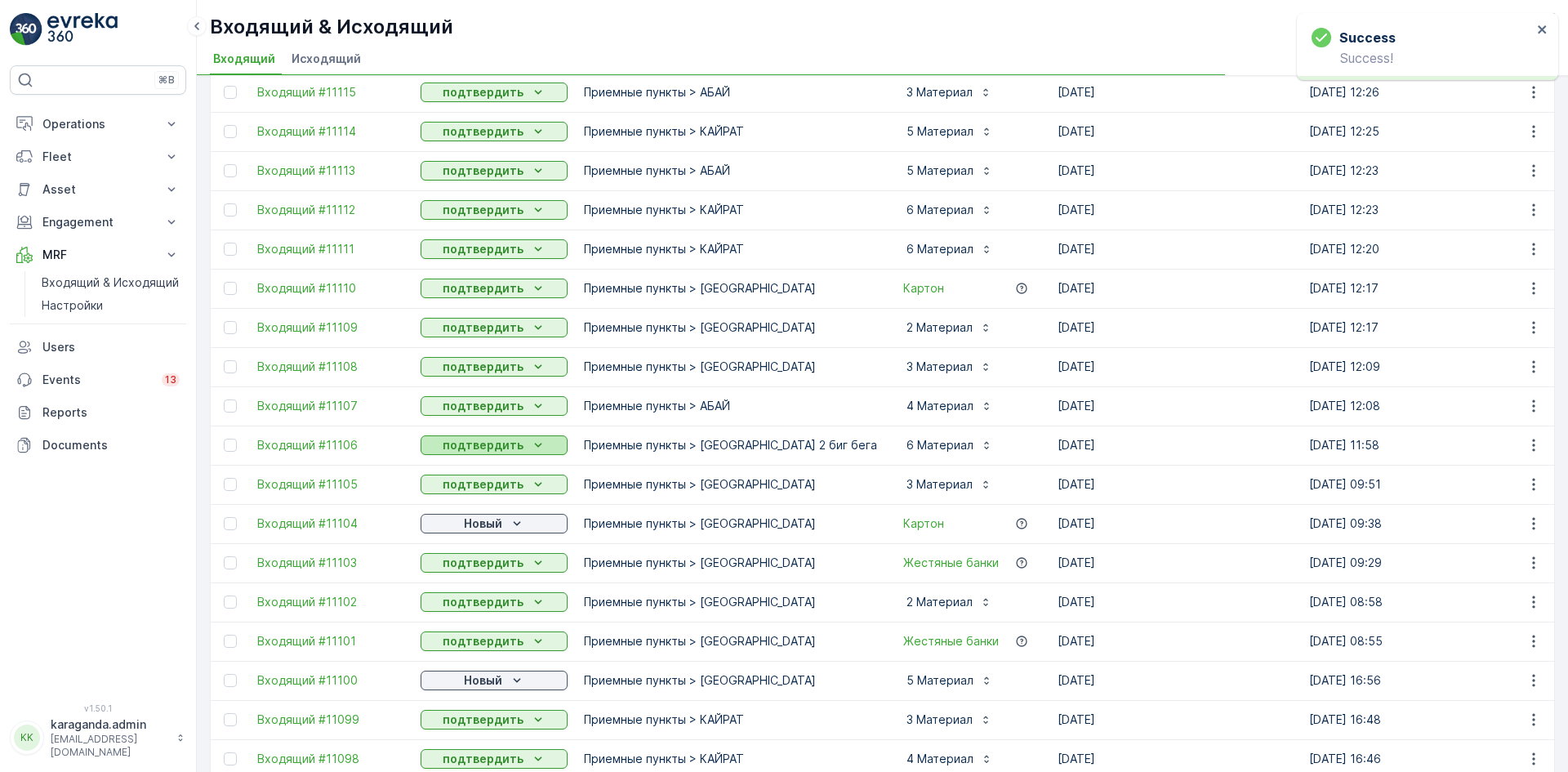
scroll to position [490, 0]
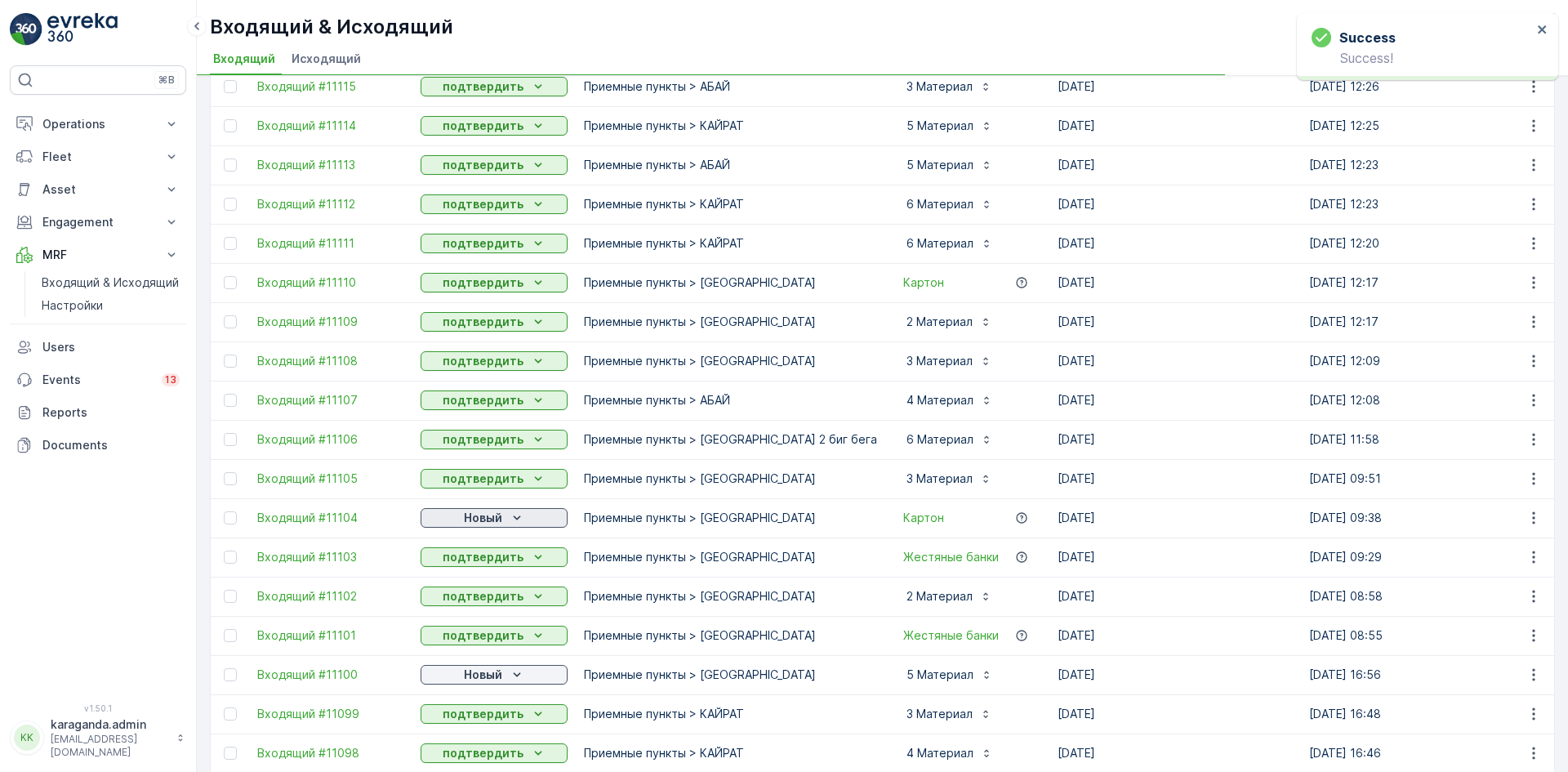
click at [500, 515] on p "Новый" at bounding box center [483, 518] width 38 height 17
click at [481, 570] on span "подтвердить" at bounding box center [468, 566] width 75 height 17
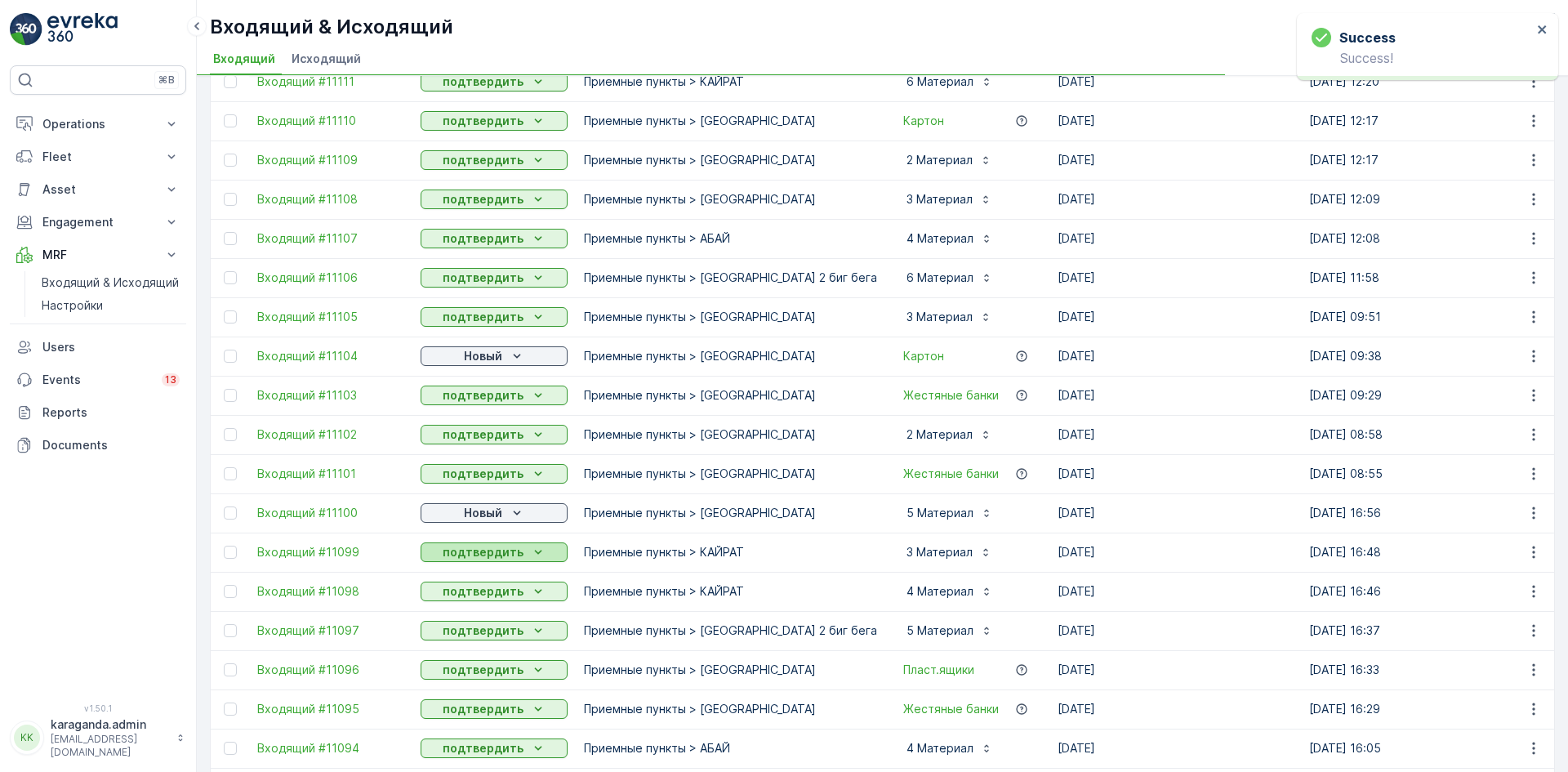
scroll to position [653, 0]
click at [486, 510] on p "Новый" at bounding box center [483, 511] width 38 height 17
click at [472, 560] on span "подтвердить" at bounding box center [468, 559] width 75 height 17
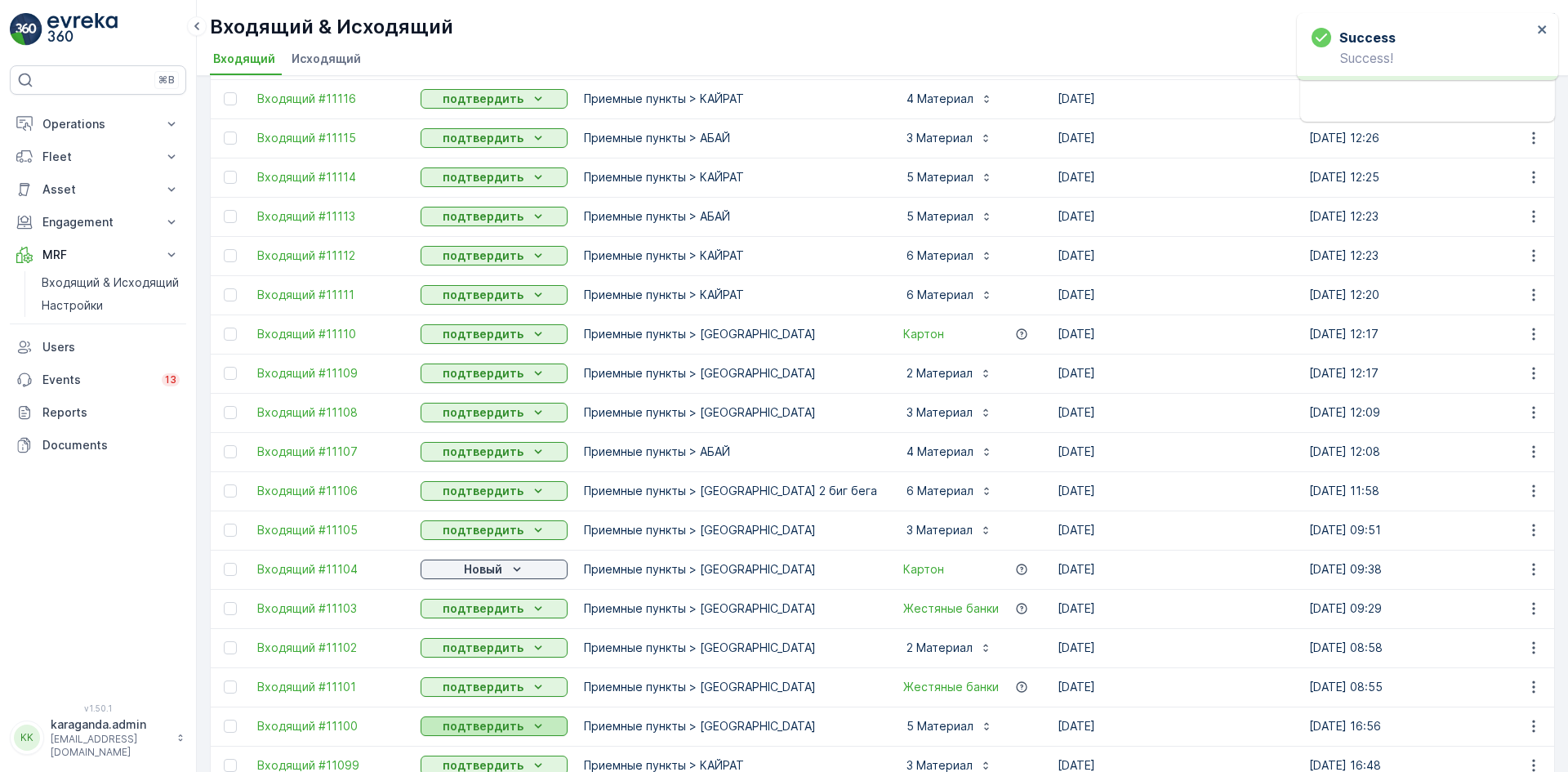
scroll to position [735, 0]
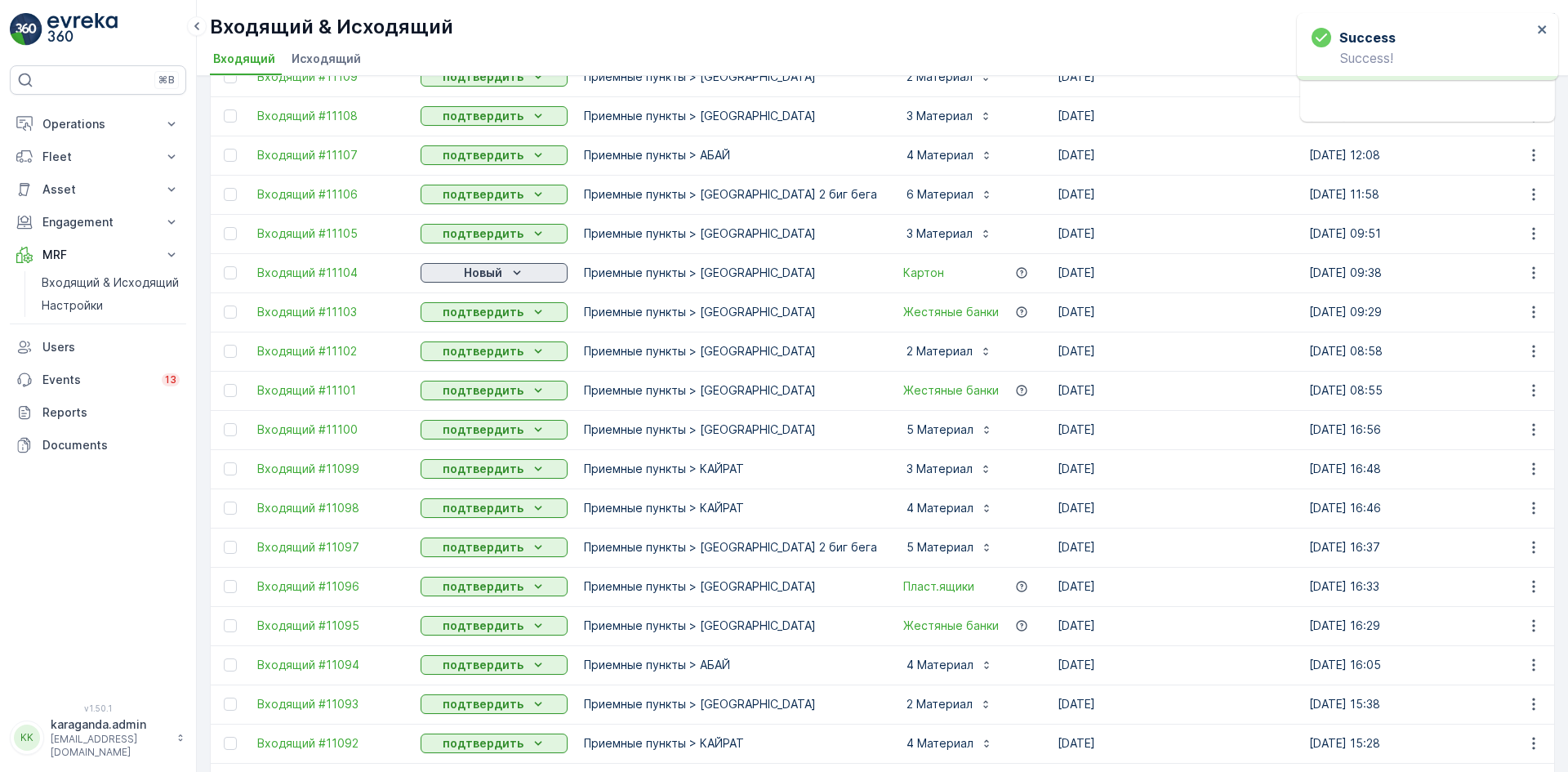
click at [487, 273] on p "Новый" at bounding box center [483, 273] width 38 height 17
click at [477, 312] on div "подтвердить" at bounding box center [468, 319] width 89 height 23
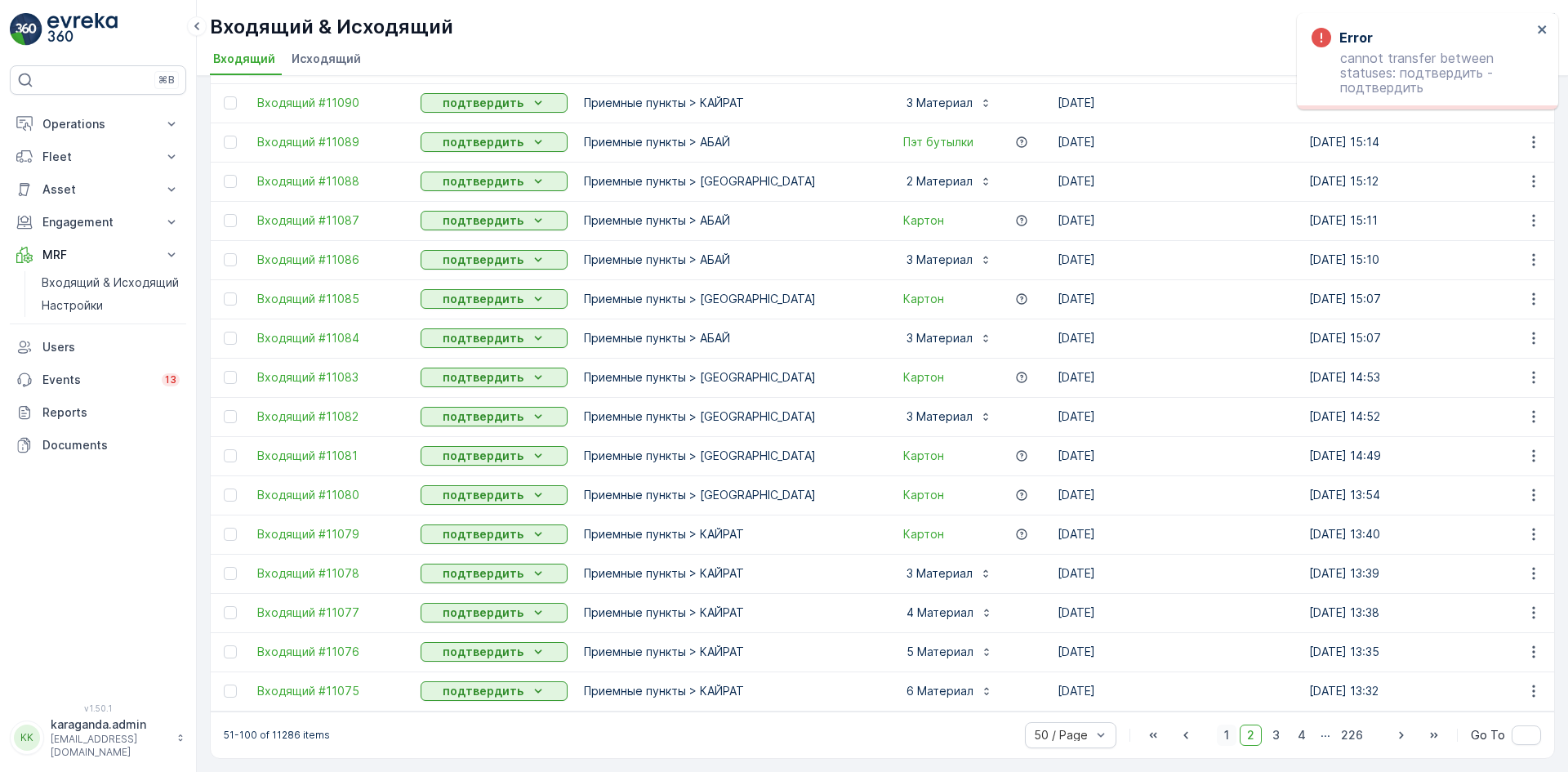
click at [1221, 740] on span "1" at bounding box center [1225, 734] width 19 height 21
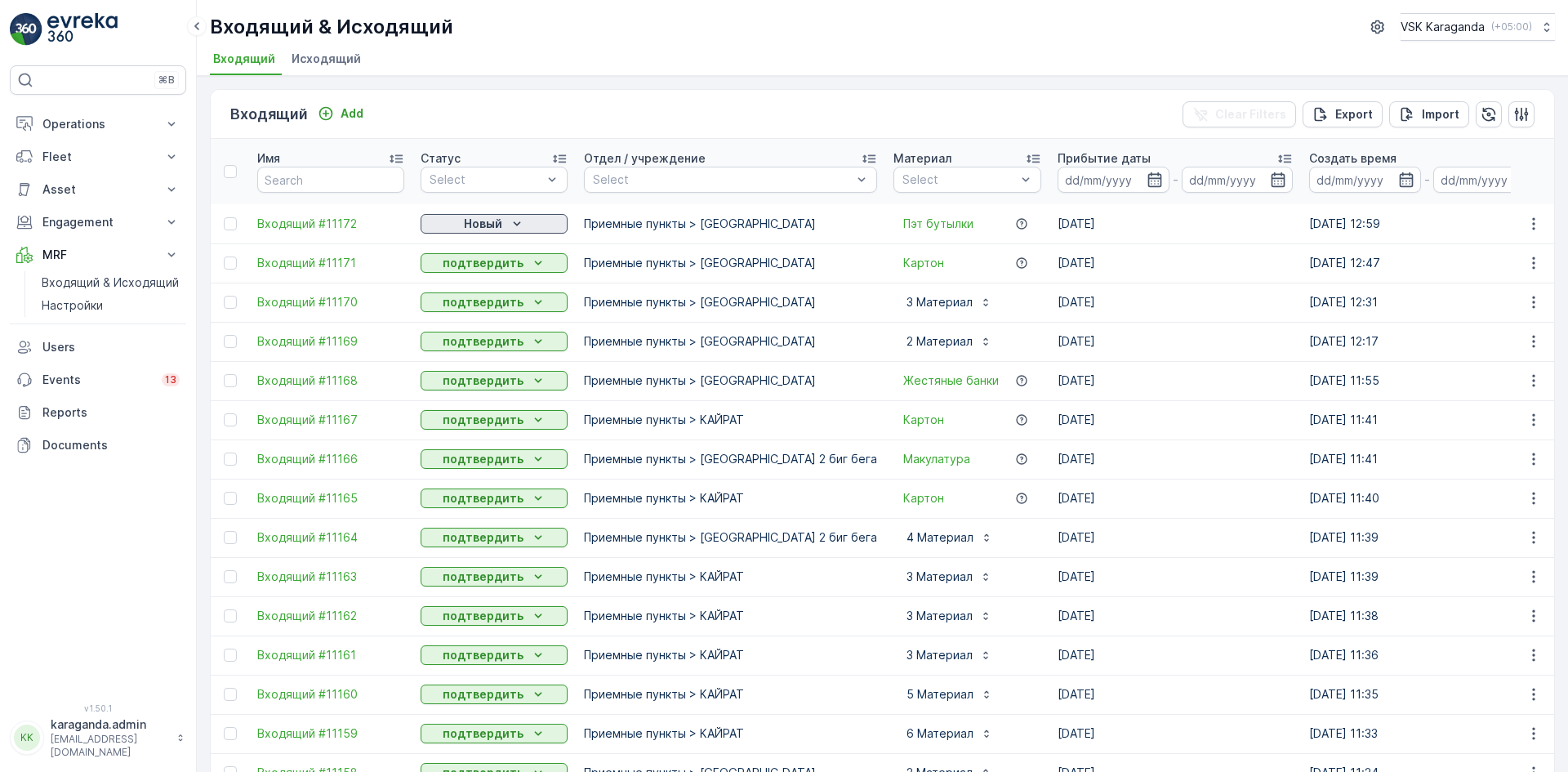
click at [516, 221] on icon "Новый" at bounding box center [517, 224] width 17 height 17
click at [498, 271] on span "подтвердить" at bounding box center [468, 272] width 75 height 17
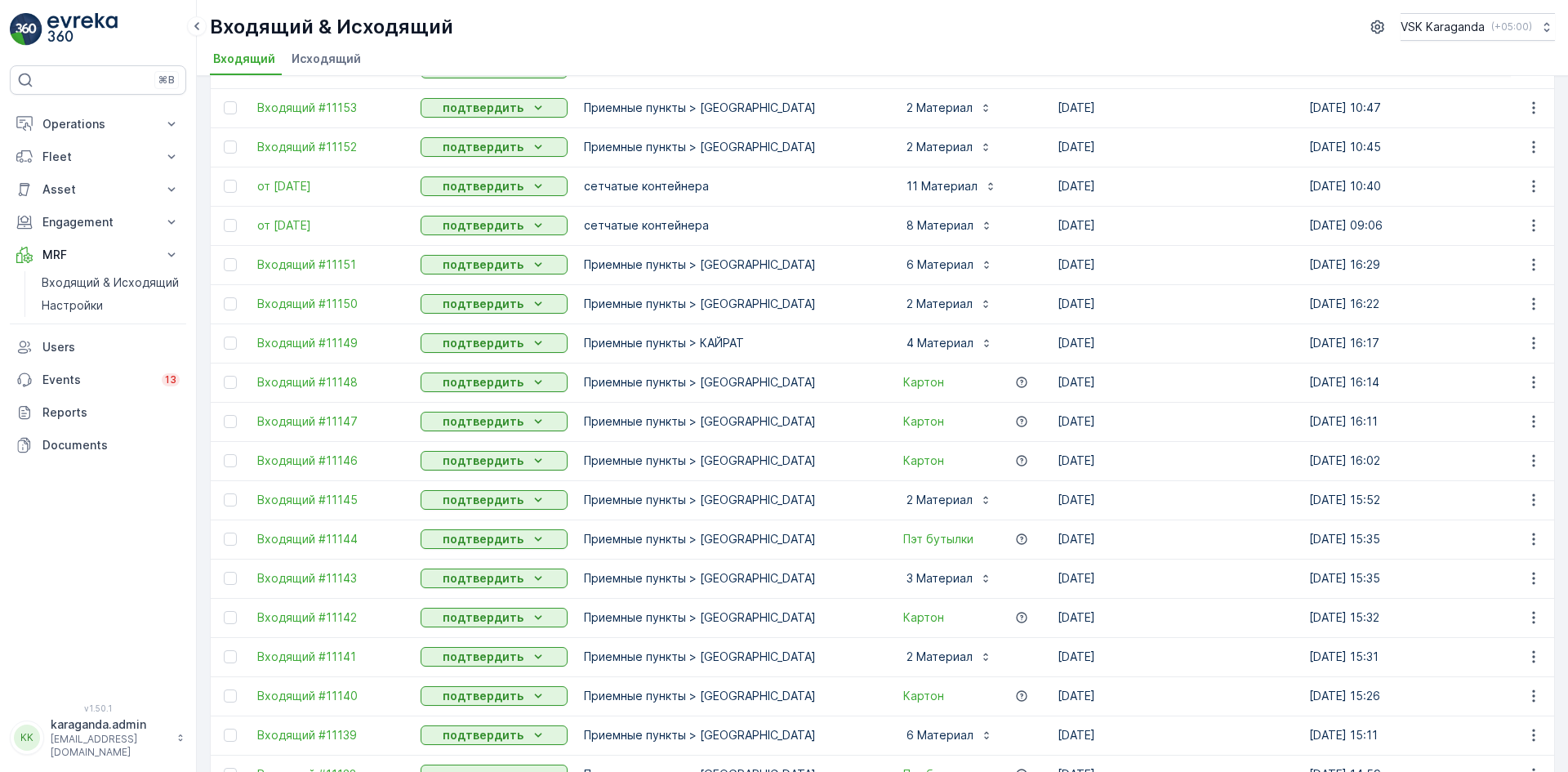
scroll to position [563, 0]
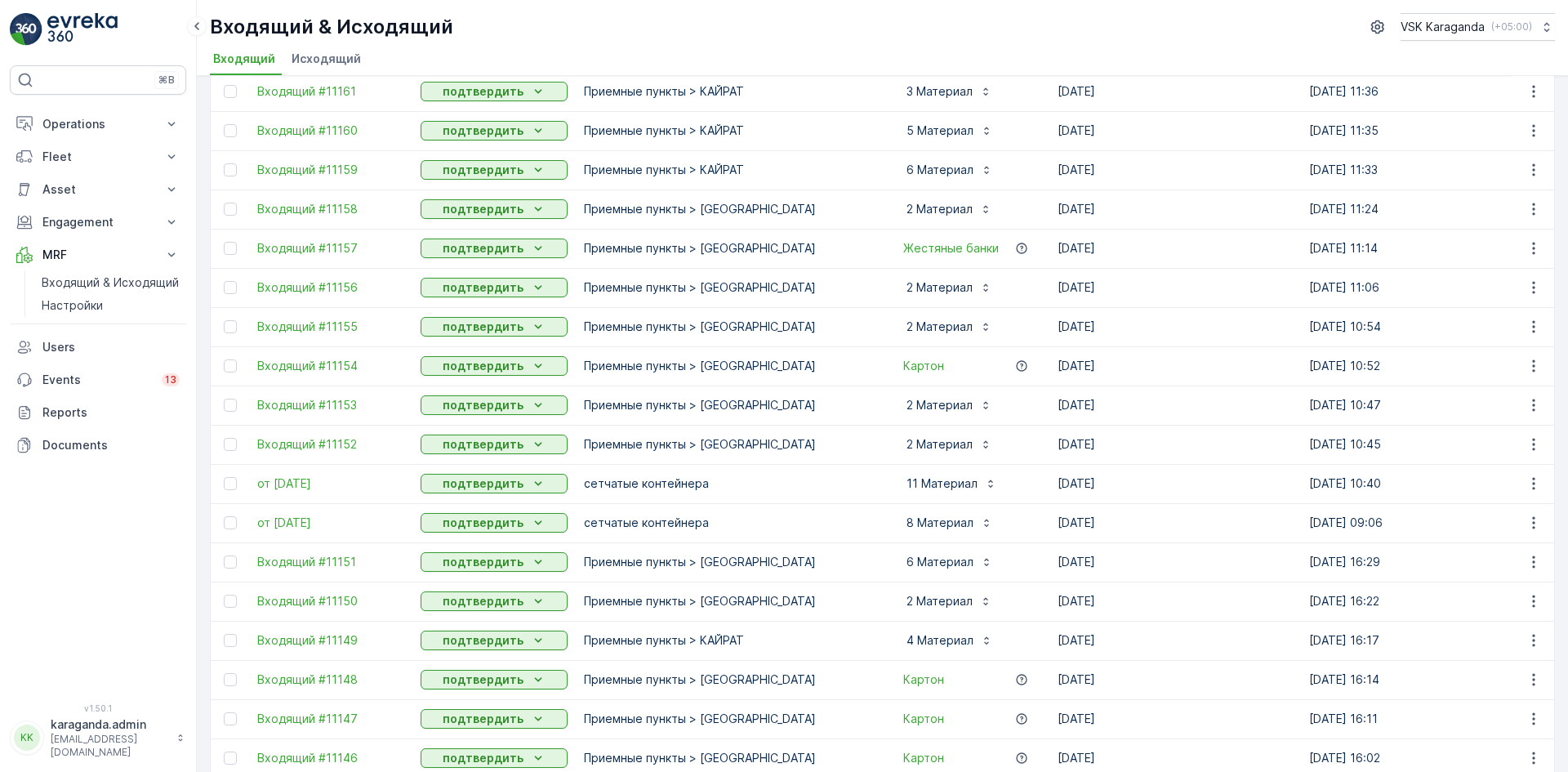
drag, startPoint x: 109, startPoint y: 119, endPoint x: 89, endPoint y: 150, distance: 36.9
click at [109, 121] on p "Operations" at bounding box center [98, 124] width 111 height 17
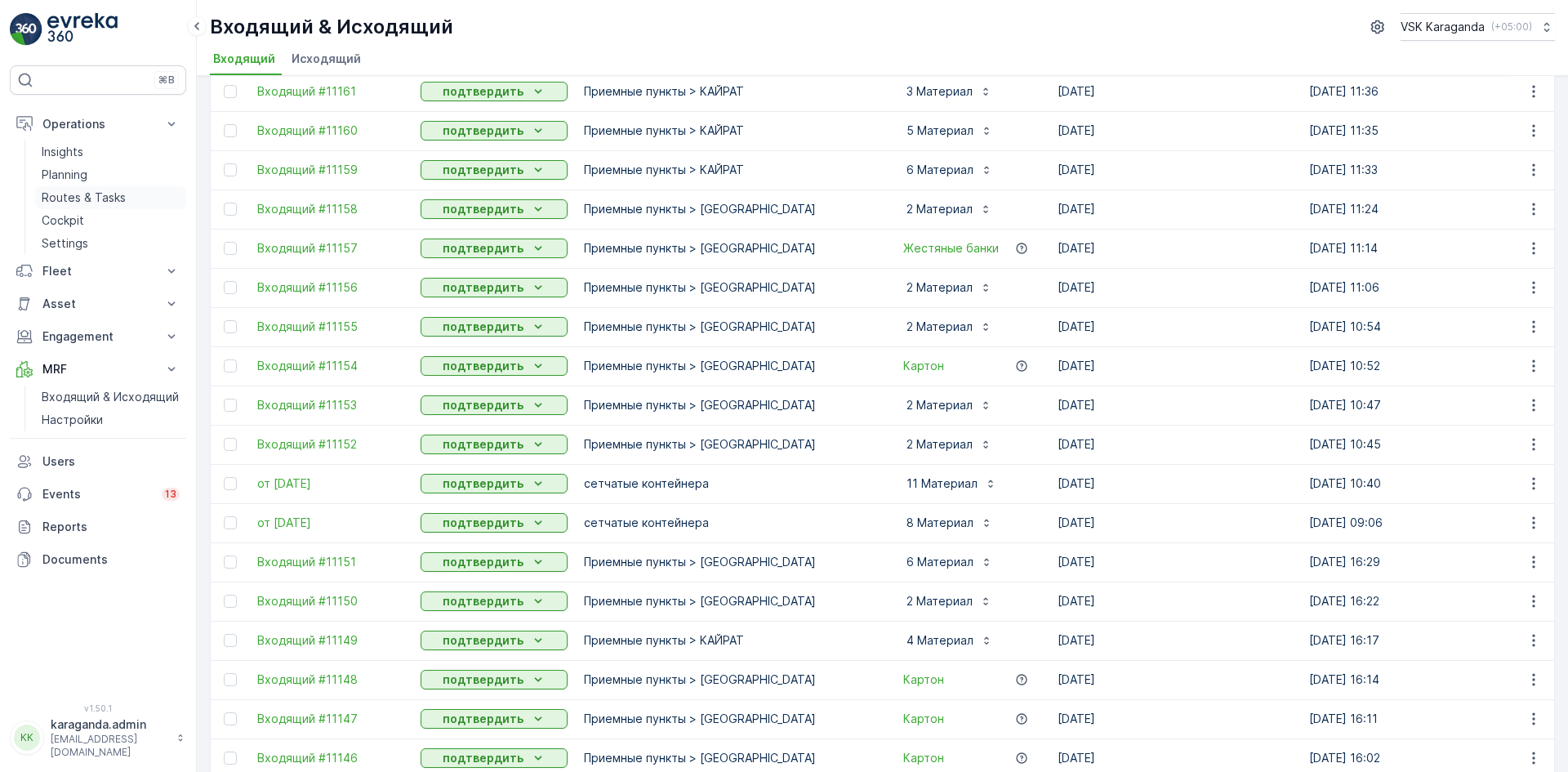
click at [79, 196] on p "Routes & Tasks" at bounding box center [84, 198] width 84 height 17
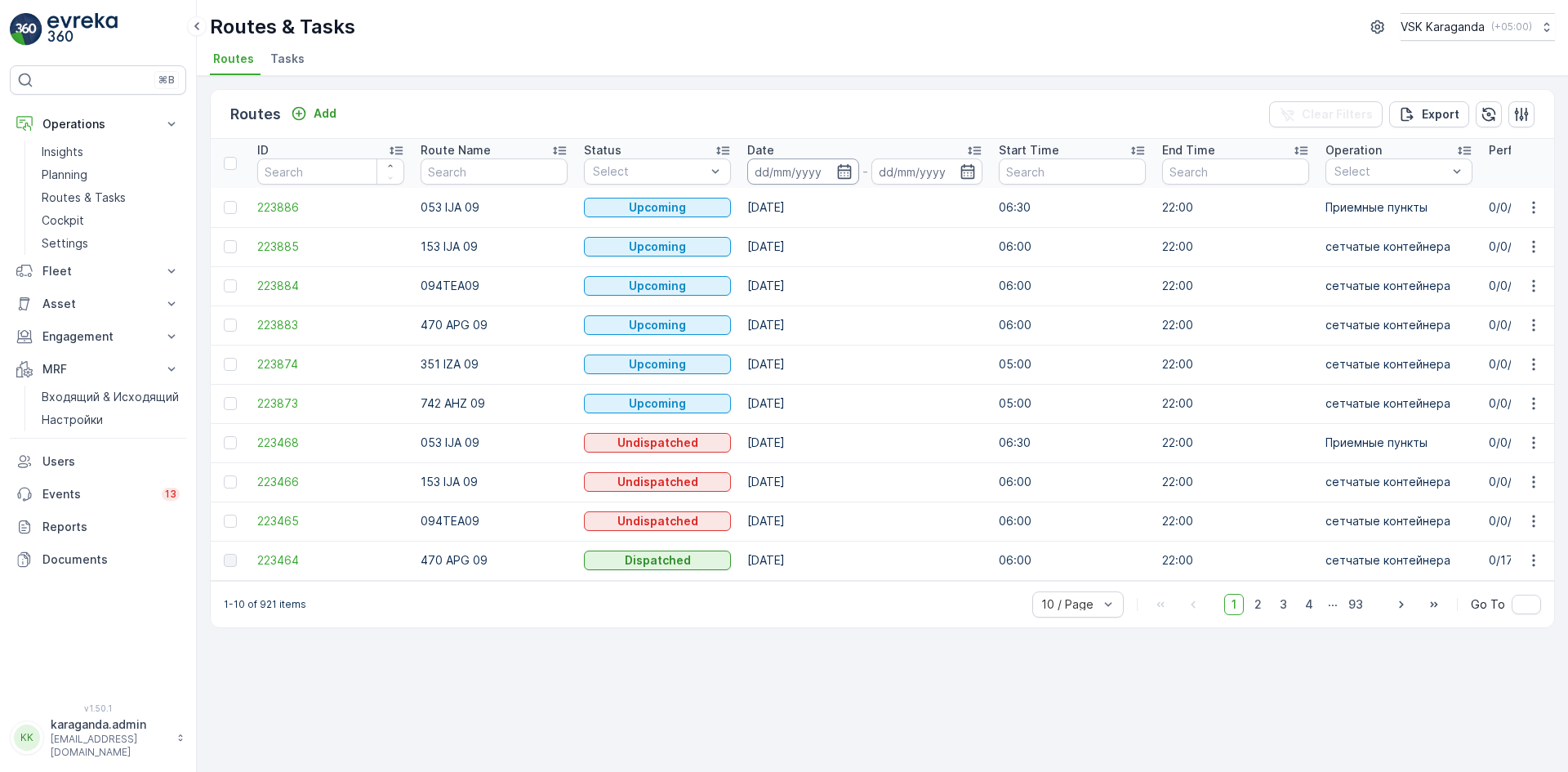
click at [842, 177] on icon "button" at bounding box center [845, 171] width 17 height 17
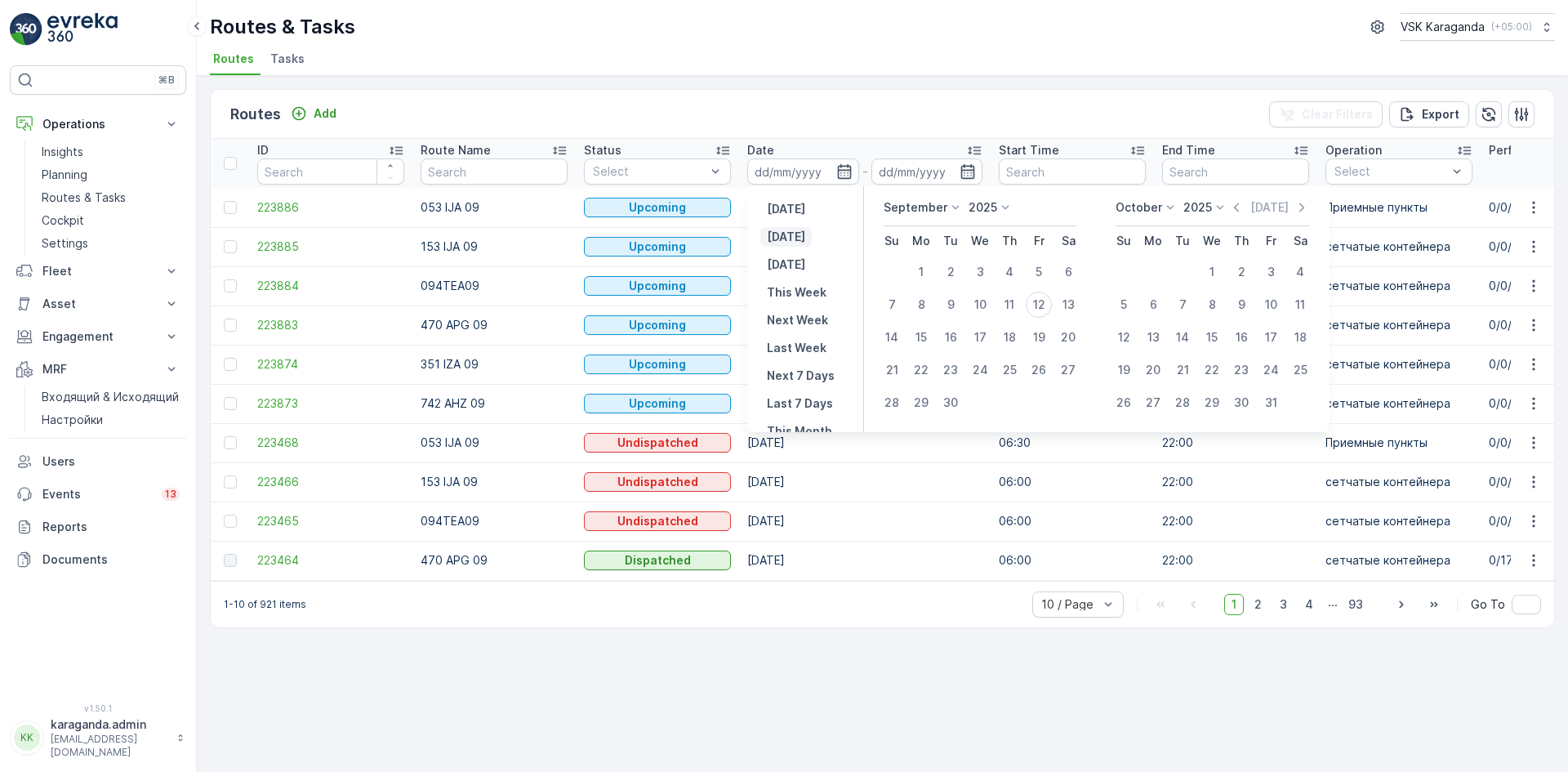
click at [795, 235] on p "[DATE]" at bounding box center [786, 237] width 38 height 17
type input "[DATE]"
